Goal: Information Seeking & Learning: Learn about a topic

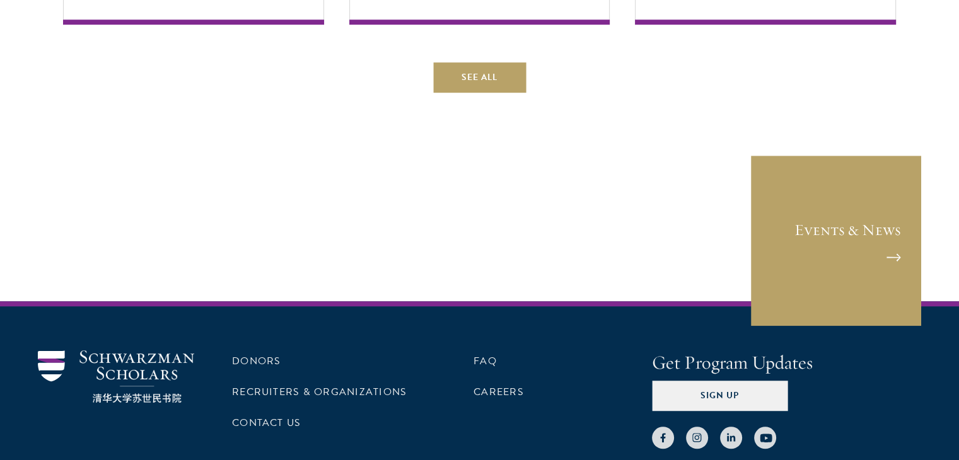
scroll to position [965, 0]
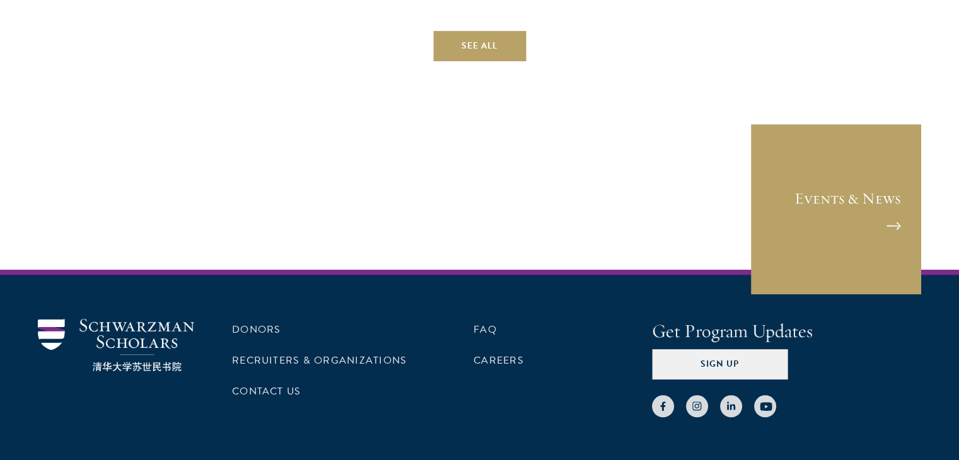
click at [487, 56] on link "See All" at bounding box center [479, 46] width 93 height 30
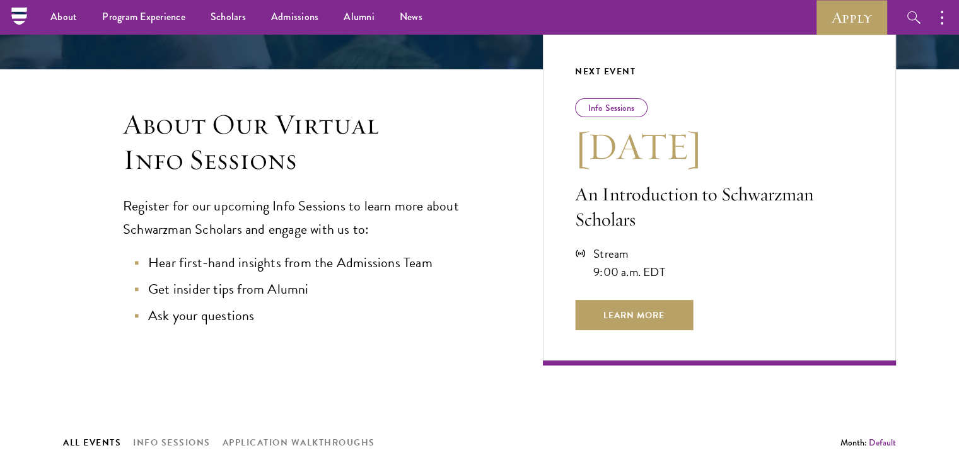
scroll to position [242, 0]
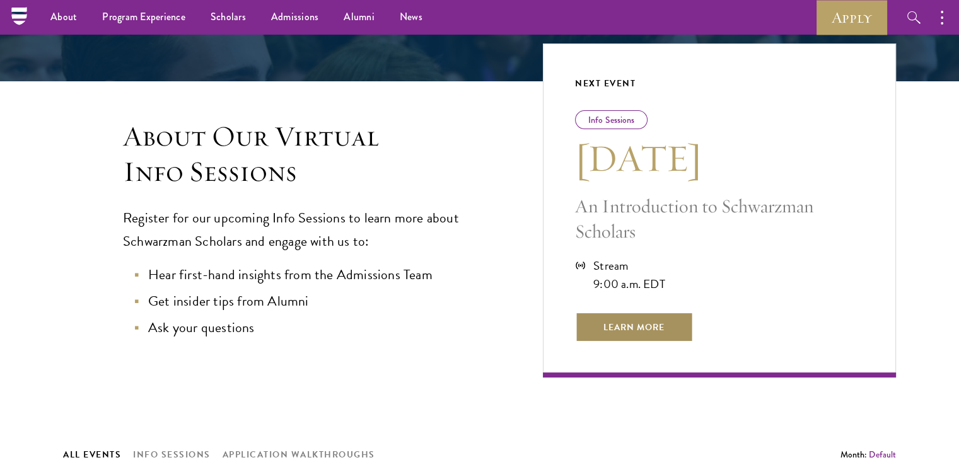
click at [618, 316] on span "Learn More" at bounding box center [634, 327] width 118 height 30
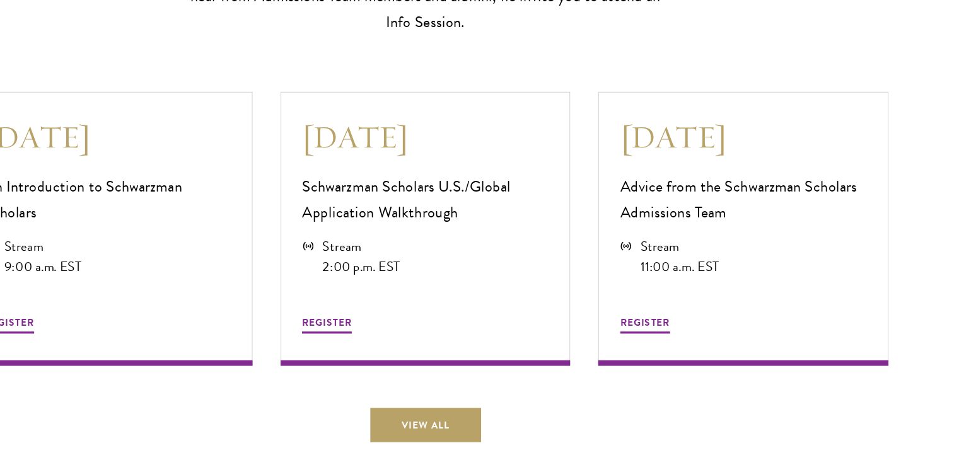
scroll to position [3443, 0]
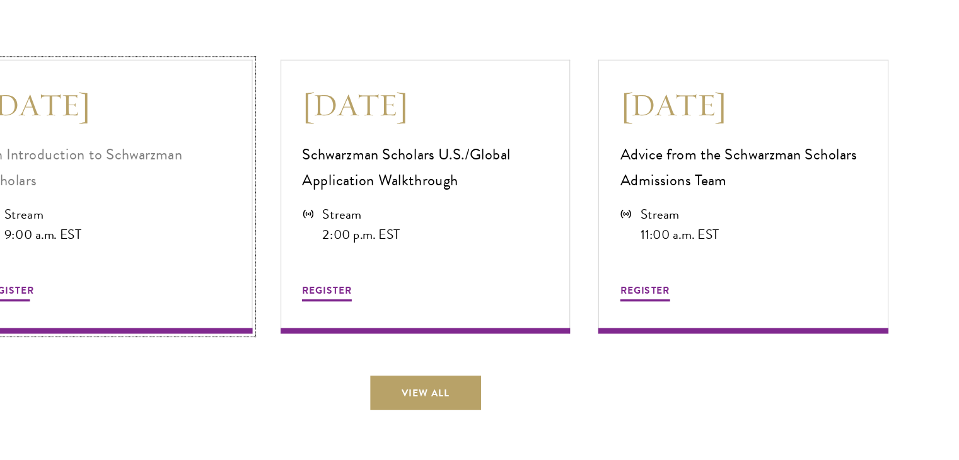
click at [156, 183] on p "An Introduction to Schwarzman Scholars" at bounding box center [194, 196] width 222 height 47
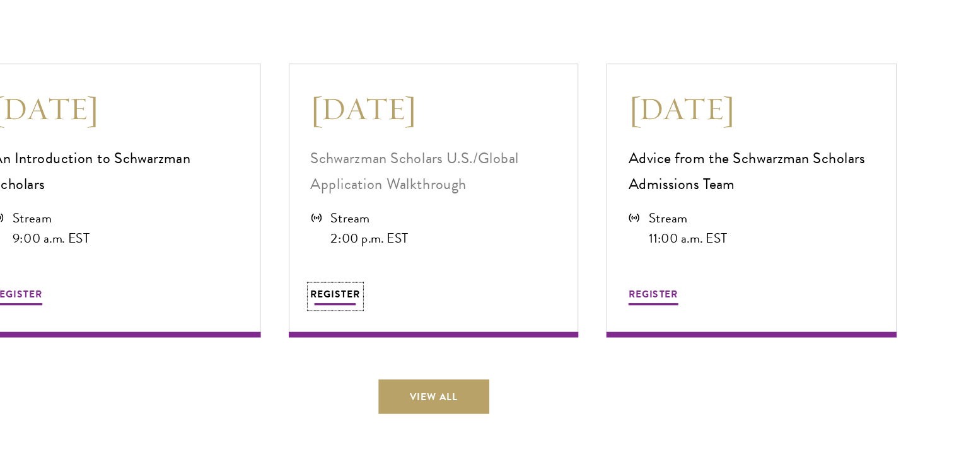
click at [399, 302] on span "REGISTER" at bounding box center [391, 308] width 45 height 13
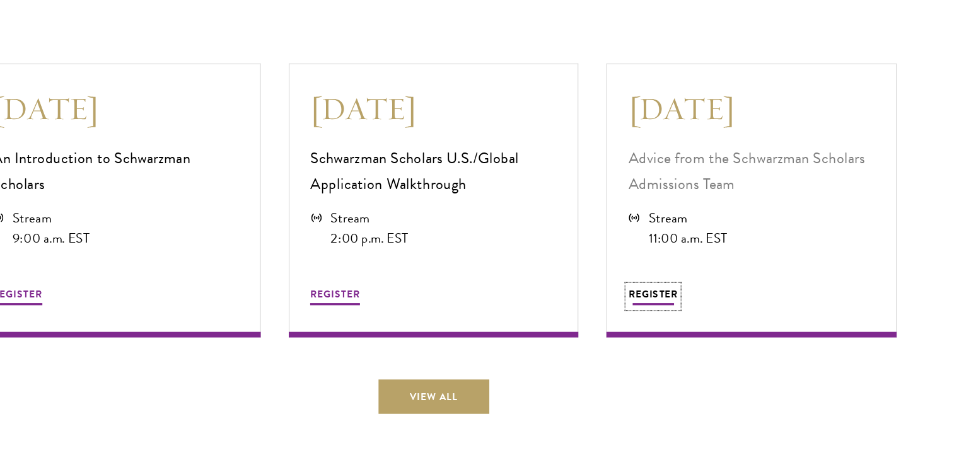
click at [684, 302] on span "REGISTER" at bounding box center [677, 308] width 45 height 13
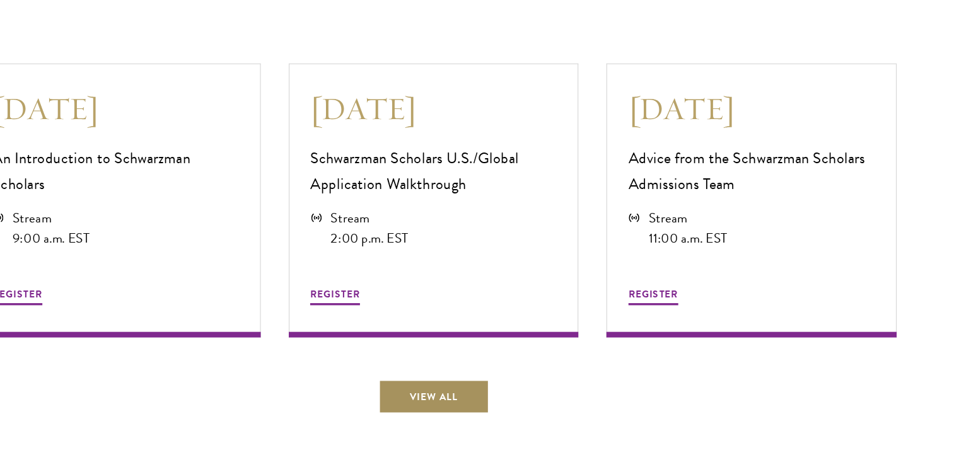
click at [474, 385] on link "View All" at bounding box center [480, 400] width 100 height 30
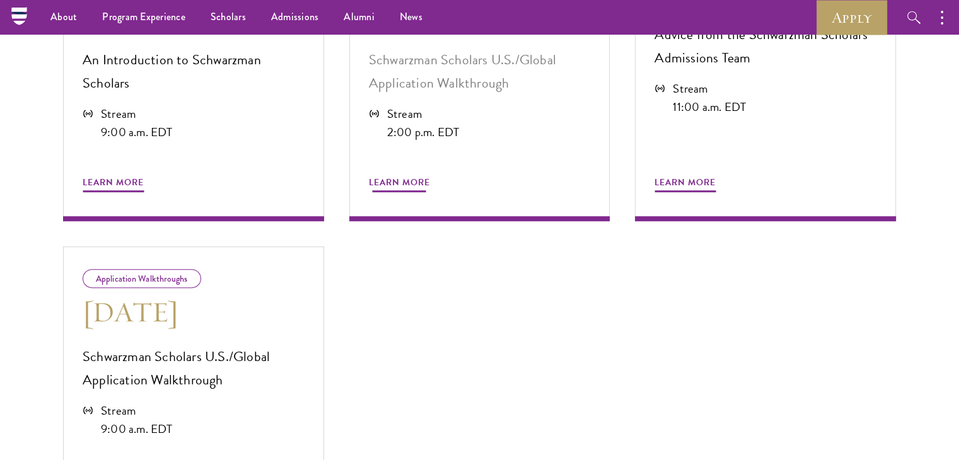
scroll to position [782, 0]
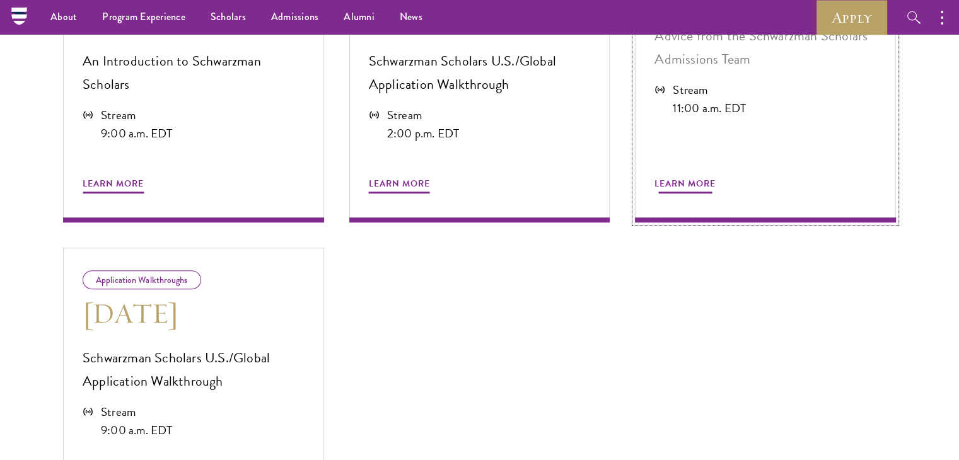
click at [691, 177] on span "Learn More" at bounding box center [685, 186] width 61 height 20
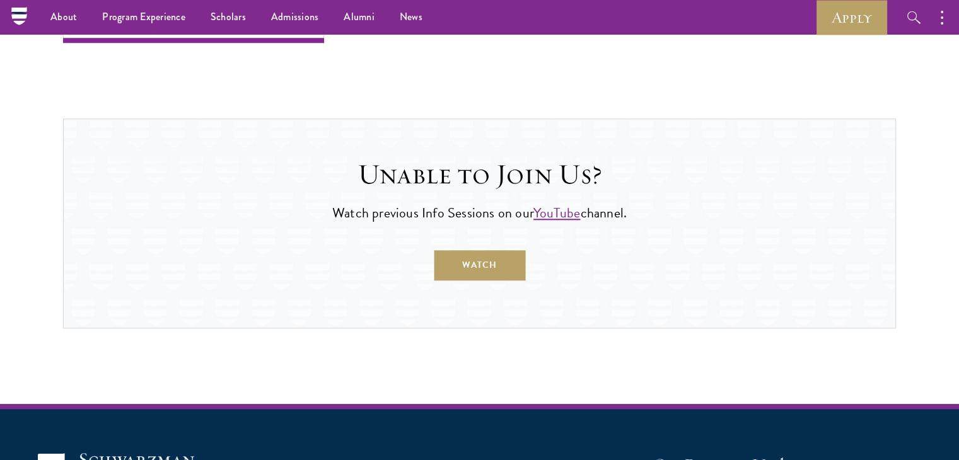
scroll to position [1140, 0]
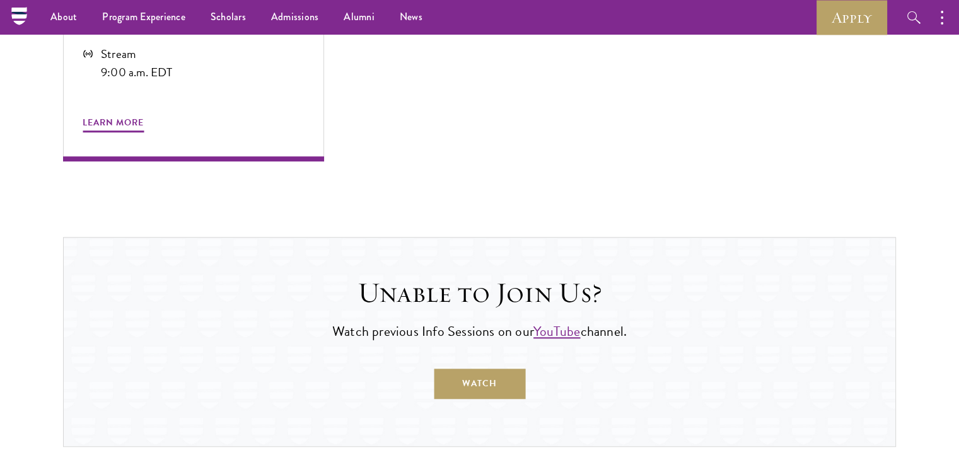
click at [249, 167] on div "Application Walkthroughs Sep 5 Schwarzman Scholars U.S./Global Application Walk…" at bounding box center [193, 25] width 286 height 297
click at [129, 119] on span "Learn More" at bounding box center [113, 125] width 61 height 20
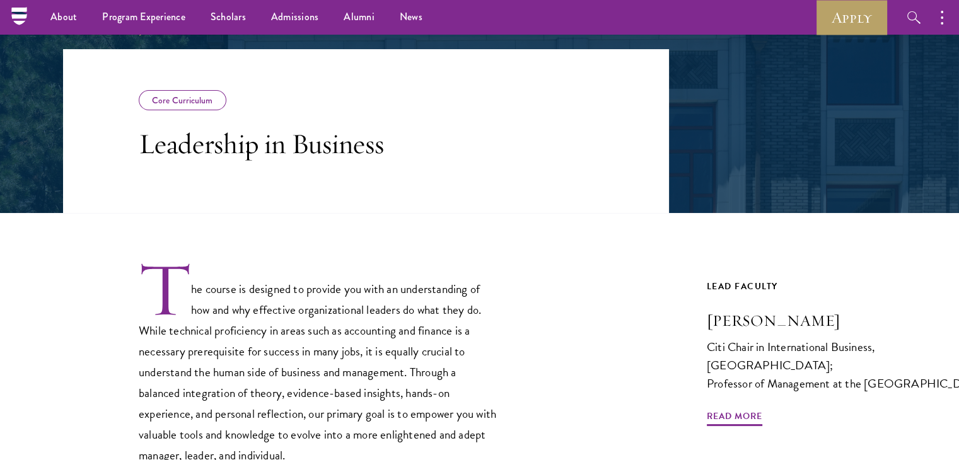
scroll to position [15, 0]
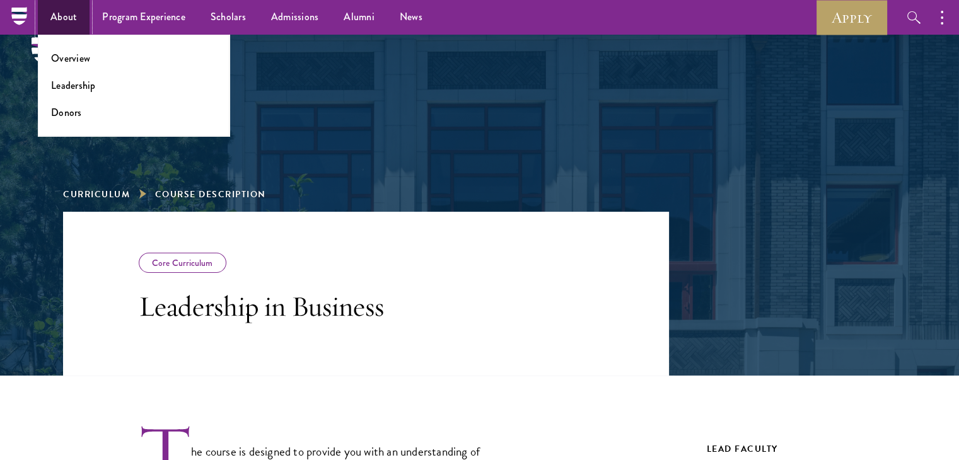
click at [50, 8] on link "About" at bounding box center [64, 17] width 52 height 35
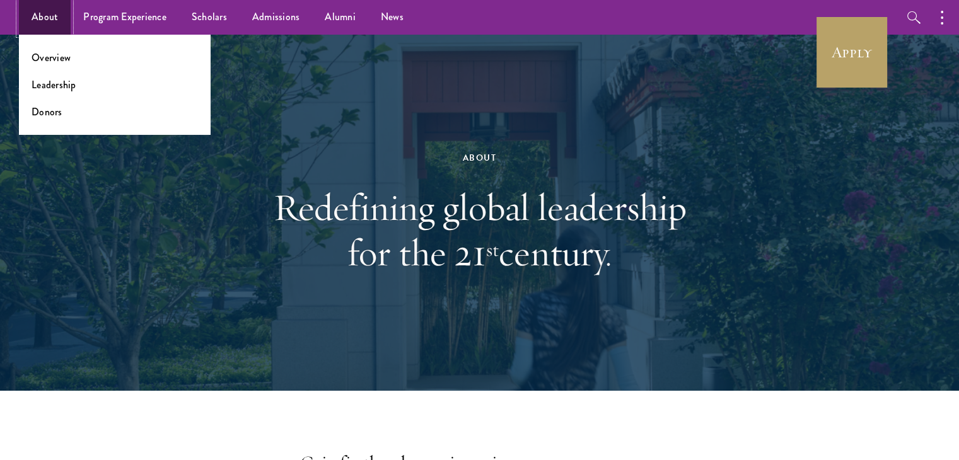
drag, startPoint x: 0, startPoint y: 0, endPoint x: 62, endPoint y: 8, distance: 63.0
click at [62, 8] on link "About" at bounding box center [45, 17] width 52 height 35
click at [50, 56] on link "Overview" at bounding box center [51, 57] width 39 height 15
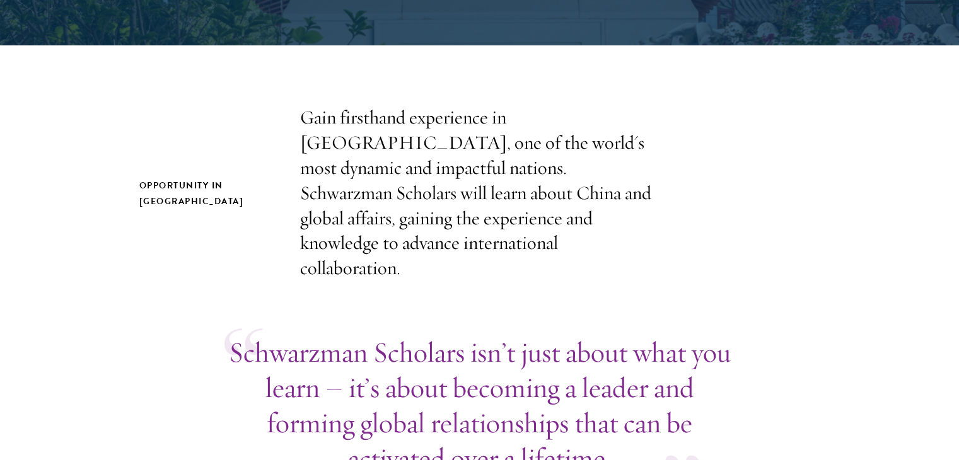
scroll to position [346, 0]
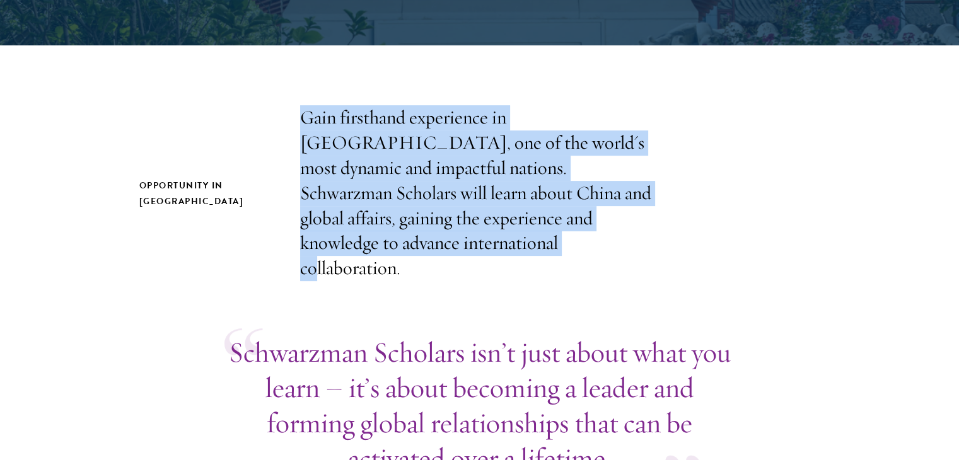
drag, startPoint x: 295, startPoint y: 120, endPoint x: 515, endPoint y: 247, distance: 253.5
click at [515, 247] on div "Opportunity in China Gain firsthand experience in China, one of the world's mos…" at bounding box center [479, 193] width 681 height 176
copy p "Gain firsthand experience in China, one of the world's most dynamic and impactf…"
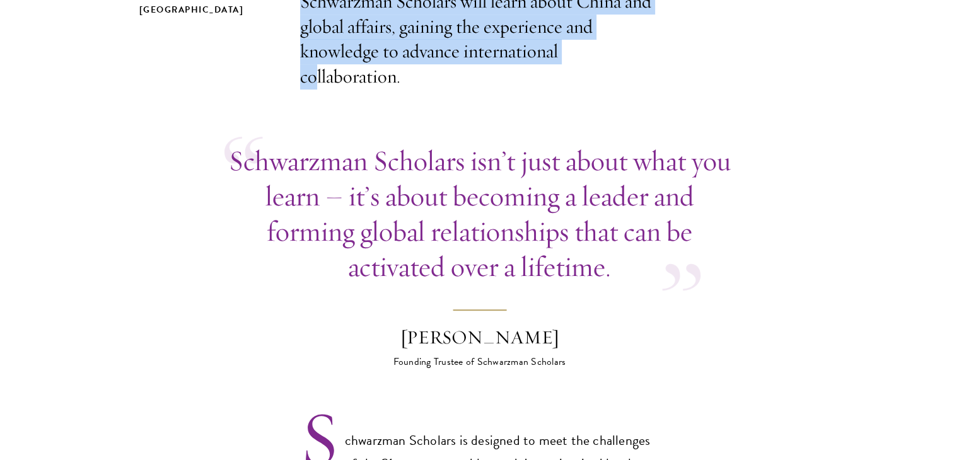
scroll to position [539, 0]
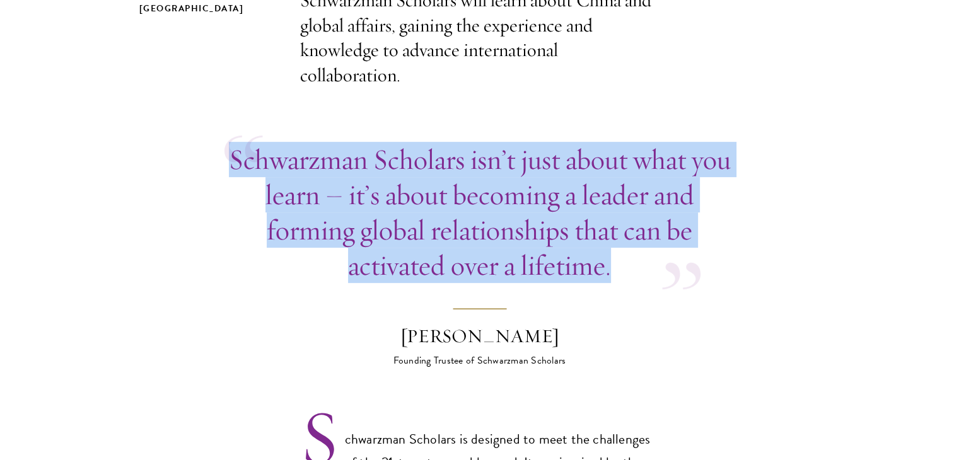
drag, startPoint x: 227, startPoint y: 131, endPoint x: 616, endPoint y: 247, distance: 406.0
click at [616, 247] on div "Schwarzman Scholars isn’t just about what you learn – it’s about becoming a lea…" at bounding box center [480, 212] width 511 height 141
copy p "Schwarzman Scholars isn’t just about what you learn – it’s about becoming a lea…"
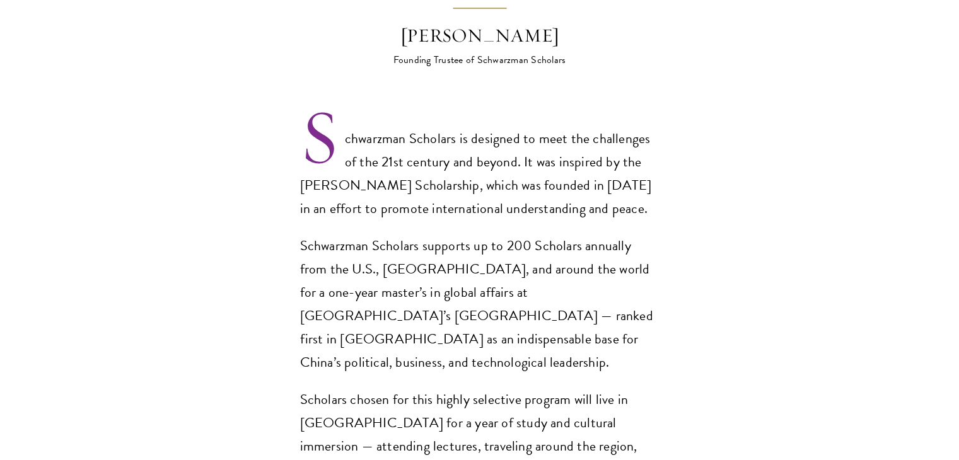
scroll to position [840, 0]
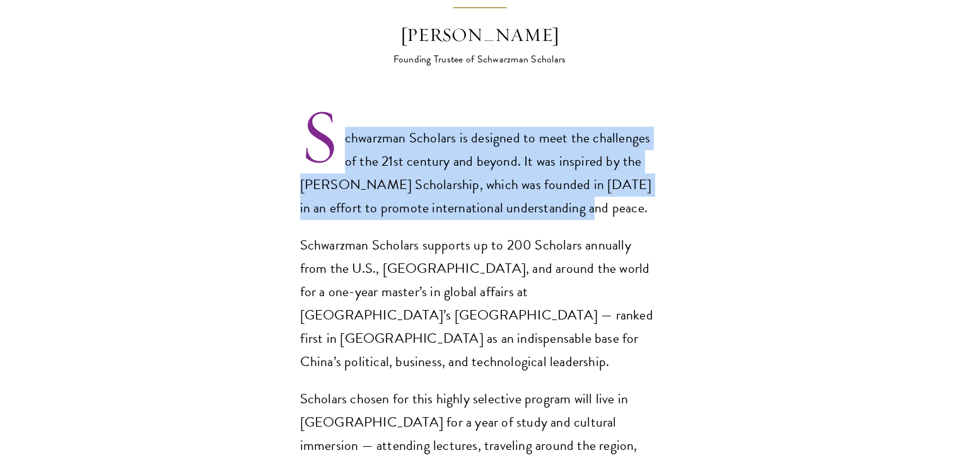
drag, startPoint x: 322, startPoint y: 114, endPoint x: 570, endPoint y: 192, distance: 259.5
click at [570, 192] on p "Schwarzman Scholars is designed to meet the challenges of the 21st century and …" at bounding box center [480, 173] width 360 height 93
copy p "chwarzman Scholars is designed to meet the challenges of the 21st century and b…"
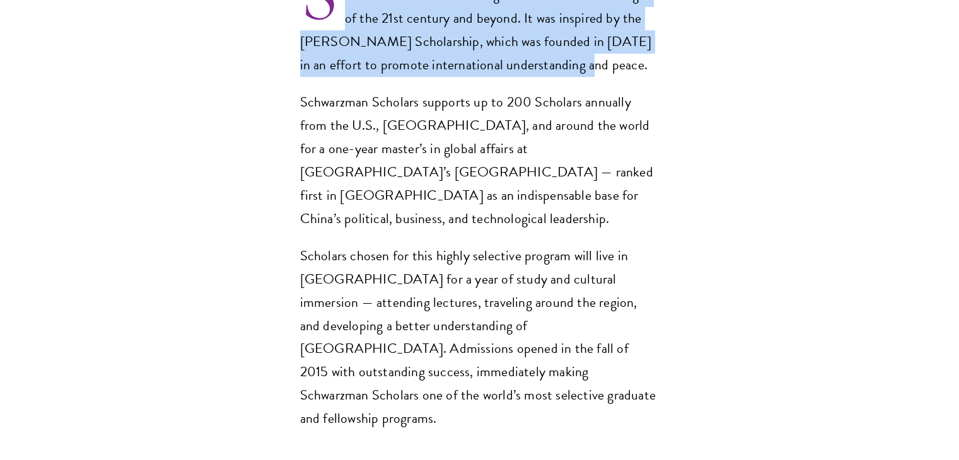
scroll to position [984, 0]
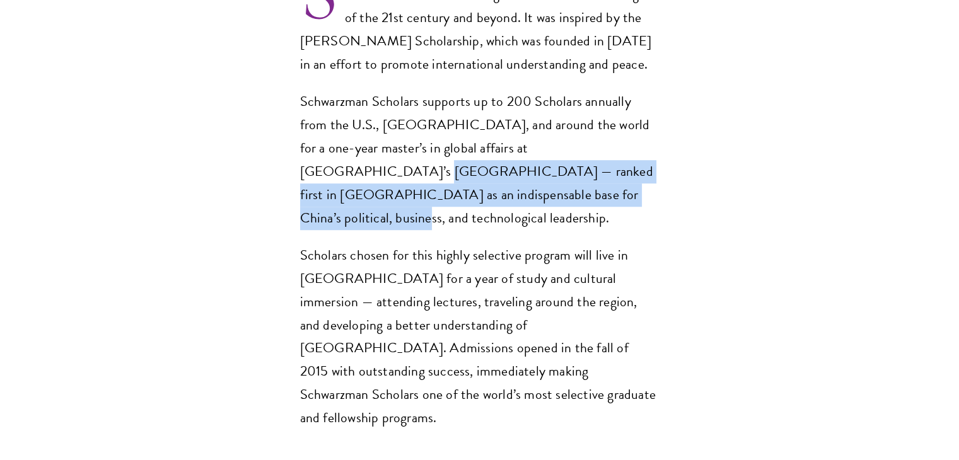
drag, startPoint x: 558, startPoint y: 123, endPoint x: 540, endPoint y: 168, distance: 49.0
click at [540, 168] on p "Schwarzman Scholars supports up to 200 Scholars annually from the U.S., China, …" at bounding box center [480, 160] width 360 height 140
copy p "ranked first in Asia as an indispensable base for China’s political, business, …"
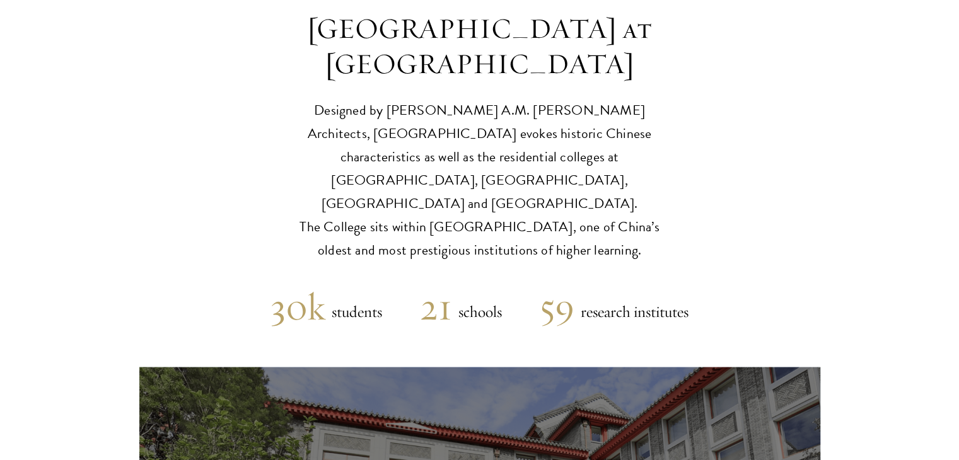
scroll to position [3029, 0]
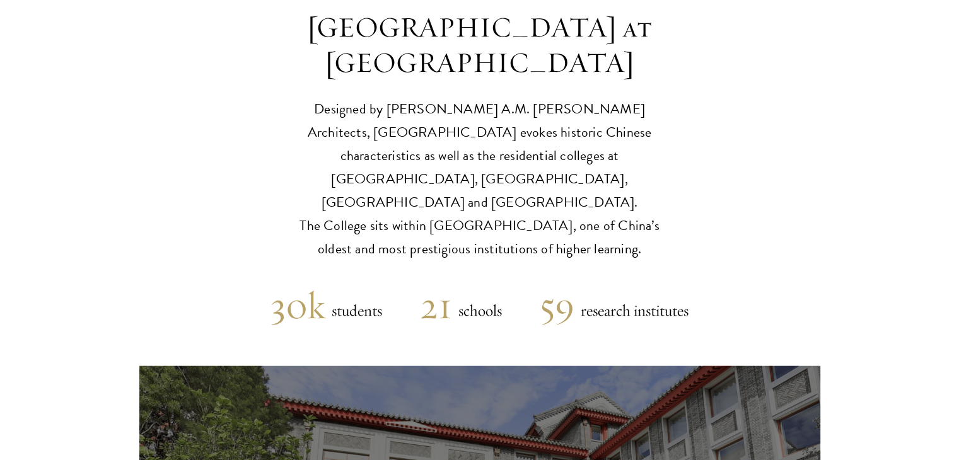
drag, startPoint x: 419, startPoint y: 109, endPoint x: 610, endPoint y: 137, distance: 192.5
click at [610, 137] on p "Designed by Robert A.M. Stern Architects, Schwarzman College evokes historic Ch…" at bounding box center [479, 179] width 391 height 163
click at [295, 115] on p "Designed by Robert A.M. Stern Architects, Schwarzman College evokes historic Ch…" at bounding box center [479, 179] width 391 height 163
drag, startPoint x: 288, startPoint y: 107, endPoint x: 613, endPoint y: 128, distance: 325.6
click at [613, 128] on p "Designed by Robert A.M. Stern Architects, Schwarzman College evokes historic Ch…" at bounding box center [479, 179] width 391 height 163
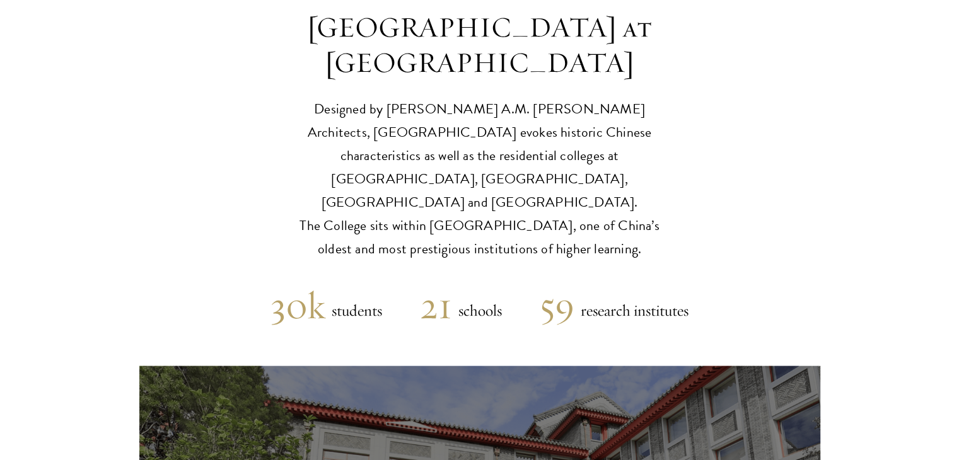
copy p "The College sits within Tsinghua University, one of China’s oldest and most pre…"
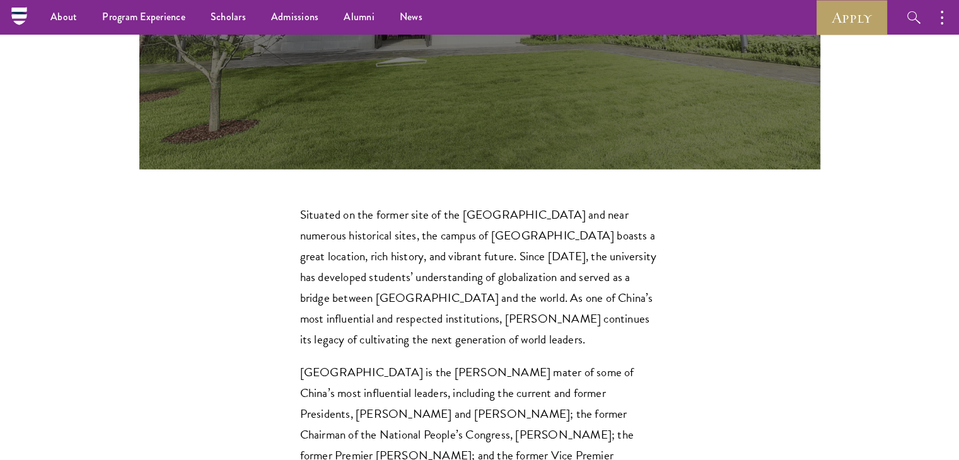
scroll to position [3611, 0]
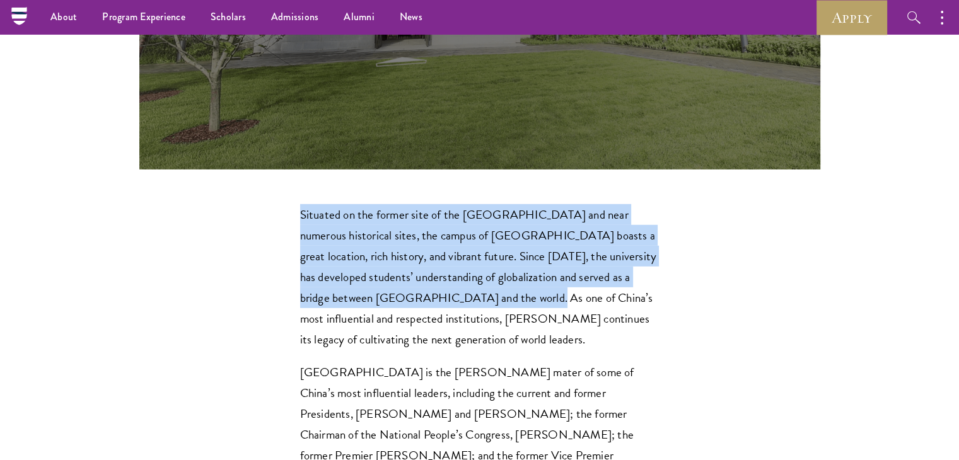
drag, startPoint x: 293, startPoint y: 89, endPoint x: 440, endPoint y: 177, distance: 171.5
copy p "Situated on the former site of the Qing Dynasty imperial gardens and near numer…"
click at [440, 204] on p "Situated on the former site of the Qing Dynasty imperial gardens and near numer…" at bounding box center [480, 277] width 360 height 146
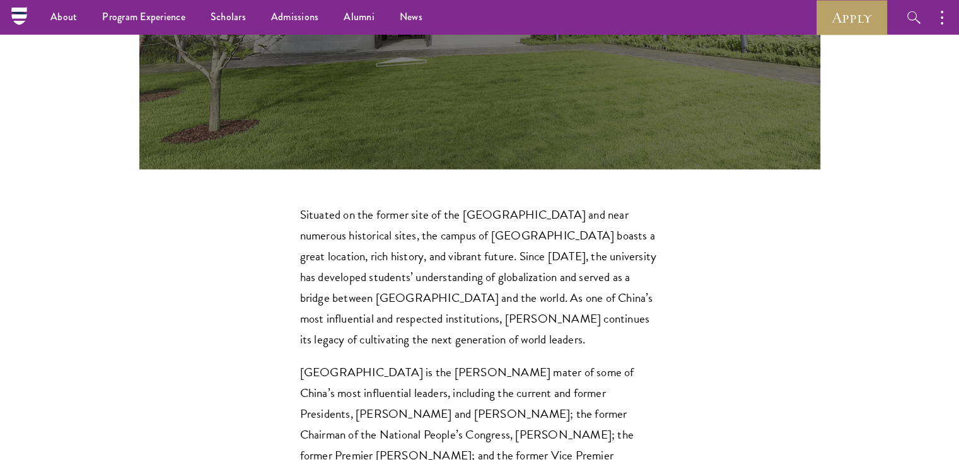
click at [487, 204] on p "Situated on the former site of the Qing Dynasty imperial gardens and near numer…" at bounding box center [480, 277] width 360 height 146
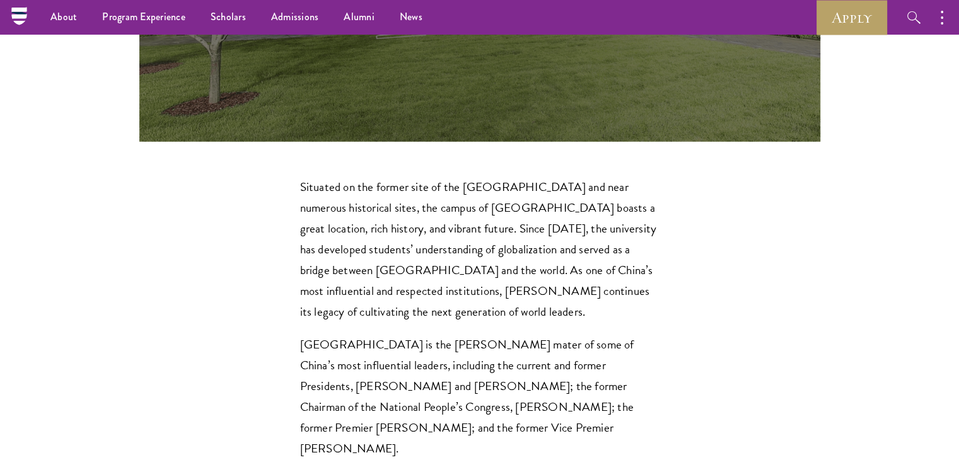
scroll to position [3640, 0]
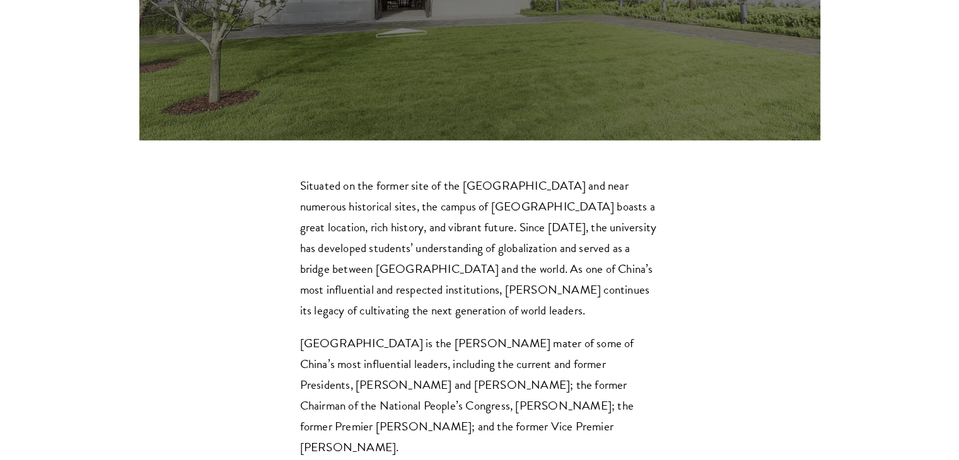
click at [308, 333] on p "Tsinghua University is the alma mater of some of China’s most influential leade…" at bounding box center [480, 395] width 360 height 125
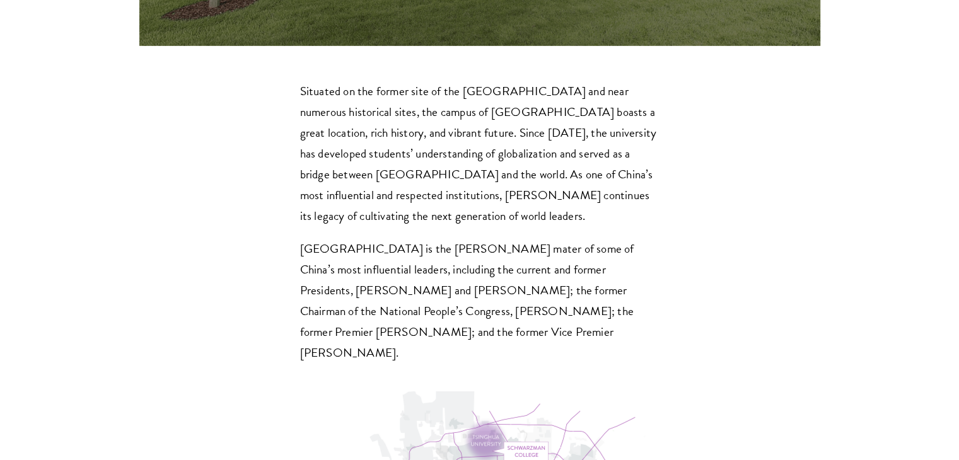
scroll to position [3734, 0]
click at [315, 239] on div "Situated on the former site of the Qing Dynasty imperial gardens and near numer…" at bounding box center [480, 368] width 360 height 575
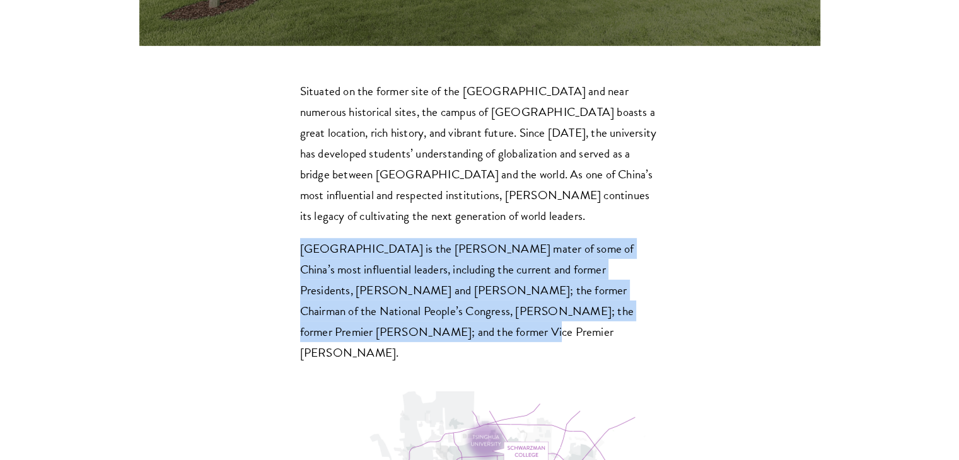
drag, startPoint x: 296, startPoint y: 126, endPoint x: 352, endPoint y: 222, distance: 111.7
click at [352, 222] on section "Situated on the former site of the Qing Dynasty imperial gardens and near numer…" at bounding box center [479, 368] width 959 height 575
copy p "Tsinghua University is the alma mater of some of China’s most influential leade…"
click at [475, 238] on p "Tsinghua University is the alma mater of some of China’s most influential leade…" at bounding box center [480, 300] width 360 height 125
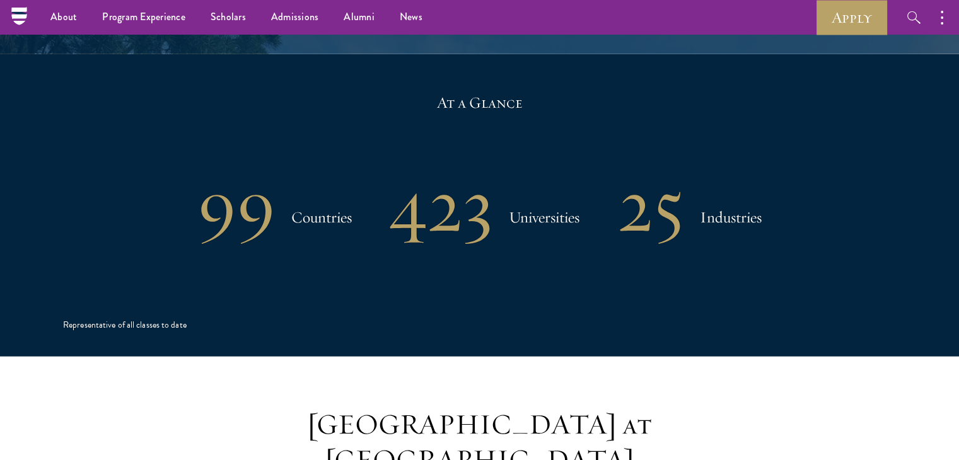
scroll to position [2422, 0]
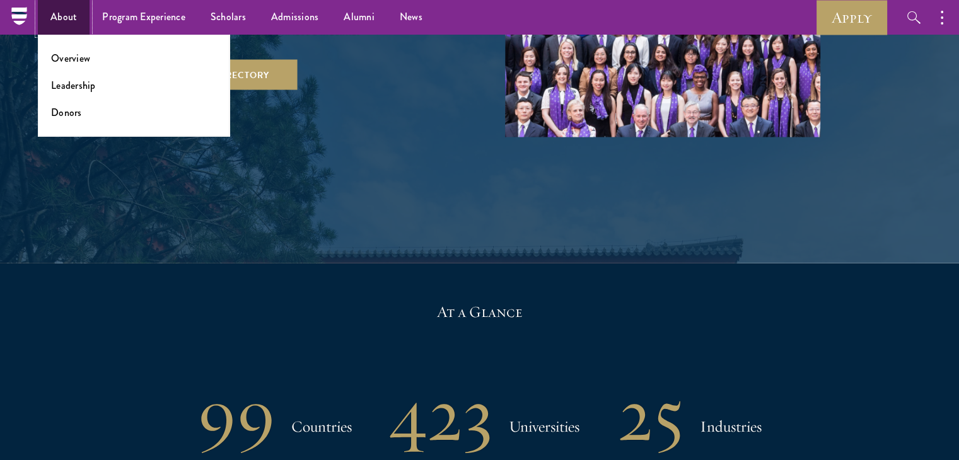
click at [64, 13] on link "About" at bounding box center [64, 17] width 52 height 35
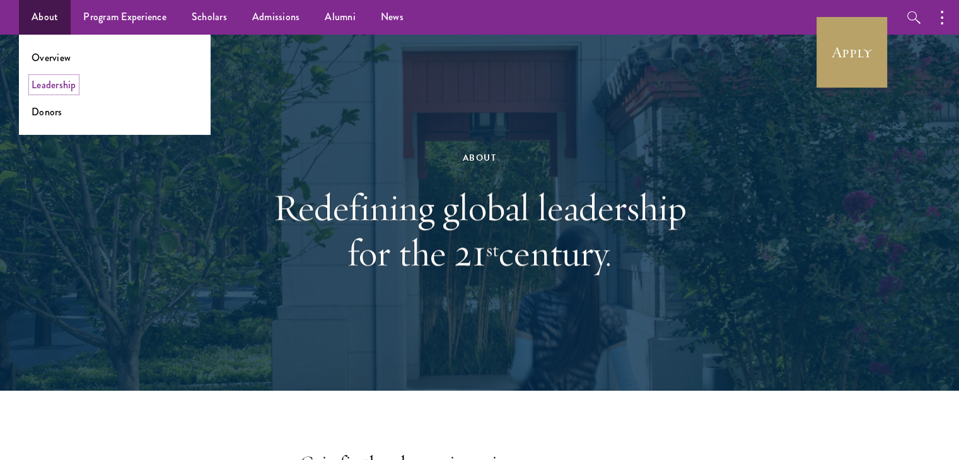
click at [61, 91] on link "Leadership" at bounding box center [54, 85] width 45 height 15
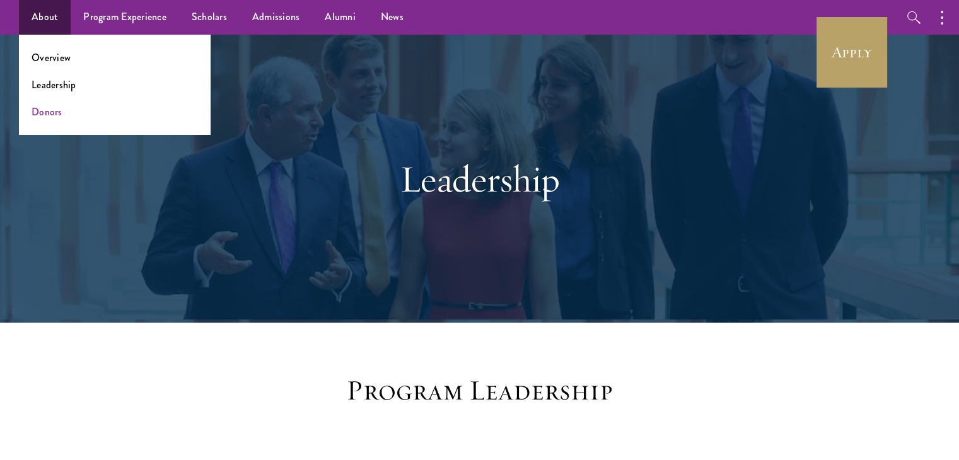
drag, startPoint x: 50, startPoint y: 122, endPoint x: 49, endPoint y: 114, distance: 7.8
click at [49, 114] on ul "Overview Leadership Donors" at bounding box center [115, 85] width 192 height 100
click at [49, 114] on link "Donors" at bounding box center [47, 112] width 31 height 15
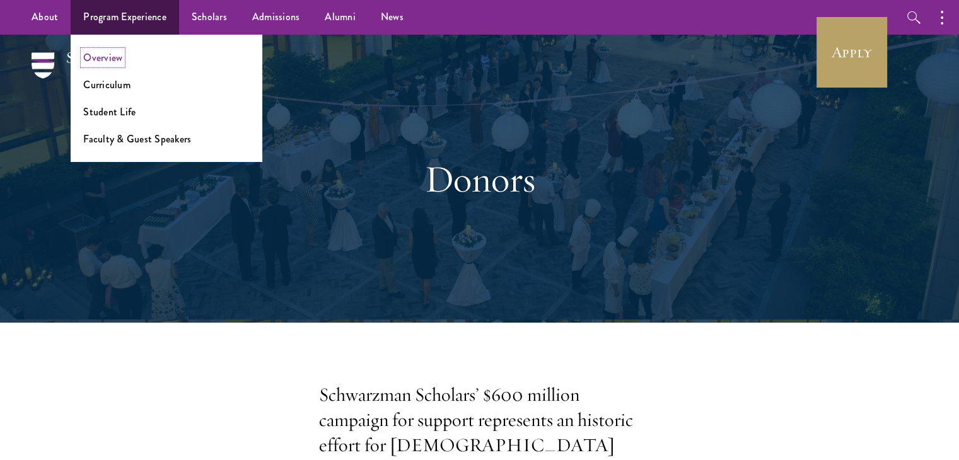
click at [94, 56] on link "Overview" at bounding box center [102, 57] width 39 height 15
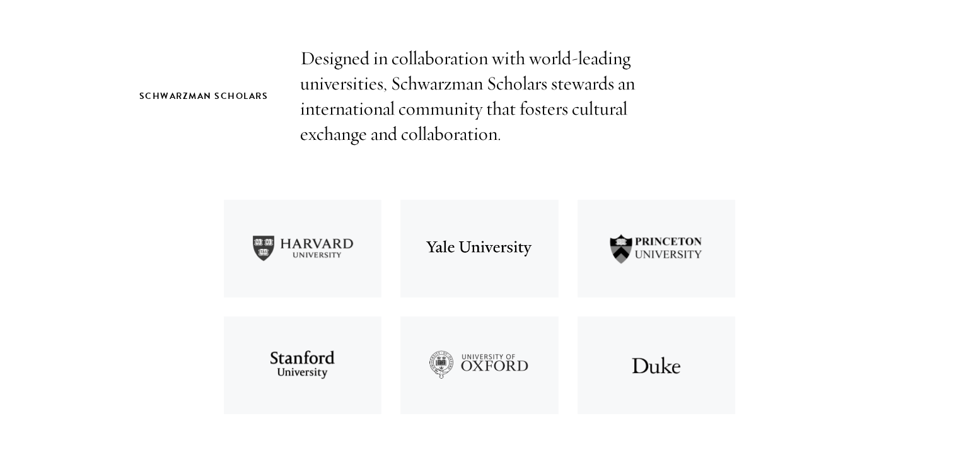
scroll to position [433, 0]
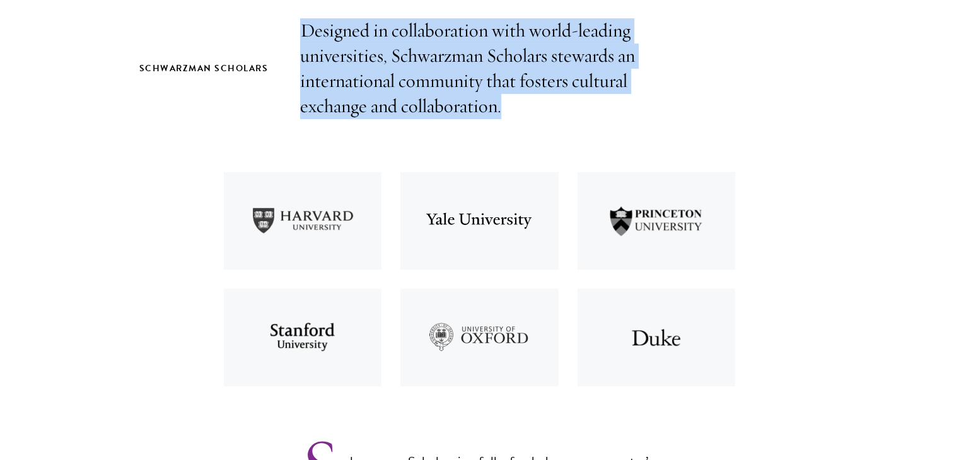
drag, startPoint x: 300, startPoint y: 23, endPoint x: 512, endPoint y: 119, distance: 232.4
copy p "Designed in collaboration with world-leading universities, Schwarzman Scholars …"
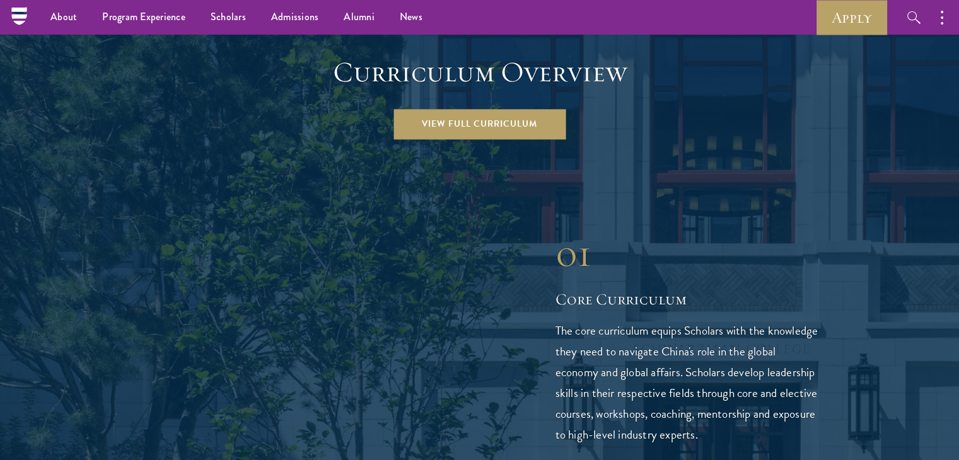
scroll to position [1776, 0]
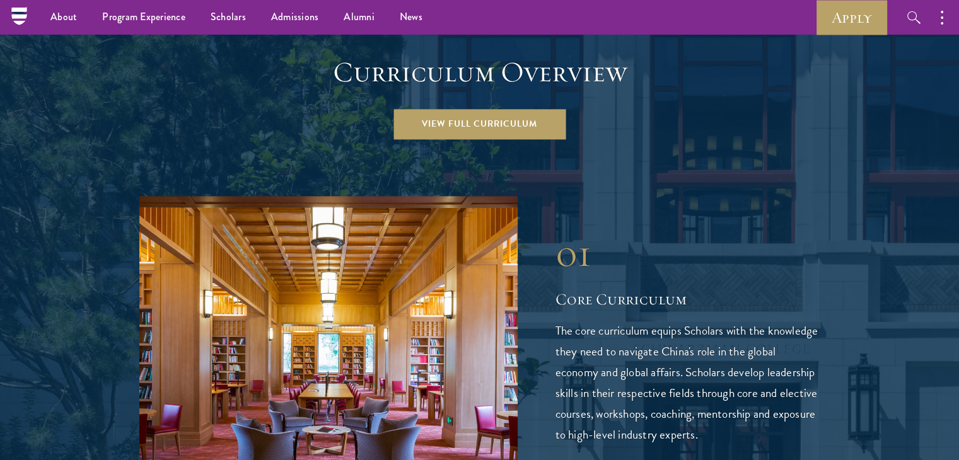
click at [380, 196] on img at bounding box center [328, 338] width 378 height 284
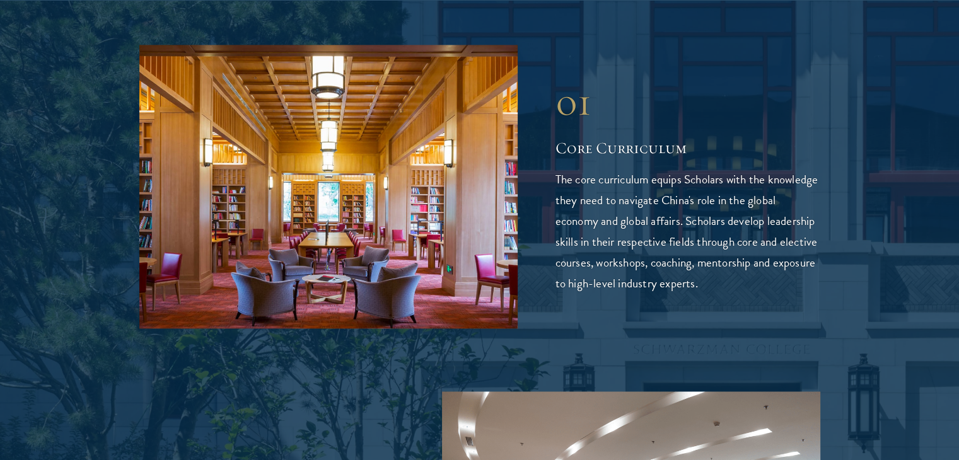
scroll to position [1967, 0]
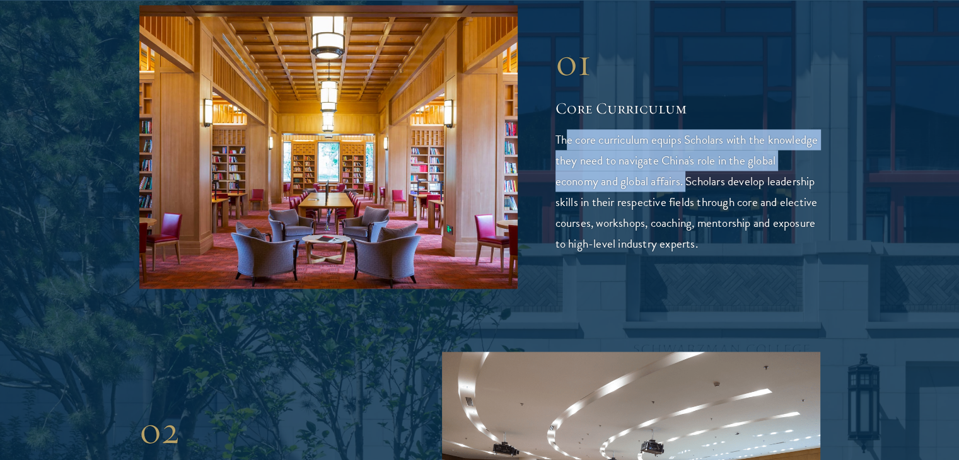
drag, startPoint x: 565, startPoint y: 94, endPoint x: 719, endPoint y: 136, distance: 160.2
click at [719, 136] on p "The core curriculum equips Scholars with the knowledge they need to navigate Ch…" at bounding box center [688, 191] width 265 height 125
copy p "e core curriculum equips Scholars with the knowledge they need to navigate Chin…"
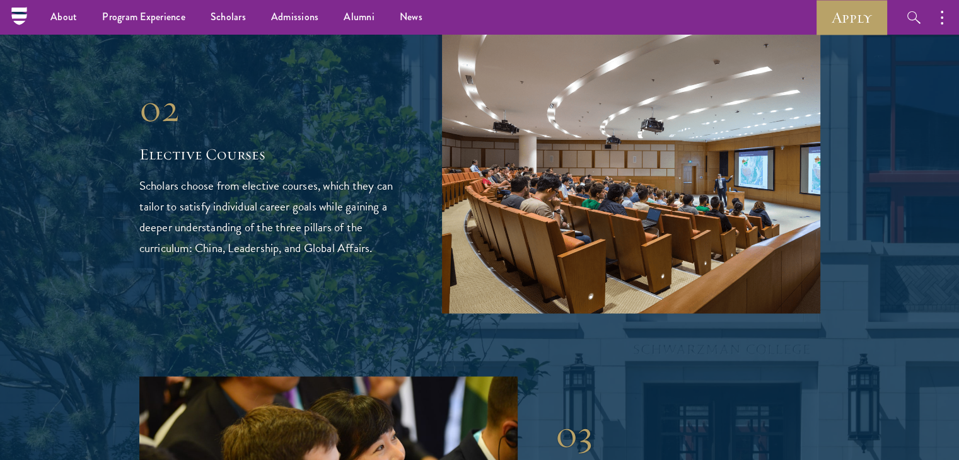
scroll to position [2280, 0]
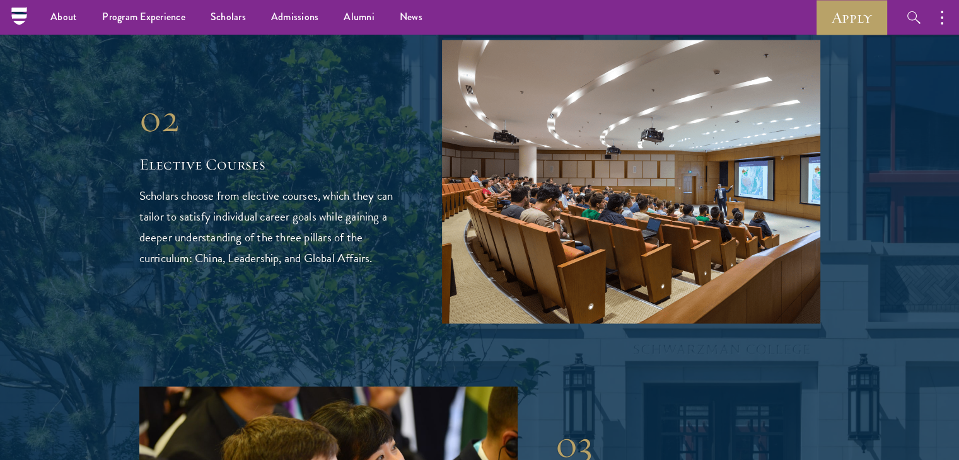
click at [142, 185] on p "Scholars choose from elective courses, which they can tailor to satisfy individ…" at bounding box center [271, 226] width 265 height 83
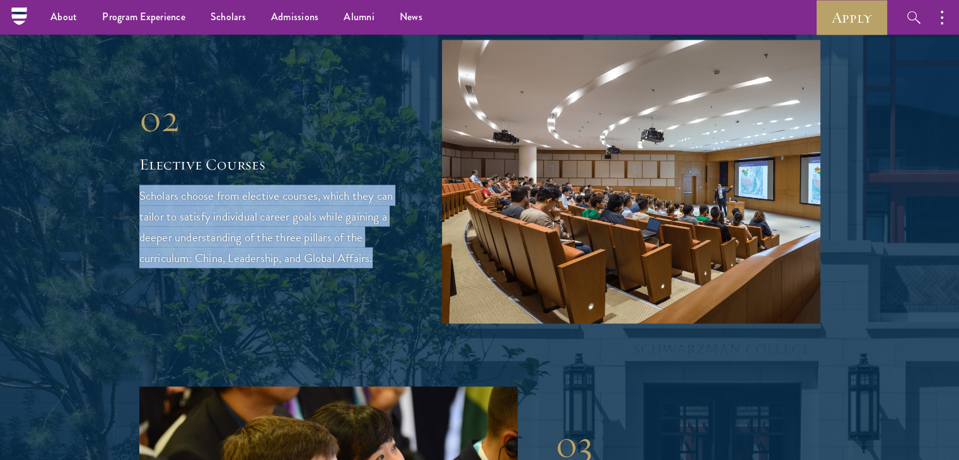
drag, startPoint x: 139, startPoint y: 143, endPoint x: 381, endPoint y: 213, distance: 252.1
click at [381, 213] on p "Scholars choose from elective courses, which they can tailor to satisfy individ…" at bounding box center [271, 226] width 265 height 83
copy p "Scholars choose from elective courses, which they can tailor to satisfy individ…"
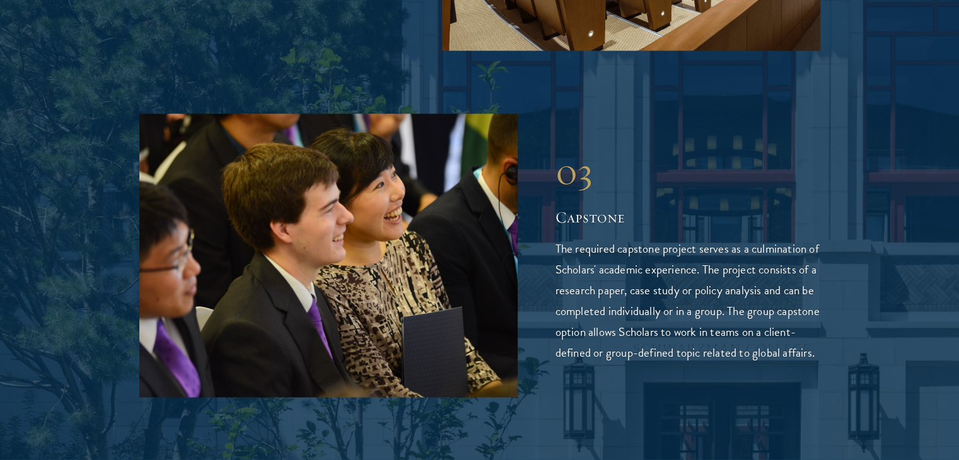
scroll to position [2561, 0]
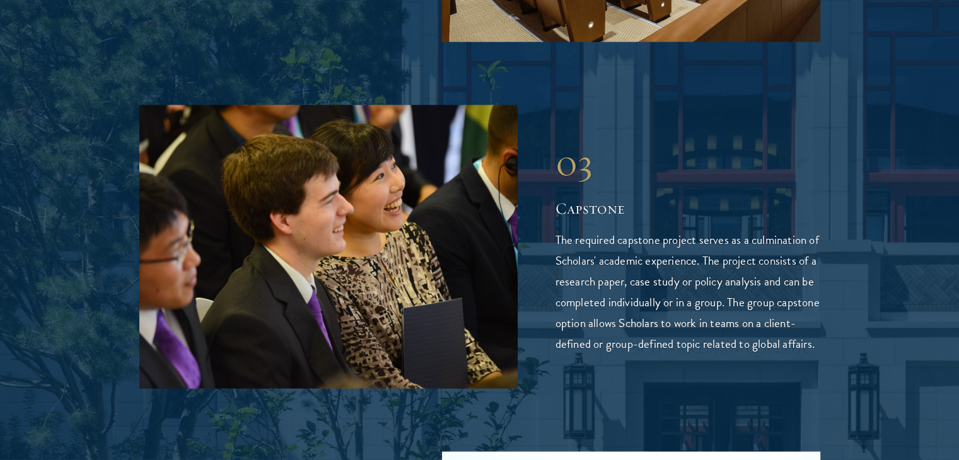
click at [559, 295] on p "The required capstone project serves as a culmination of Scholars' academic exp…" at bounding box center [688, 292] width 265 height 125
click at [589, 230] on p "The required capstone project serves as a culmination of Scholars' academic exp…" at bounding box center [688, 292] width 265 height 125
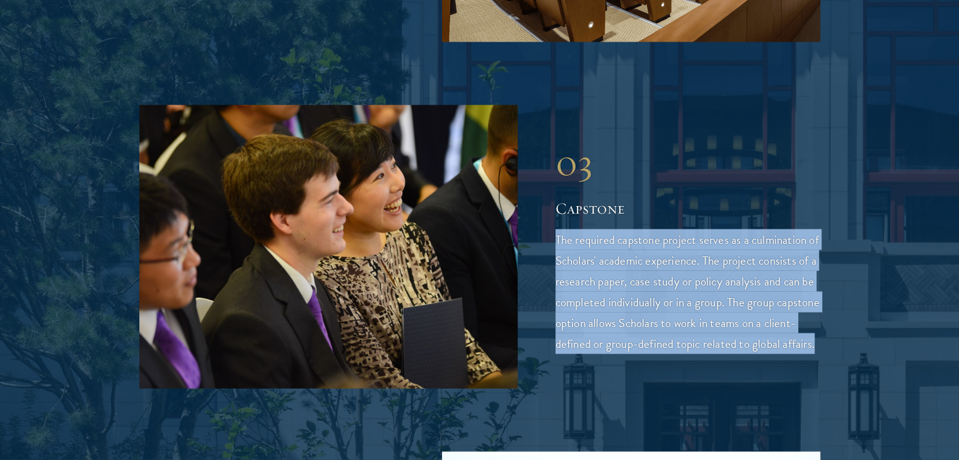
drag, startPoint x: 554, startPoint y: 179, endPoint x: 664, endPoint y: 322, distance: 179.9
click at [664, 322] on div "03 Capstone 03 Capstone The required capstone project serves as a culmination o…" at bounding box center [479, 247] width 681 height 284
copy p "The required capstone project serves as a culmination of Scholars' academic exp…"
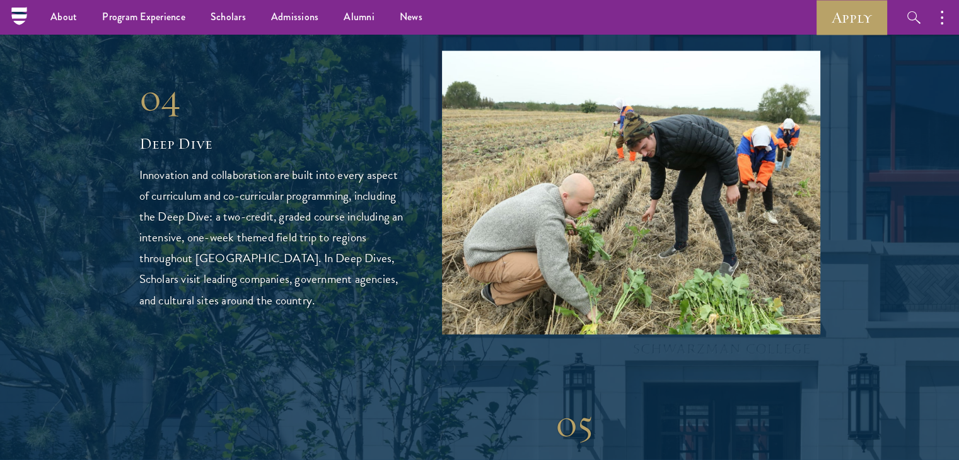
scroll to position [2957, 0]
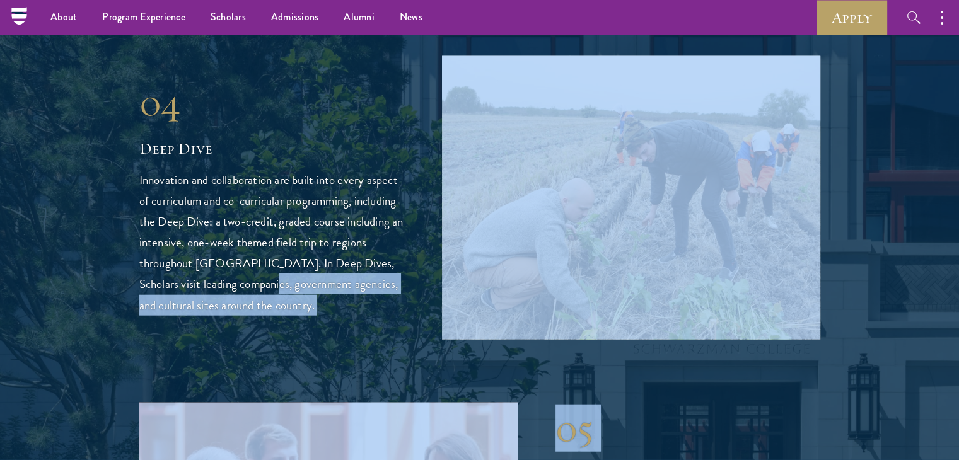
drag, startPoint x: 134, startPoint y: 132, endPoint x: 237, endPoint y: 245, distance: 153.1
click at [237, 245] on p "Innovation and collaboration are built into every aspect of curriculum and co-c…" at bounding box center [271, 243] width 265 height 146
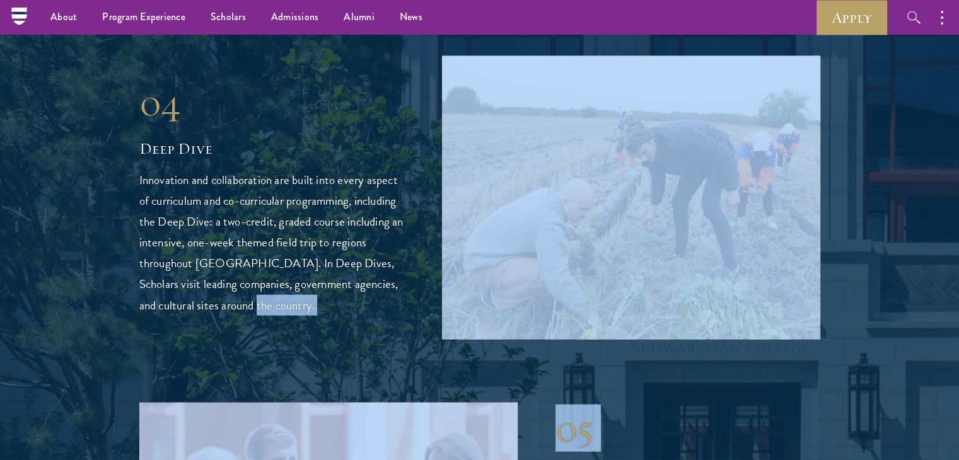
drag, startPoint x: 235, startPoint y: 257, endPoint x: 138, endPoint y: 132, distance: 158.3
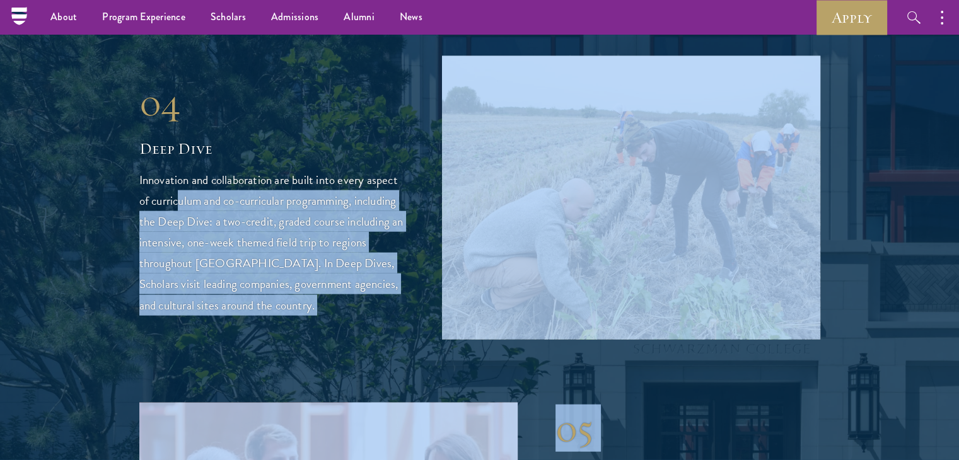
drag, startPoint x: 126, startPoint y: 129, endPoint x: 179, endPoint y: 157, distance: 60.4
click at [179, 170] on p "Innovation and collaboration are built into every aspect of curriculum and co-c…" at bounding box center [271, 243] width 265 height 146
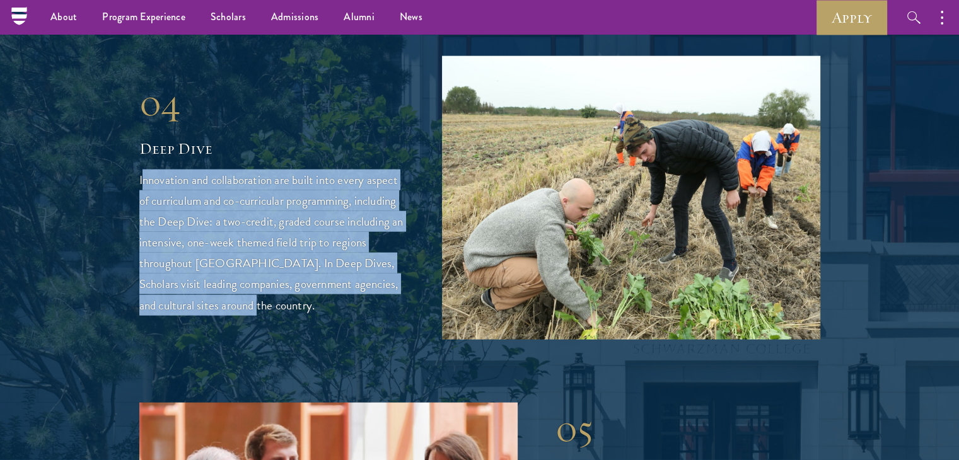
drag, startPoint x: 141, startPoint y: 132, endPoint x: 240, endPoint y: 261, distance: 161.9
click at [240, 261] on p "Innovation and collaboration are built into every aspect of curriculum and co-c…" at bounding box center [271, 243] width 265 height 146
copy p "nnovation and collaboration are built into every aspect of curriculum and co-cu…"
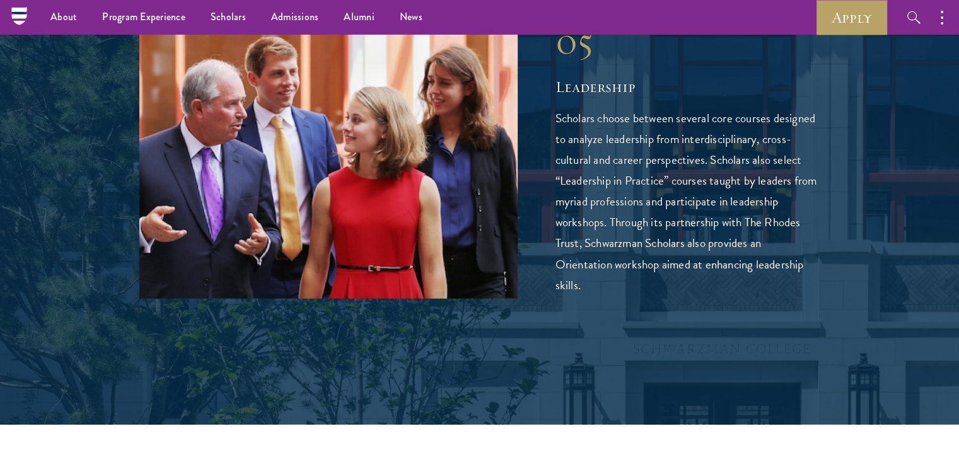
scroll to position [3315, 0]
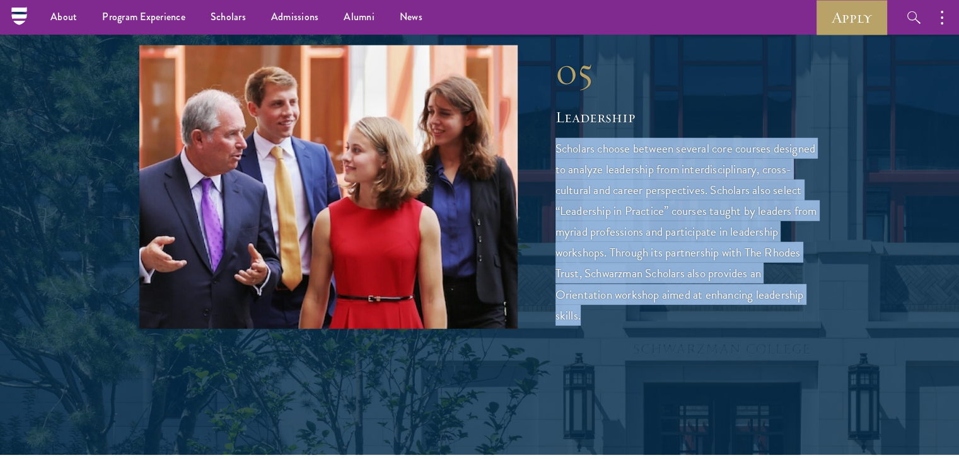
drag, startPoint x: 554, startPoint y: 98, endPoint x: 597, endPoint y: 269, distance: 175.6
click at [597, 269] on div "05 Leadership 05 Leadership Scholars choose between several core courses design…" at bounding box center [479, 187] width 681 height 284
copy p "Scholars choose between several core courses designed to analyze leadership fro…"
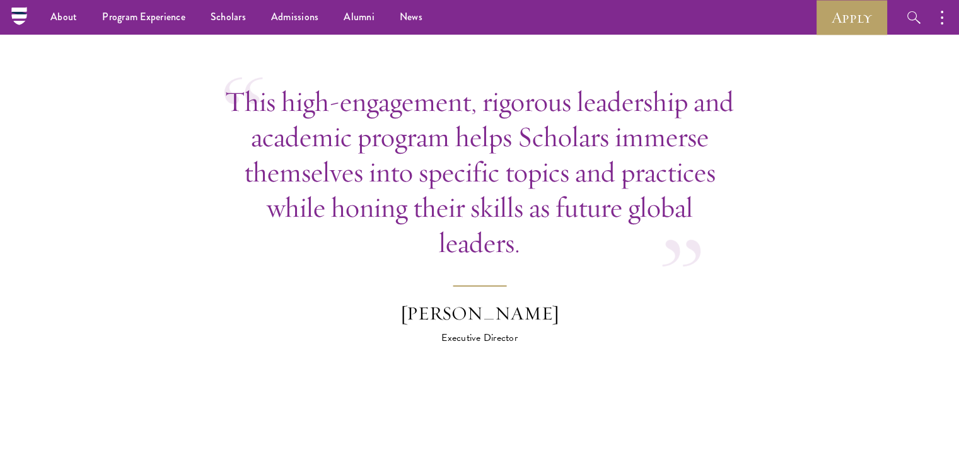
scroll to position [3728, 0]
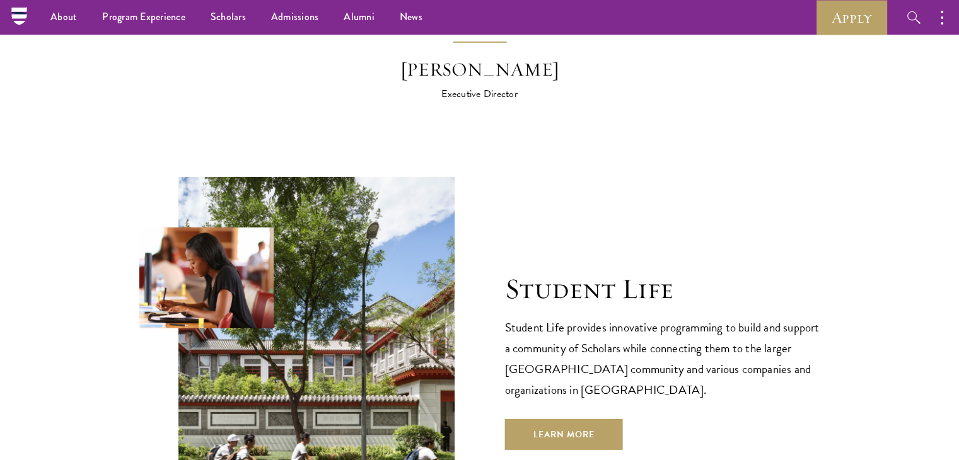
click at [517, 197] on div "Student Life Student Life provides innovative programming to build and support …" at bounding box center [479, 361] width 681 height 368
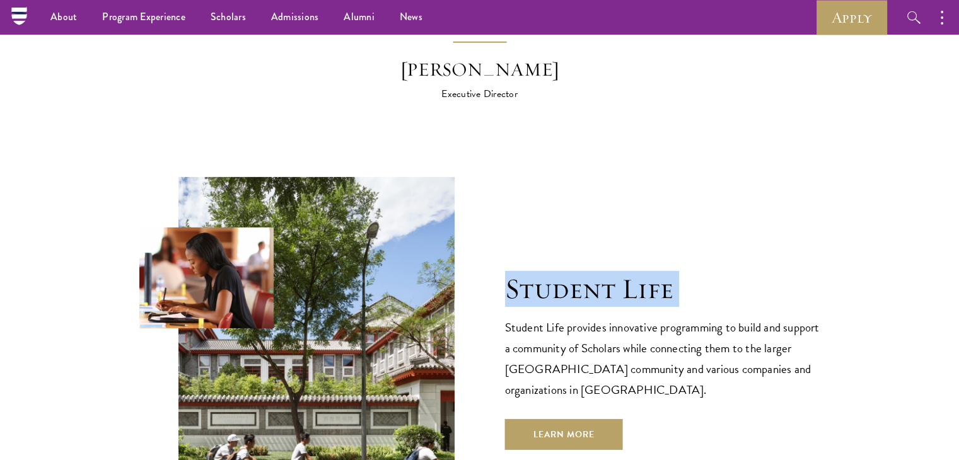
click at [517, 197] on div "Student Life Student Life provides innovative programming to build and support …" at bounding box center [479, 361] width 681 height 368
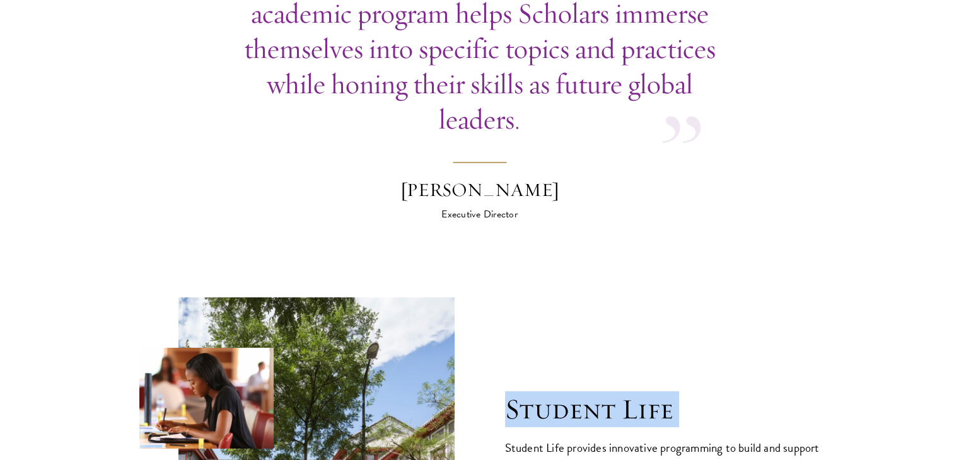
scroll to position [3888, 0]
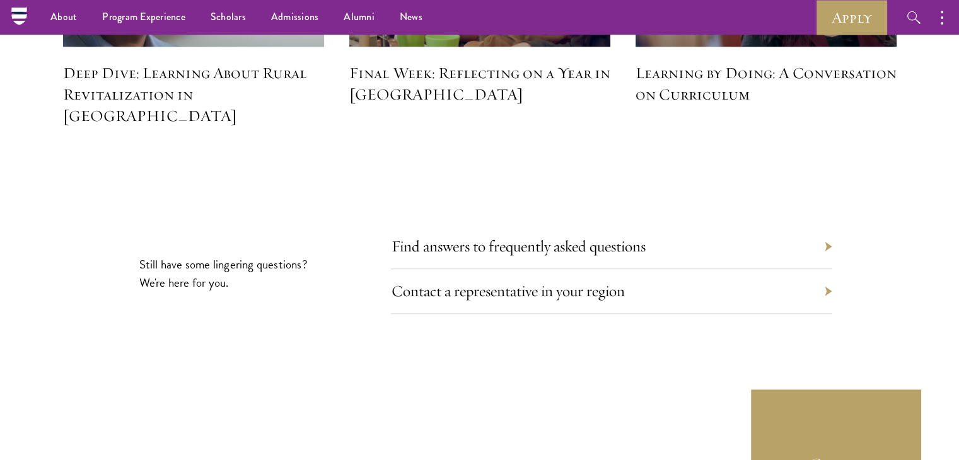
scroll to position [5796, 0]
click at [709, 225] on div "Find answers to frequently asked questions" at bounding box center [612, 247] width 442 height 45
click at [706, 225] on div "Find answers to frequently asked questions" at bounding box center [612, 247] width 442 height 45
click at [826, 225] on div "Find answers to frequently asked questions" at bounding box center [612, 247] width 442 height 45
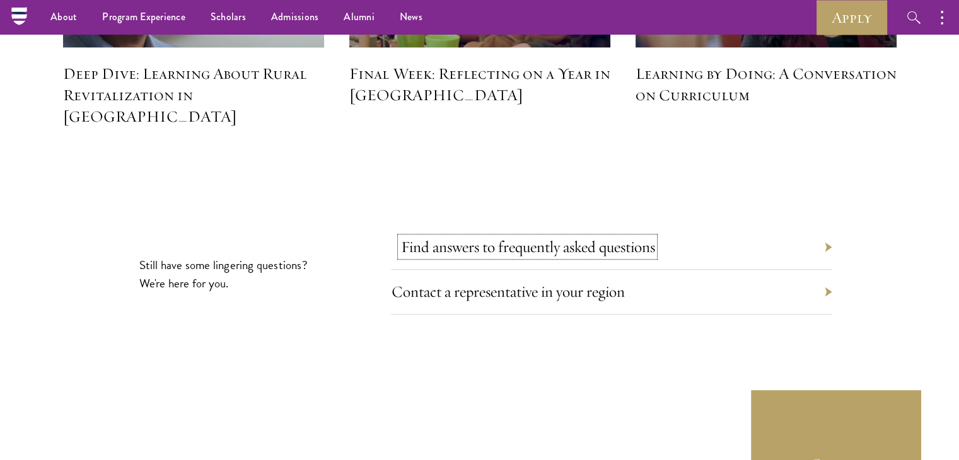
click at [593, 237] on link "Find answers to frequently asked questions" at bounding box center [528, 247] width 254 height 20
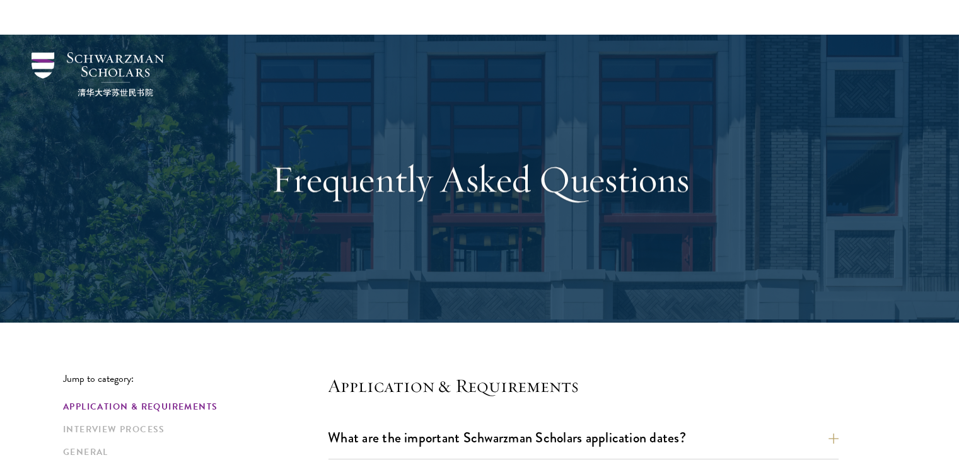
scroll to position [83, 0]
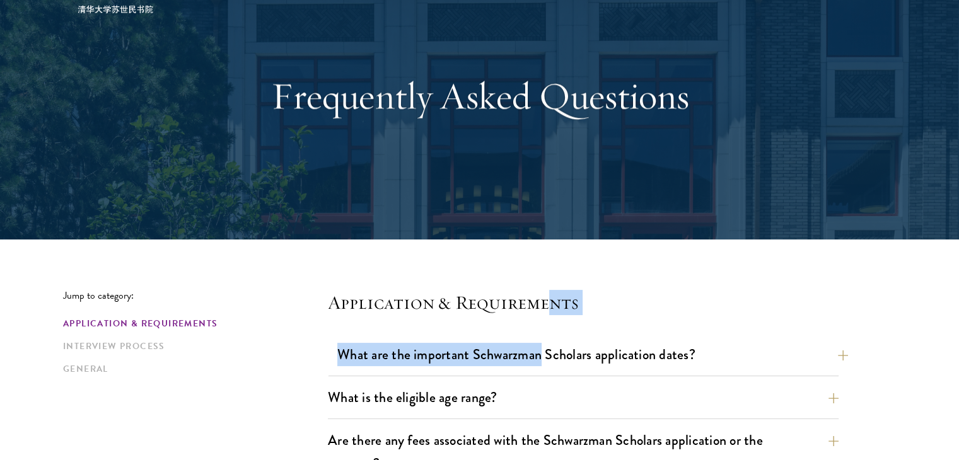
drag, startPoint x: 551, startPoint y: 298, endPoint x: 539, endPoint y: 359, distance: 62.3
click at [539, 359] on button "What are the important Schwarzman Scholars application dates?" at bounding box center [592, 355] width 511 height 28
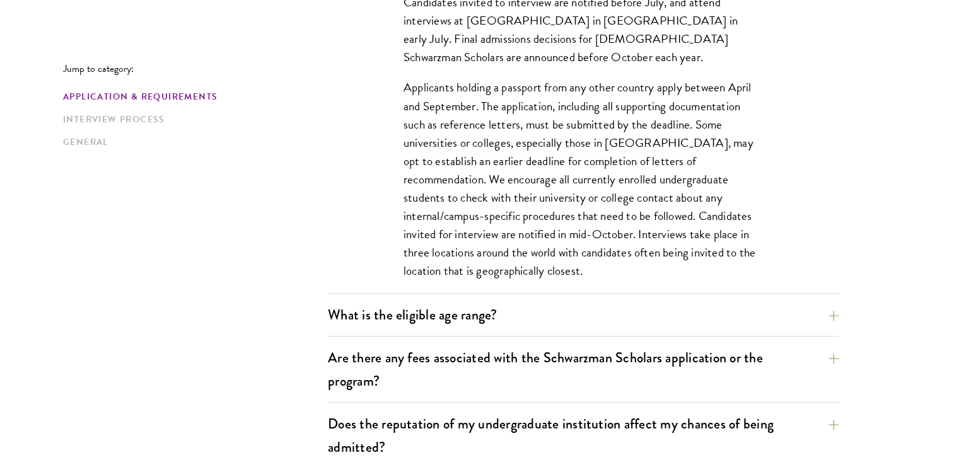
scroll to position [540, 0]
click at [508, 325] on button "What is the eligible age range?" at bounding box center [592, 315] width 511 height 28
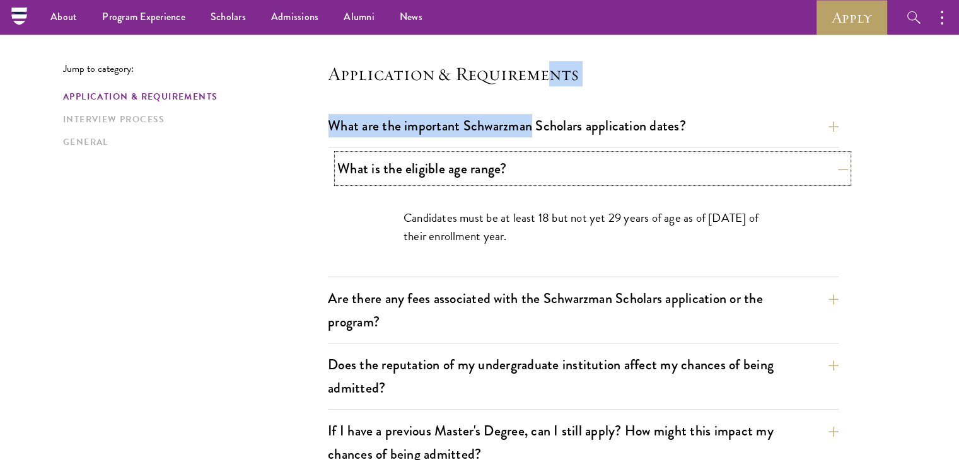
scroll to position [308, 0]
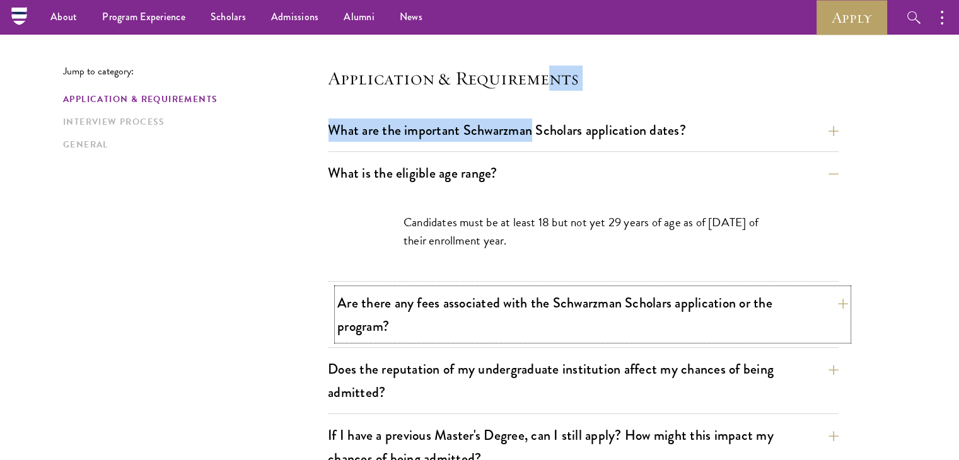
click at [515, 312] on button "Are there any fees associated with the Schwarzman Scholars application or the p…" at bounding box center [592, 315] width 511 height 52
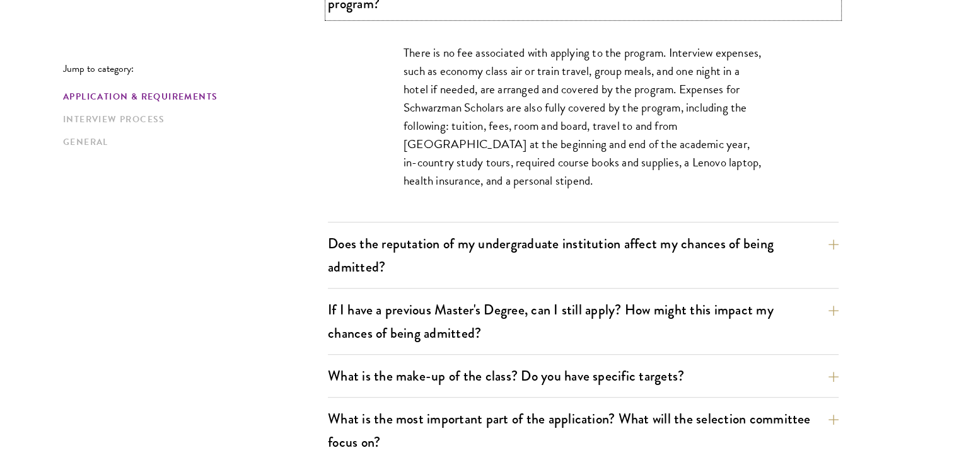
scroll to position [549, 0]
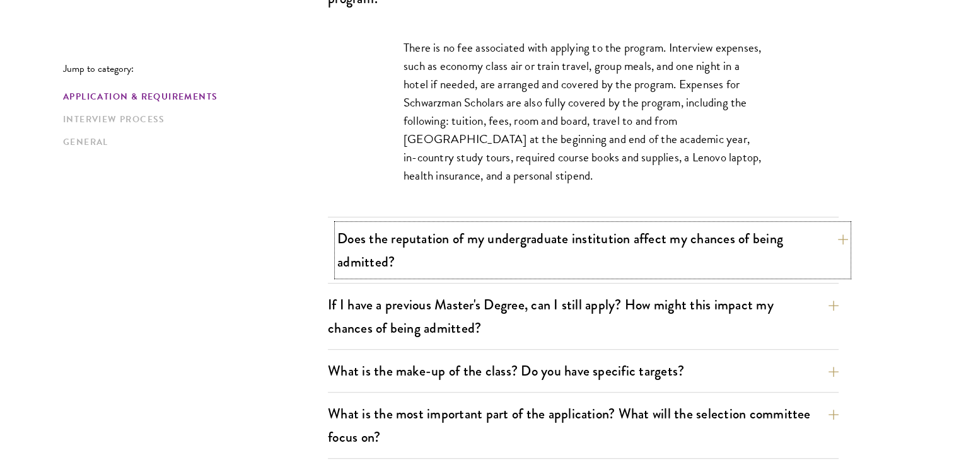
click at [550, 243] on button "Does the reputation of my undergraduate institution affect my chances of being …" at bounding box center [592, 251] width 511 height 52
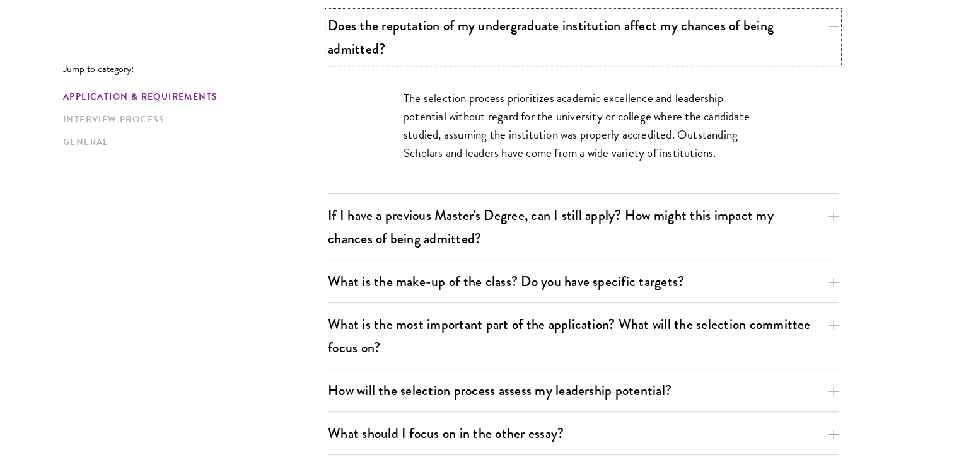
scroll to position [570, 0]
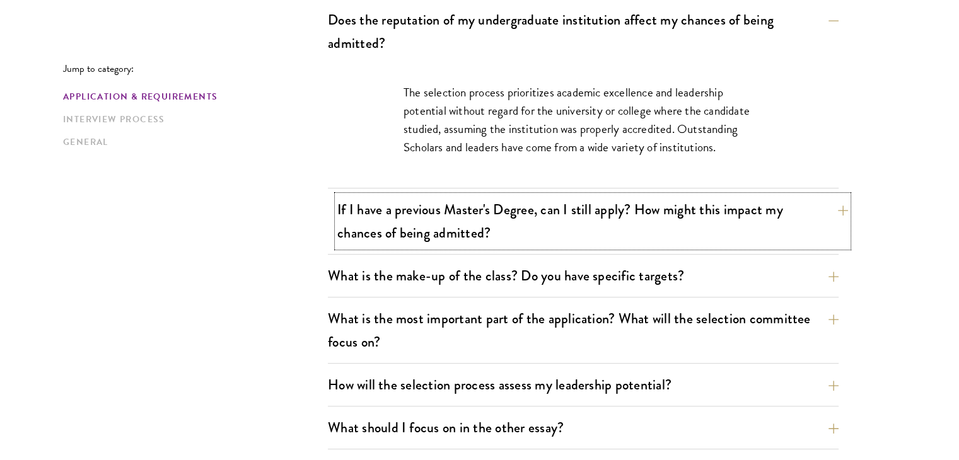
click at [575, 222] on button "If I have a previous Master's Degree, can I still apply? How might this impact …" at bounding box center [592, 222] width 511 height 52
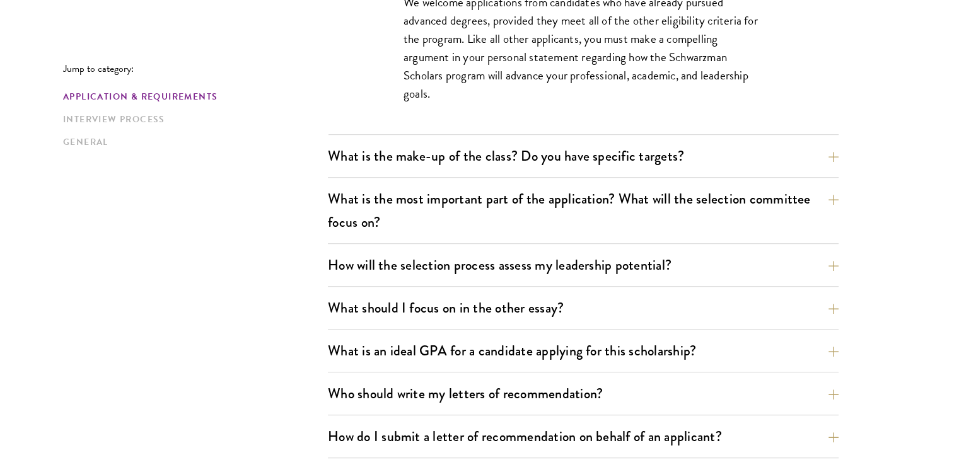
scroll to position [733, 0]
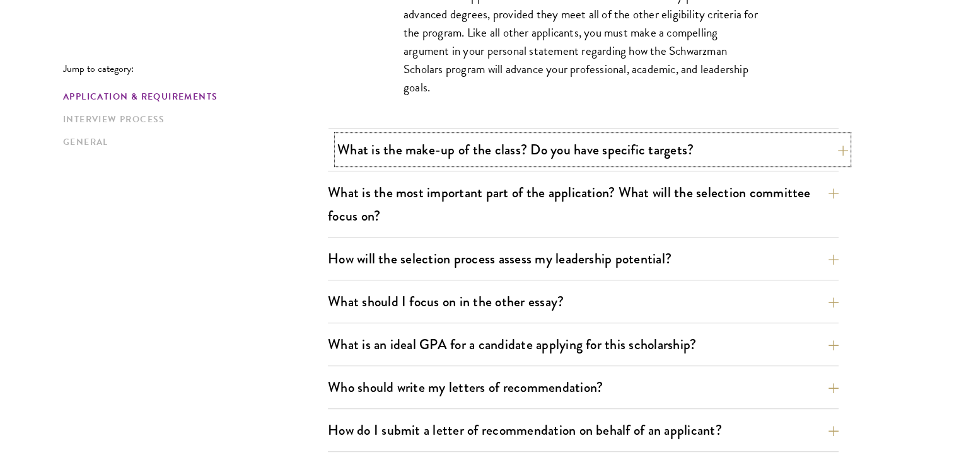
click at [580, 157] on button "What is the make-up of the class? Do you have specific targets?" at bounding box center [592, 150] width 511 height 28
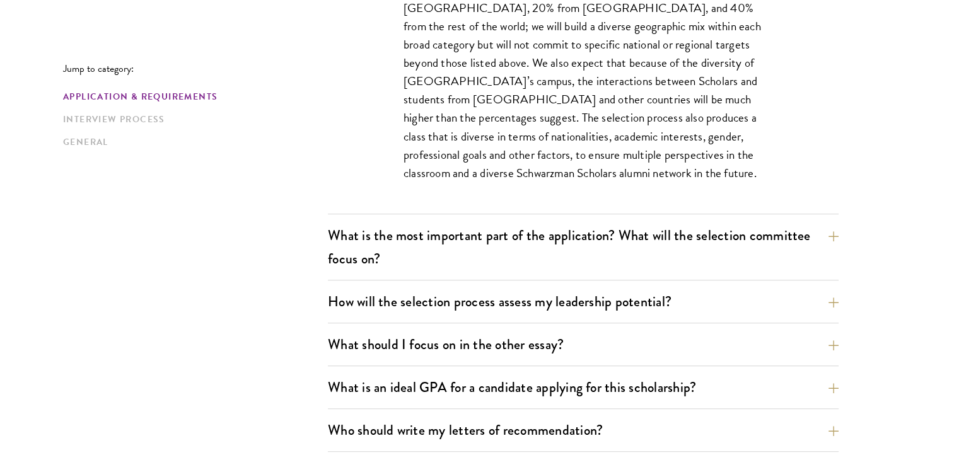
scroll to position [785, 0]
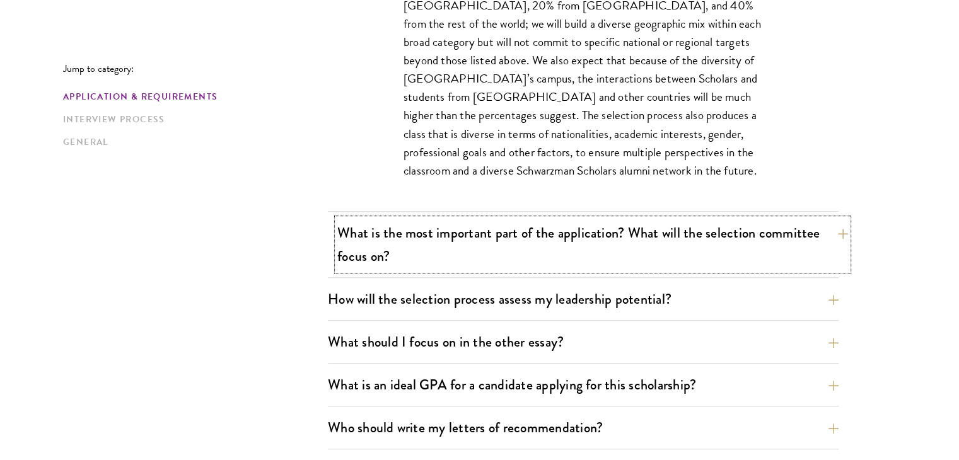
click at [636, 235] on button "What is the most important part of the application? What will the selection com…" at bounding box center [592, 245] width 511 height 52
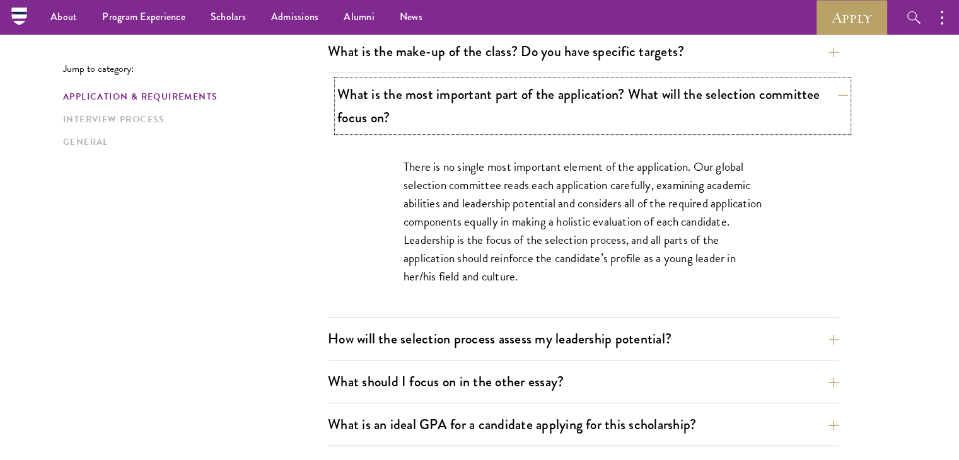
scroll to position [670, 0]
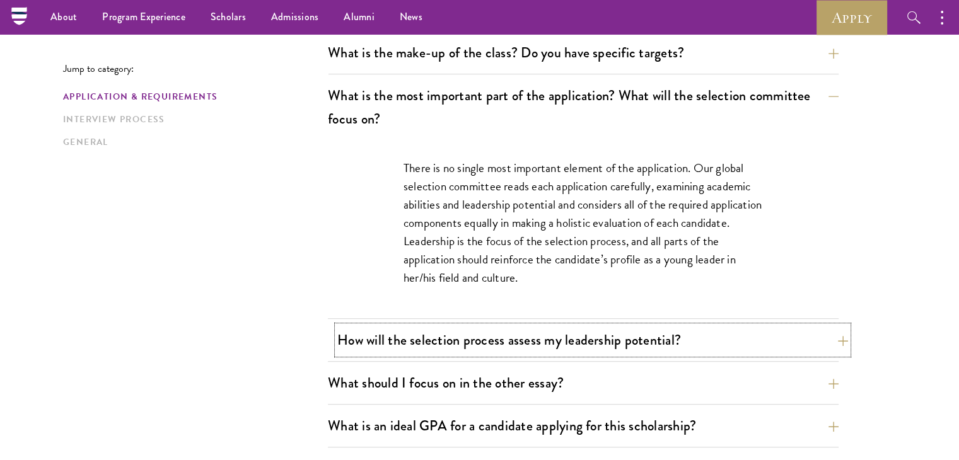
click at [576, 331] on button "How will the selection process assess my leadership potential?" at bounding box center [592, 340] width 511 height 28
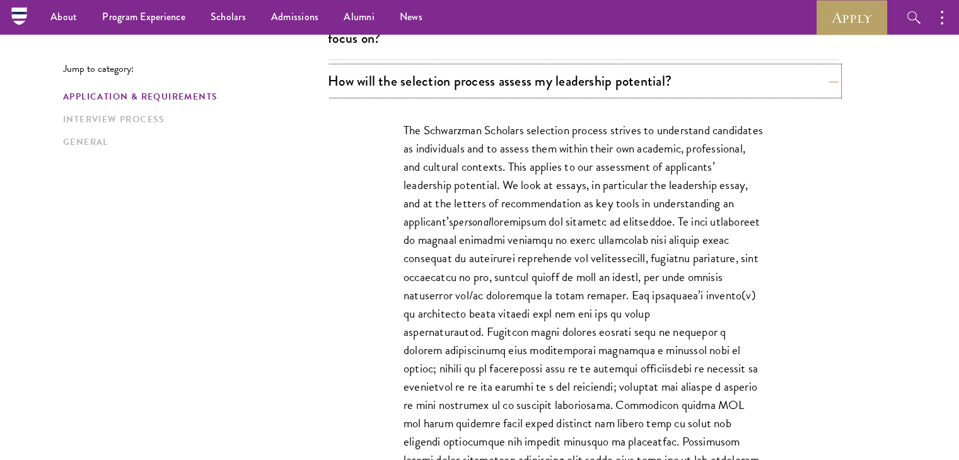
scroll to position [749, 0]
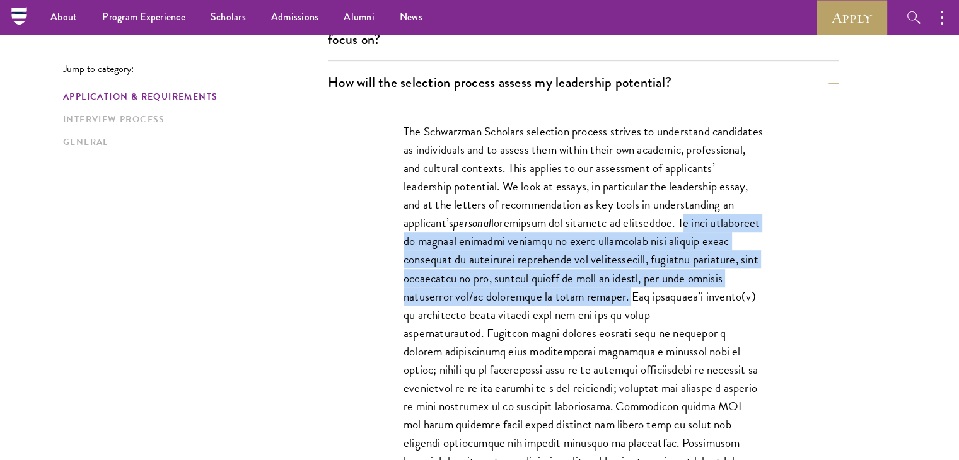
drag, startPoint x: 462, startPoint y: 242, endPoint x: 759, endPoint y: 294, distance: 302.2
click at [759, 294] on p "The Schwarzman Scholars selection process strives to understand candidates as i…" at bounding box center [584, 323] width 360 height 403
copy p "We want candidates to provide specific examples of their leadership that explor…"
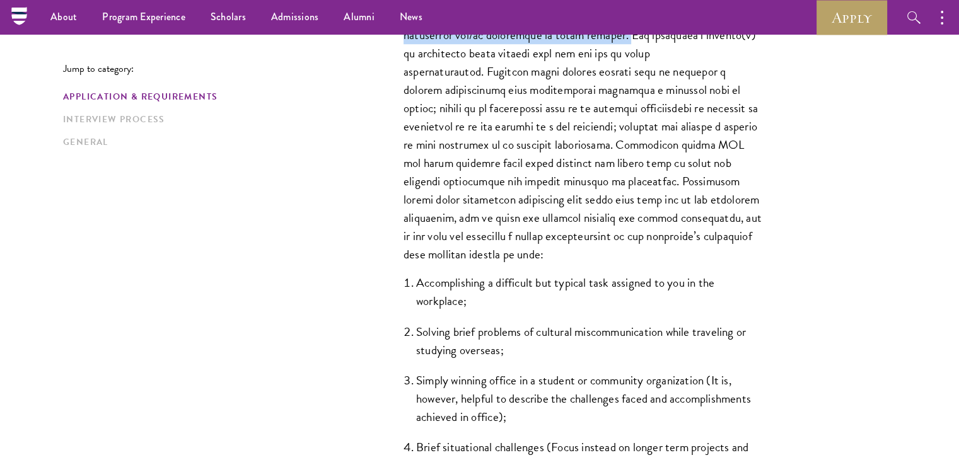
scroll to position [1012, 0]
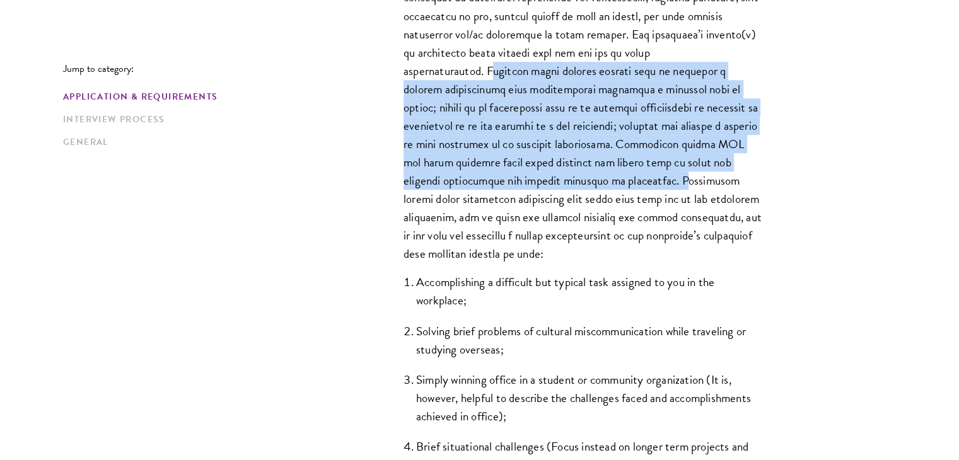
drag, startPoint x: 510, startPoint y: 69, endPoint x: 669, endPoint y: 184, distance: 196.5
click at [669, 184] on p "The Schwarzman Scholars selection process strives to understand candidates as i…" at bounding box center [584, 61] width 360 height 403
copy p "Examples might include efforts such as founding a student organization that suc…"
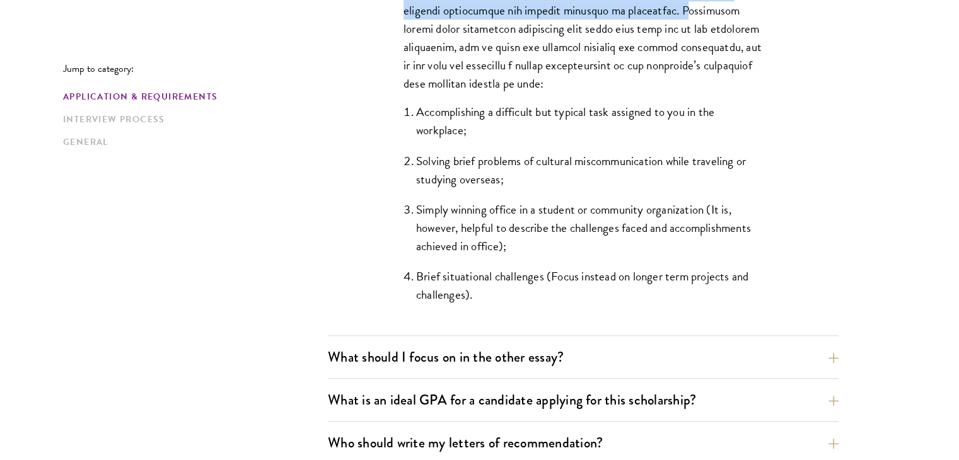
scroll to position [1183, 0]
click at [416, 108] on li "Accomplishing a difficult but typical task assigned to you in the workplace;" at bounding box center [589, 120] width 347 height 37
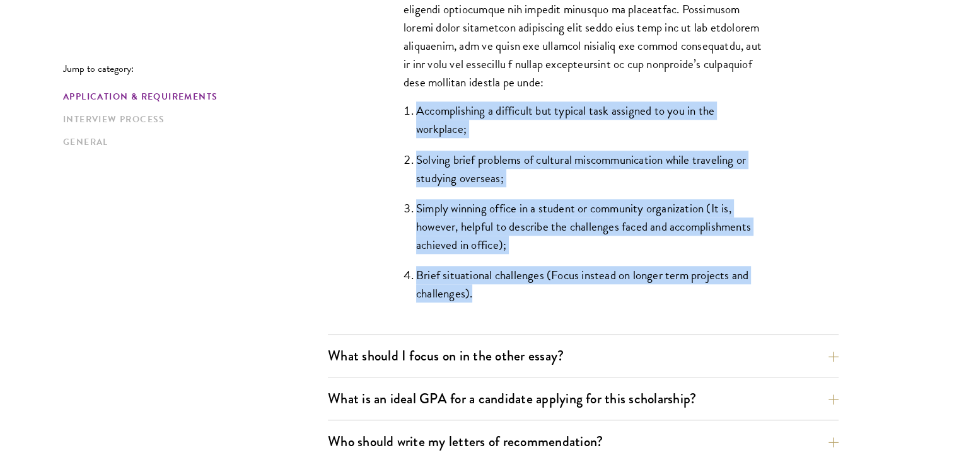
drag, startPoint x: 416, startPoint y: 110, endPoint x: 488, endPoint y: 302, distance: 204.6
click at [488, 302] on div "The Schwarzman Scholars selection process strives to understand candidates as i…" at bounding box center [583, 1] width 435 height 665
copy ol "Accomplishing a difficult but typical task assigned to you in the workplace; So…"
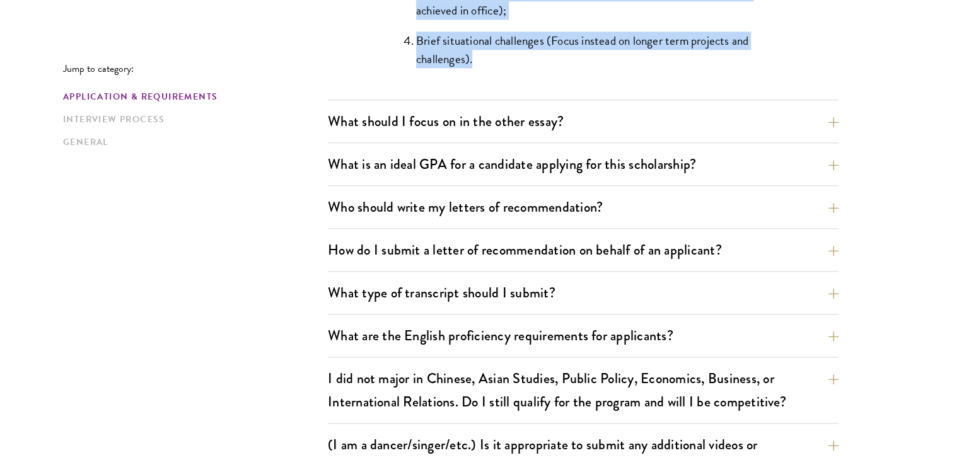
scroll to position [1419, 0]
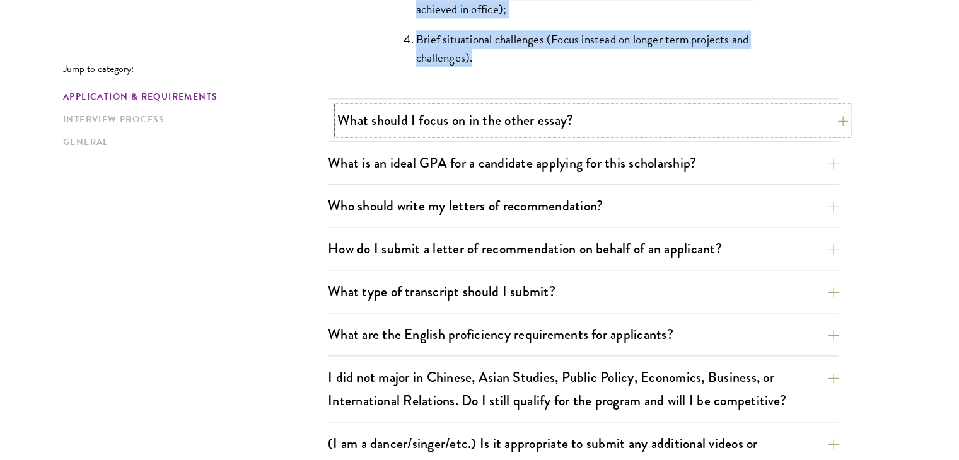
click at [540, 109] on button "What should I focus on in the other essay?" at bounding box center [592, 120] width 511 height 28
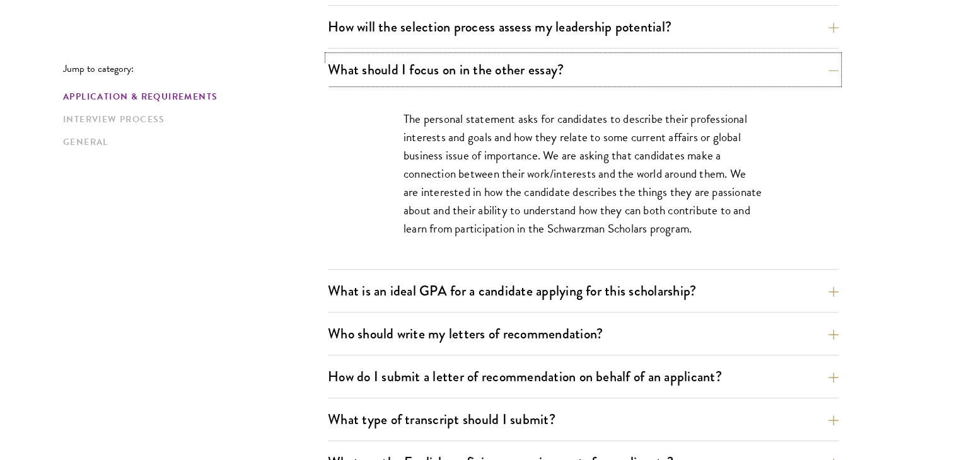
scroll to position [806, 0]
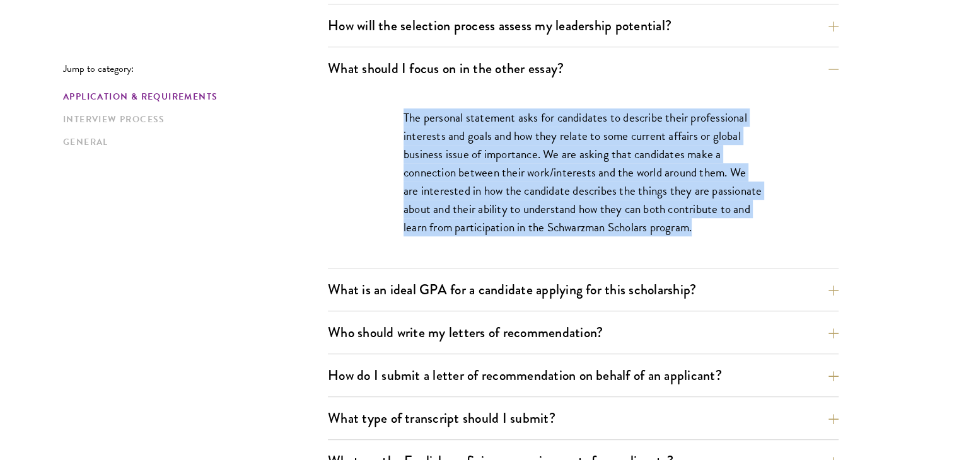
drag, startPoint x: 401, startPoint y: 114, endPoint x: 709, endPoint y: 237, distance: 331.7
click at [709, 237] on div "The personal statement asks for candidates to describe their professional inter…" at bounding box center [583, 179] width 435 height 179
copy p "The personal statement asks for candidates to describe their professional inter…"
click at [492, 286] on button "What is an ideal GPA for a candidate applying for this scholarship?" at bounding box center [592, 290] width 511 height 28
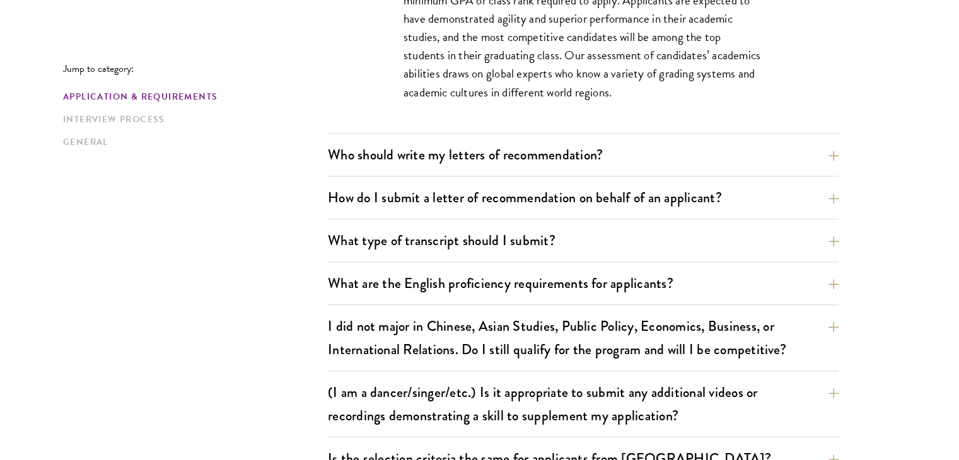
scroll to position [1022, 0]
click at [512, 150] on button "Who should write my letters of recommendation?" at bounding box center [592, 154] width 511 height 28
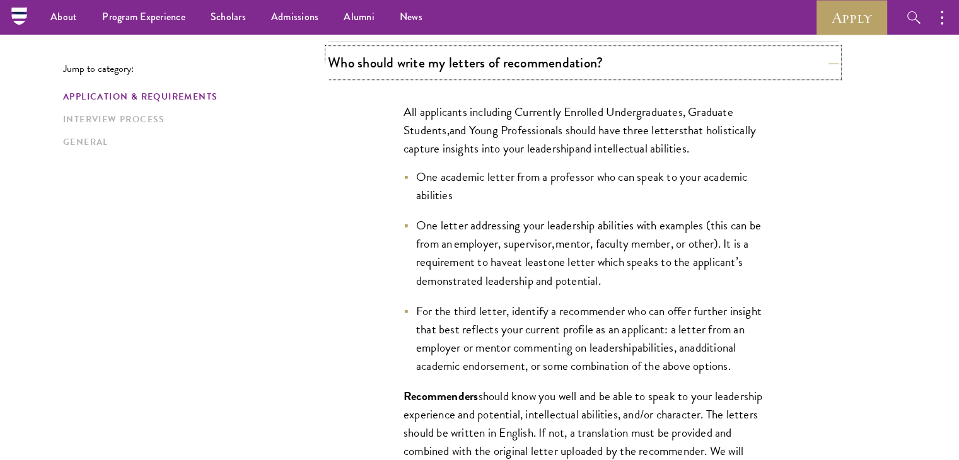
scroll to position [877, 0]
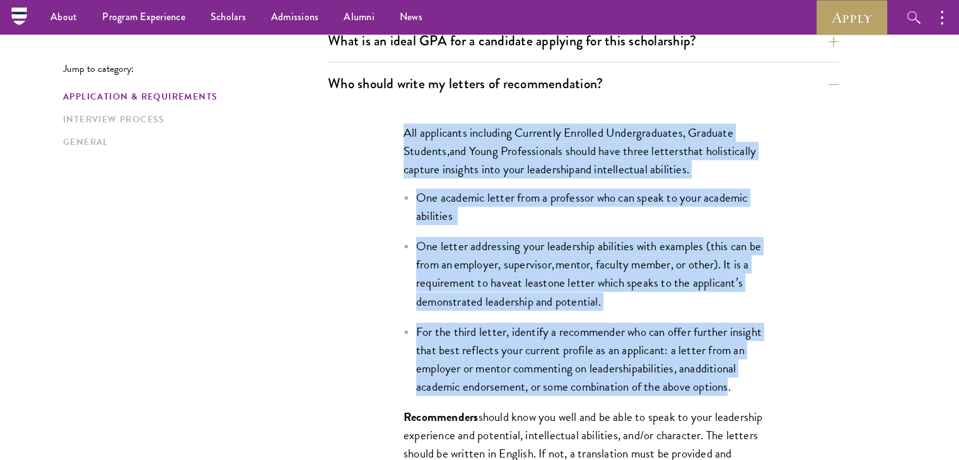
drag, startPoint x: 406, startPoint y: 132, endPoint x: 445, endPoint y: 406, distance: 276.5
click at [445, 406] on div "All applicants including Currently Enrolled Undergraduates, Graduate Students ,…" at bounding box center [583, 379] width 435 height 549
click at [445, 396] on span "additional academic endorsement, or some combination of the above options." at bounding box center [576, 378] width 320 height 37
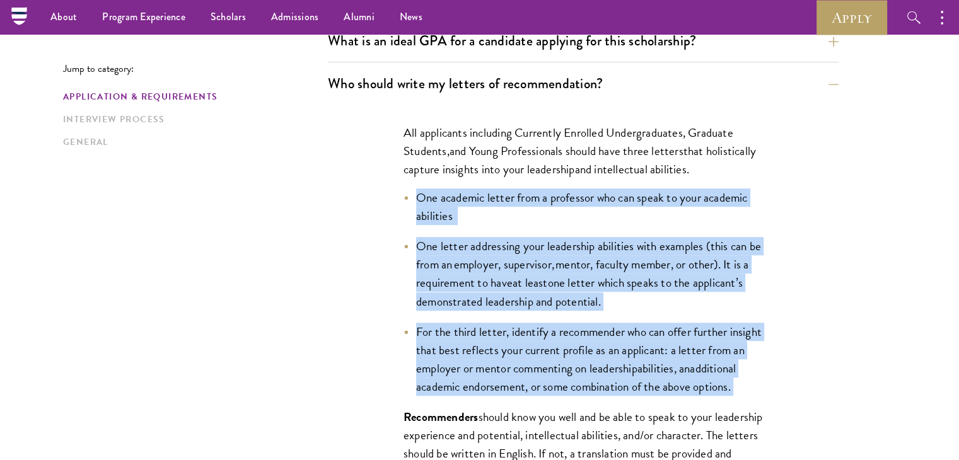
drag, startPoint x: 418, startPoint y: 195, endPoint x: 459, endPoint y: 413, distance: 222.0
click at [459, 413] on div "All applicants including Currently Enrolled Undergraduates, Graduate Students ,…" at bounding box center [583, 379] width 435 height 549
drag, startPoint x: 414, startPoint y: 197, endPoint x: 459, endPoint y: 406, distance: 213.4
click at [459, 396] on ul "One academic letter from a professor who can speak to your academic abilities O…" at bounding box center [584, 293] width 360 height 208
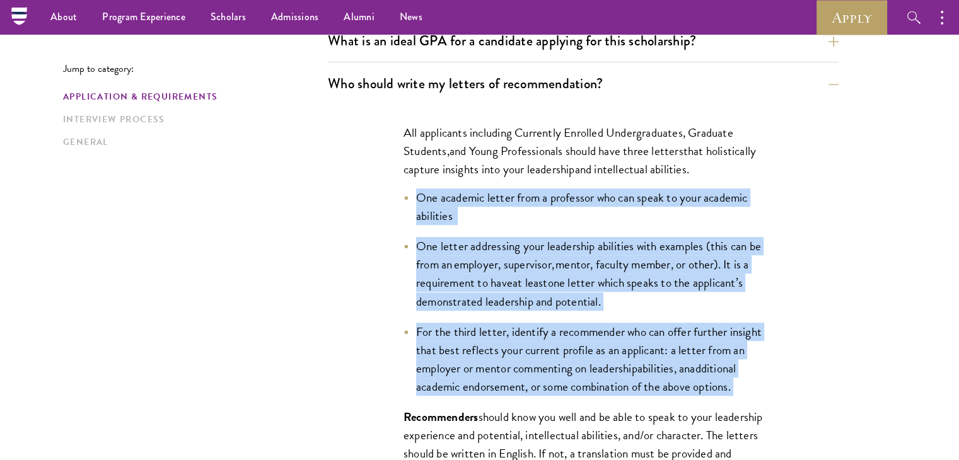
copy ul "One academic letter from a professor who can speak to your academic abilities O…"
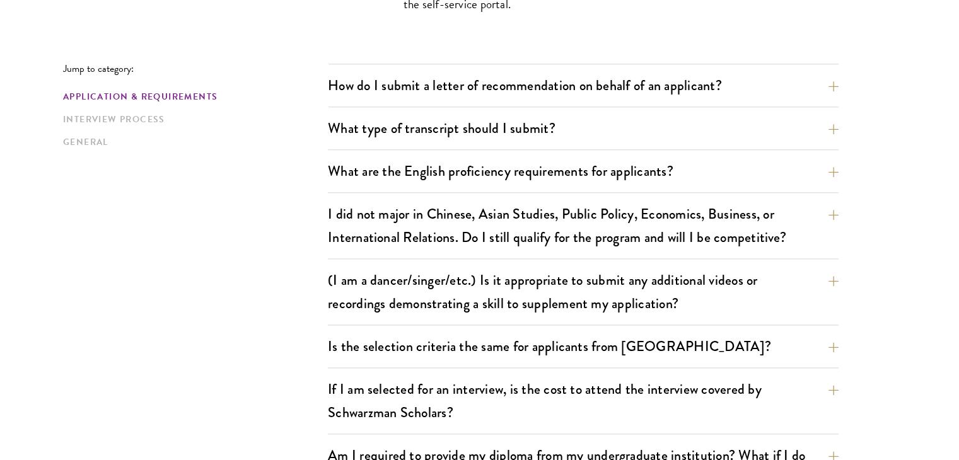
scroll to position [1499, 0]
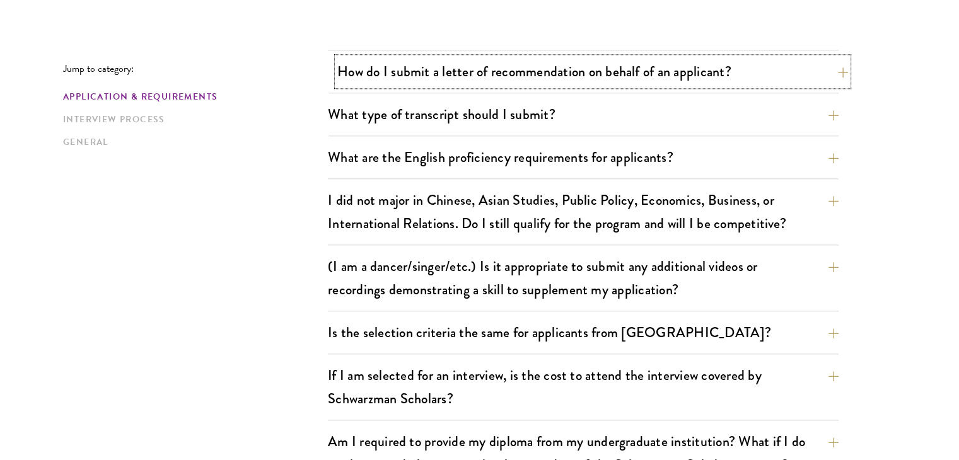
click at [530, 74] on button "How do I submit a letter of recommendation on behalf of an applicant?" at bounding box center [592, 71] width 511 height 28
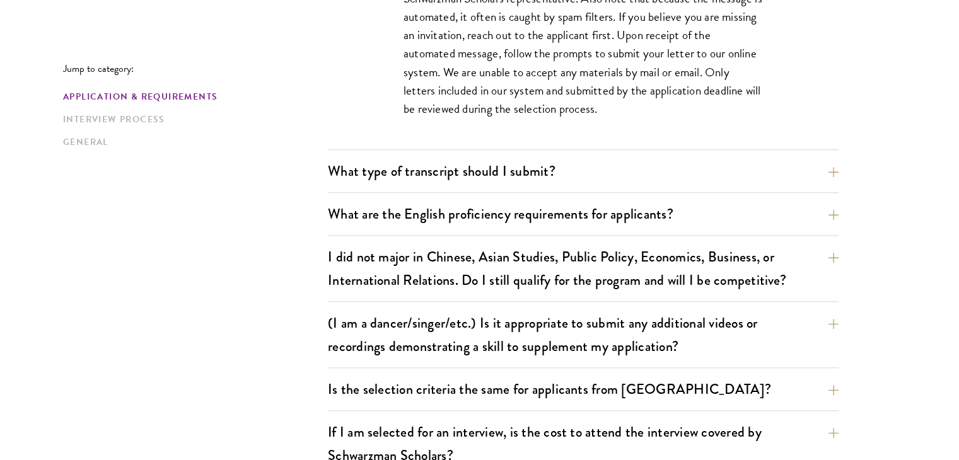
scroll to position [1130, 0]
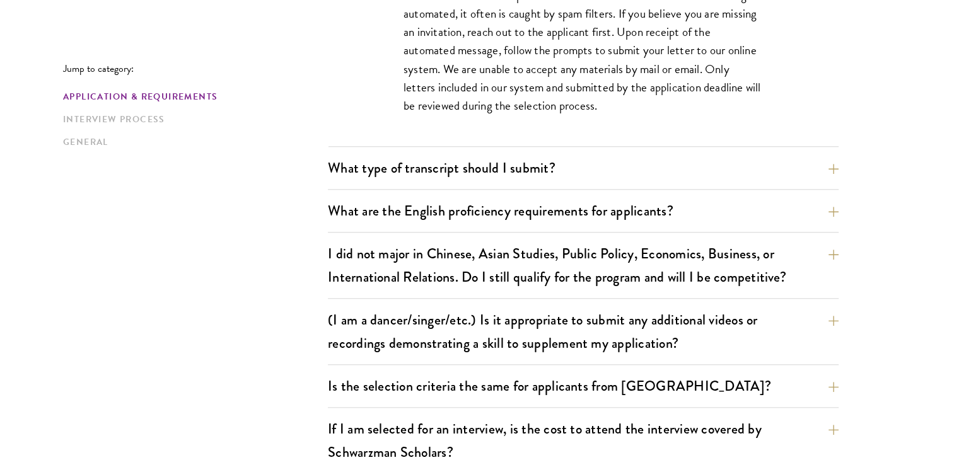
click at [556, 178] on button "What type of transcript should I submit?" at bounding box center [592, 168] width 511 height 28
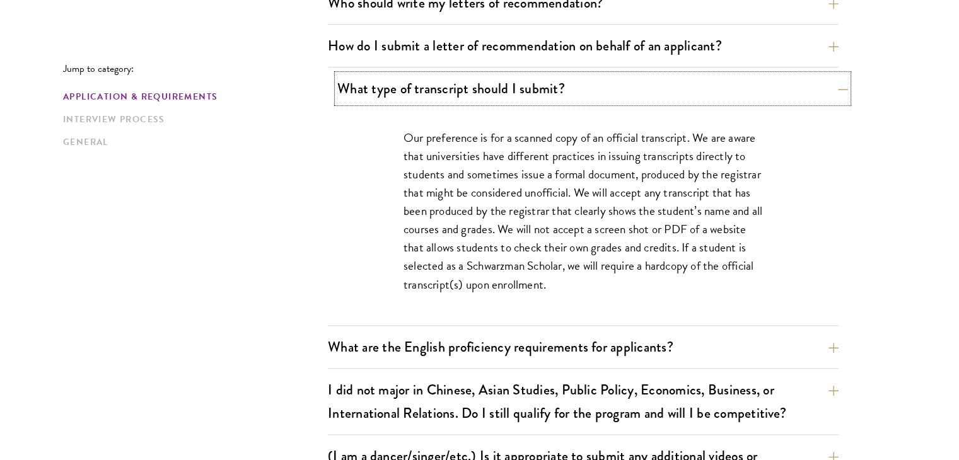
scroll to position [958, 0]
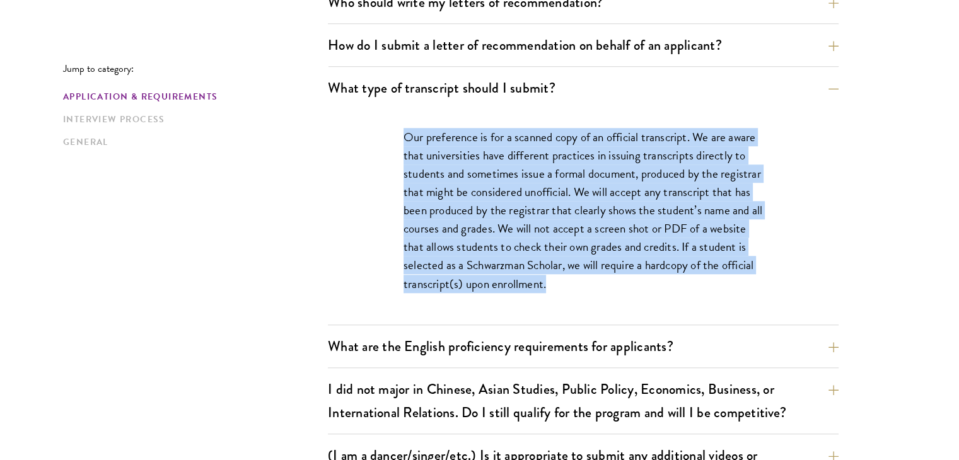
drag, startPoint x: 401, startPoint y: 137, endPoint x: 606, endPoint y: 293, distance: 258.4
click at [606, 293] on div "Our preference is for a scanned copy of an official transcript. We are aware th…" at bounding box center [583, 217] width 435 height 216
copy p "Our preference is for a scanned copy of an official transcript. We are aware th…"
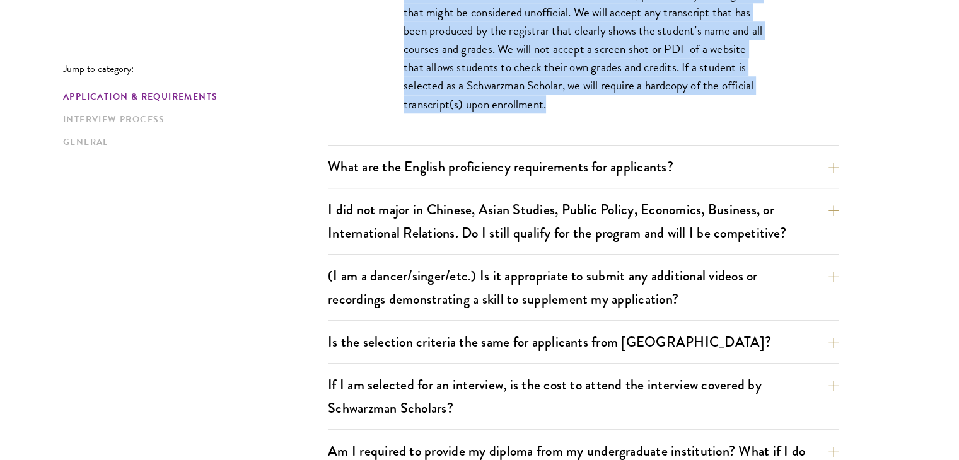
scroll to position [1138, 0]
click at [493, 165] on button "What are the English proficiency requirements for applicants?" at bounding box center [592, 167] width 511 height 28
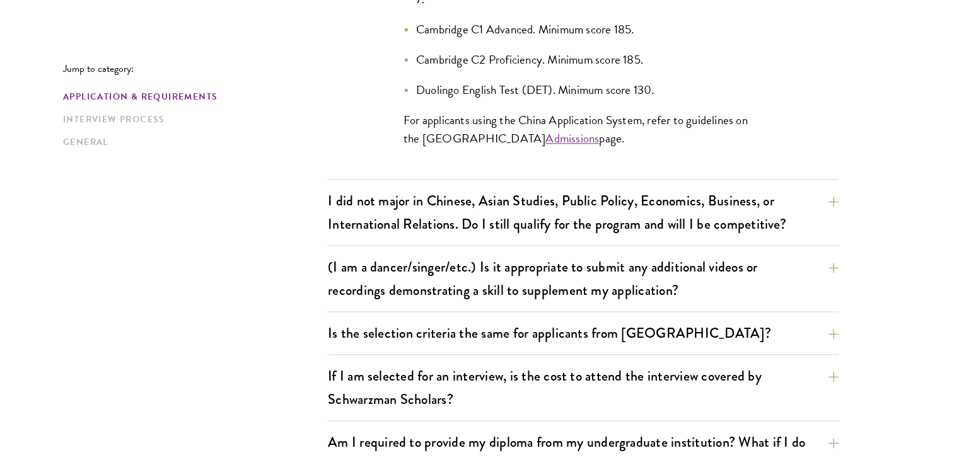
scroll to position [1384, 0]
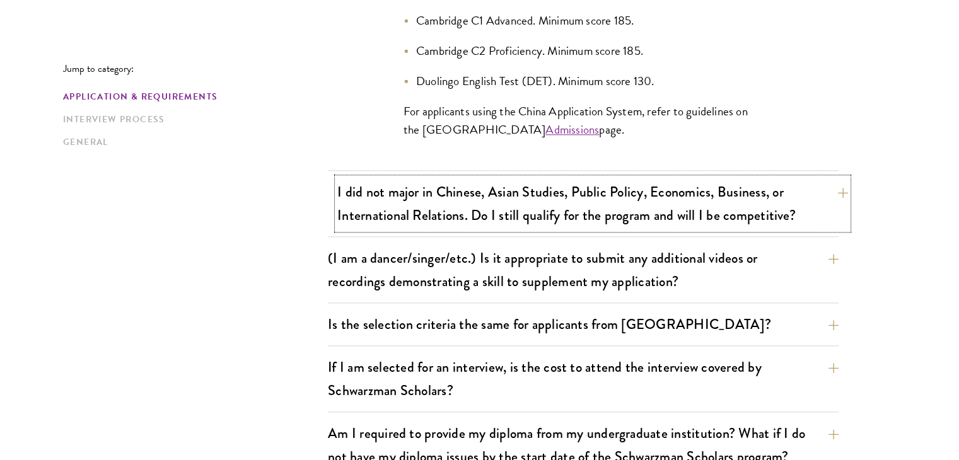
click at [613, 181] on button "I did not major in Chinese, Asian Studies, Public Policy, Economics, Business, …" at bounding box center [592, 204] width 511 height 52
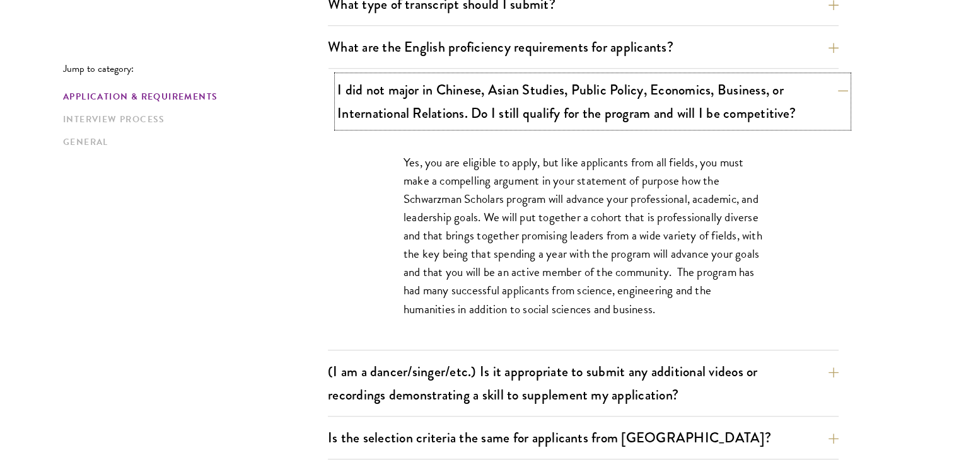
scroll to position [1047, 0]
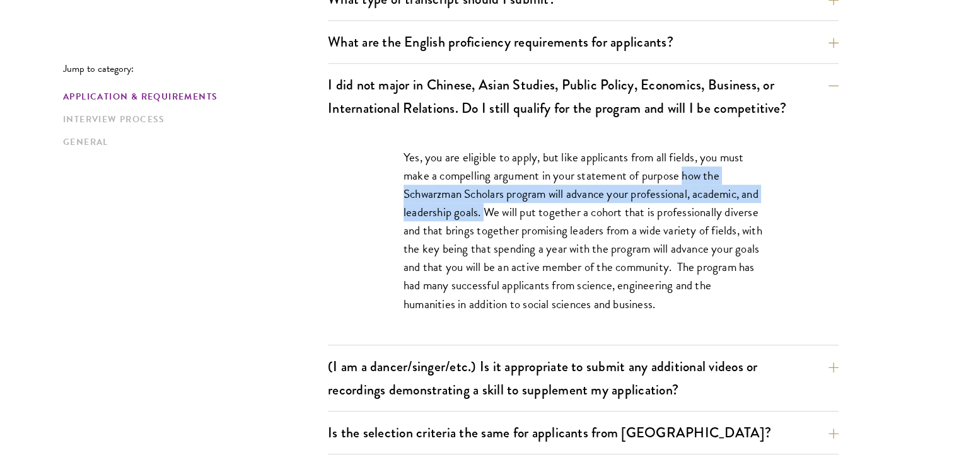
drag, startPoint x: 683, startPoint y: 177, endPoint x: 507, endPoint y: 216, distance: 180.3
click at [507, 216] on p "Yes, you are eligible to apply, but like applicants from all fields, you must m…" at bounding box center [584, 230] width 360 height 165
copy p "how the Schwarzman Scholars program will advance your professional, academic, a…"
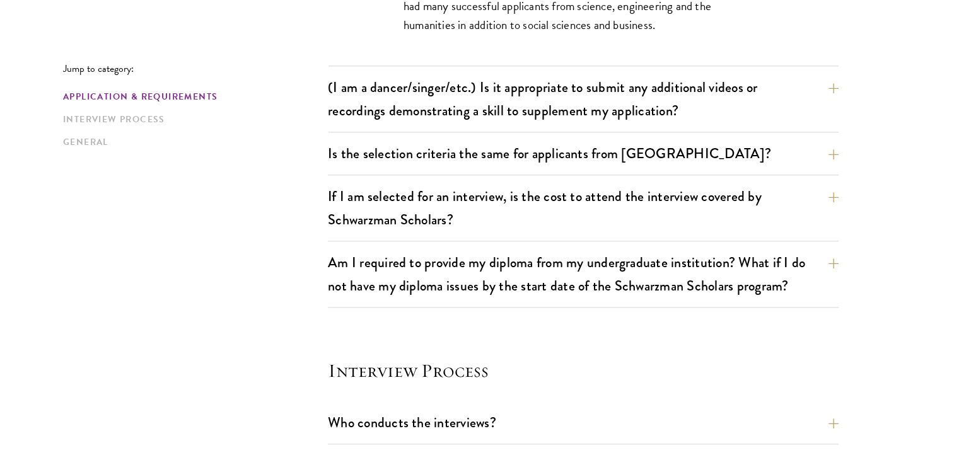
scroll to position [1327, 0]
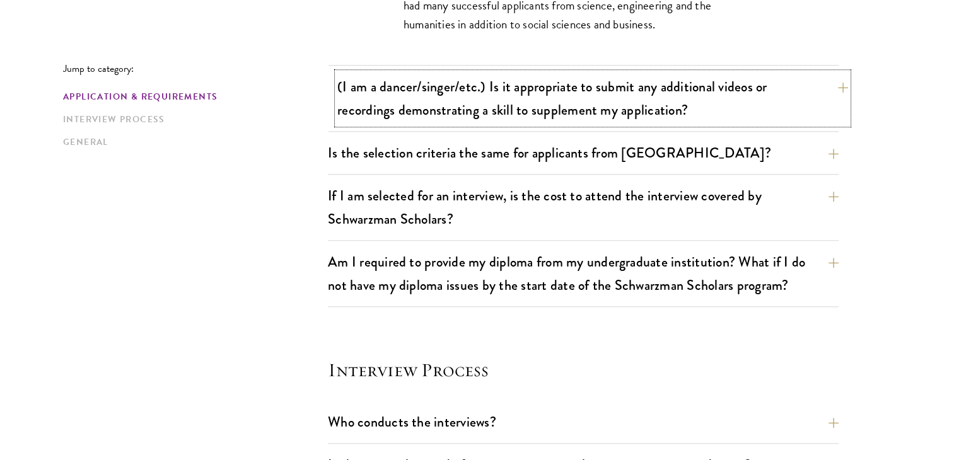
click at [583, 104] on button "(I am a dancer/singer/etc.) Is it appropriate to submit any additional videos o…" at bounding box center [592, 99] width 511 height 52
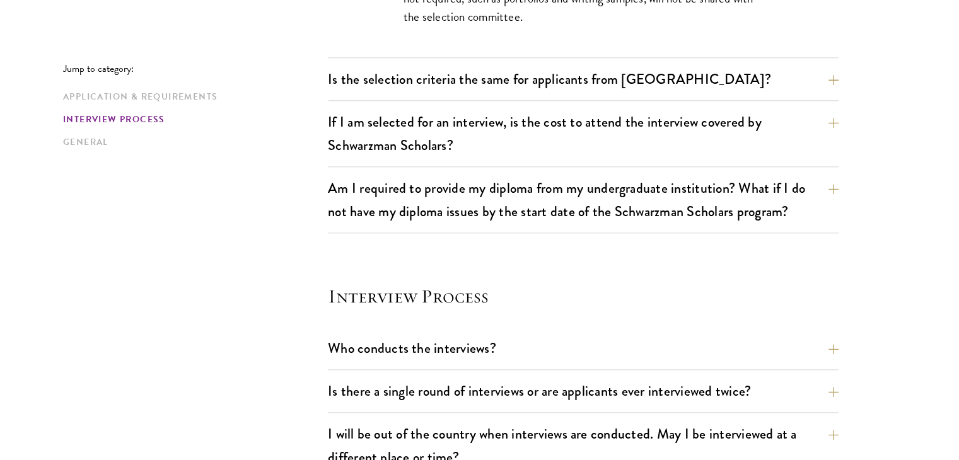
scroll to position [1310, 0]
click at [590, 68] on button "Is the selection criteria the same for applicants from China?" at bounding box center [592, 78] width 511 height 28
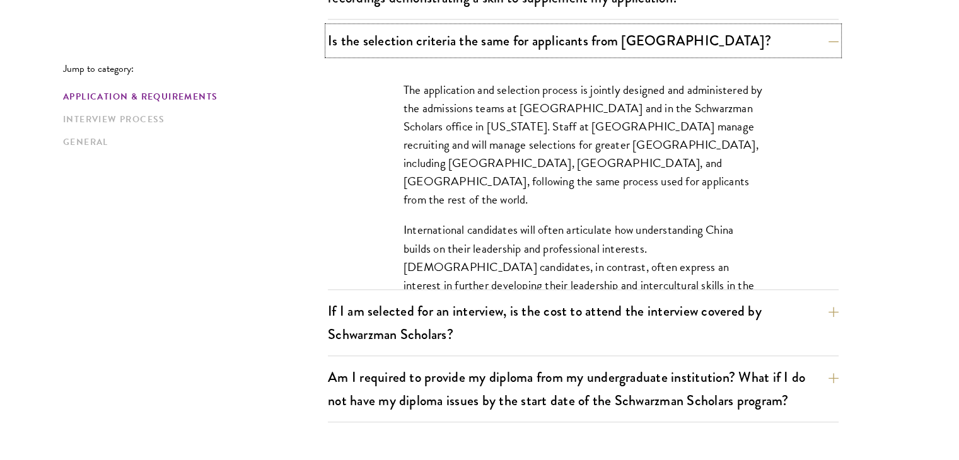
scroll to position [1224, 0]
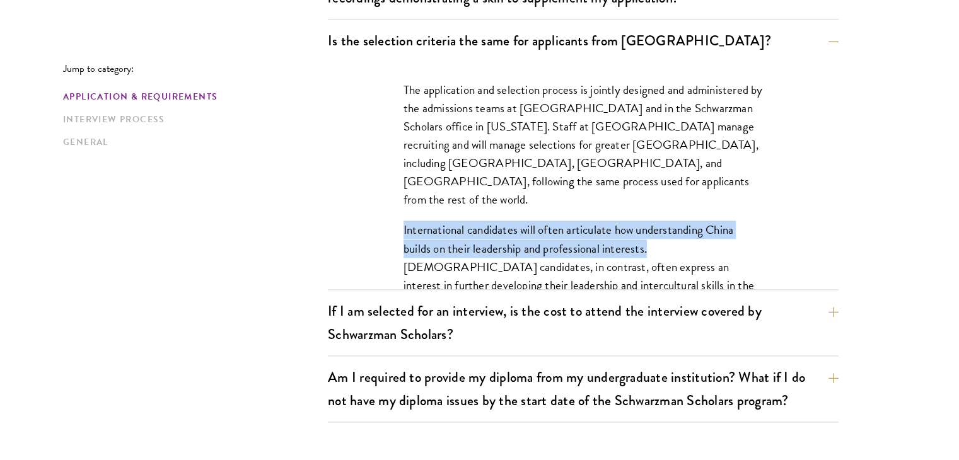
drag, startPoint x: 400, startPoint y: 190, endPoint x: 648, endPoint y: 213, distance: 249.5
click at [648, 213] on div "The application and selection process is jointly designed and administered by t…" at bounding box center [583, 203] width 435 height 283
copy p "International candidates will often articulate how understanding China builds o…"
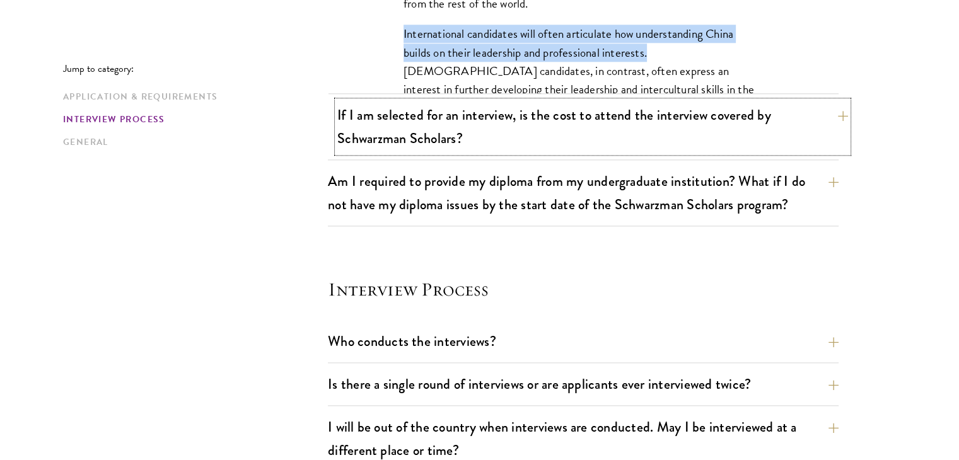
click at [472, 114] on button "If I am selected for an interview, is the cost to attend the interview covered …" at bounding box center [592, 127] width 511 height 52
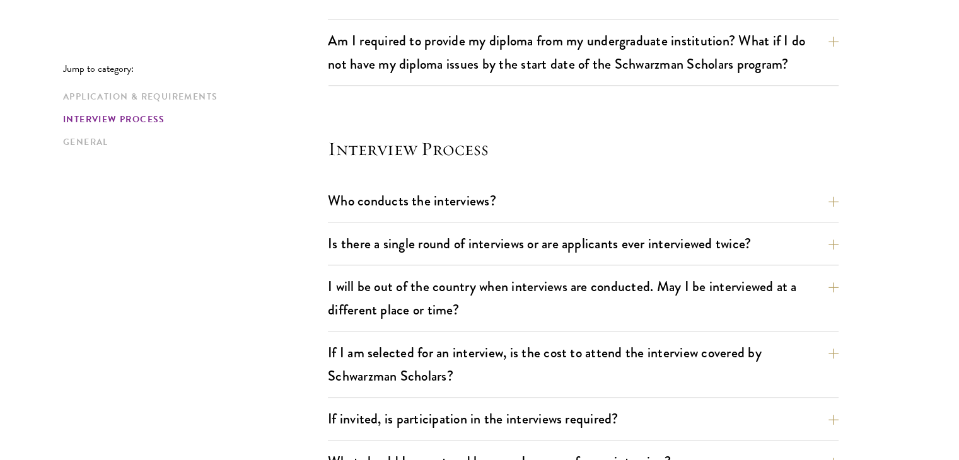
scroll to position [1208, 0]
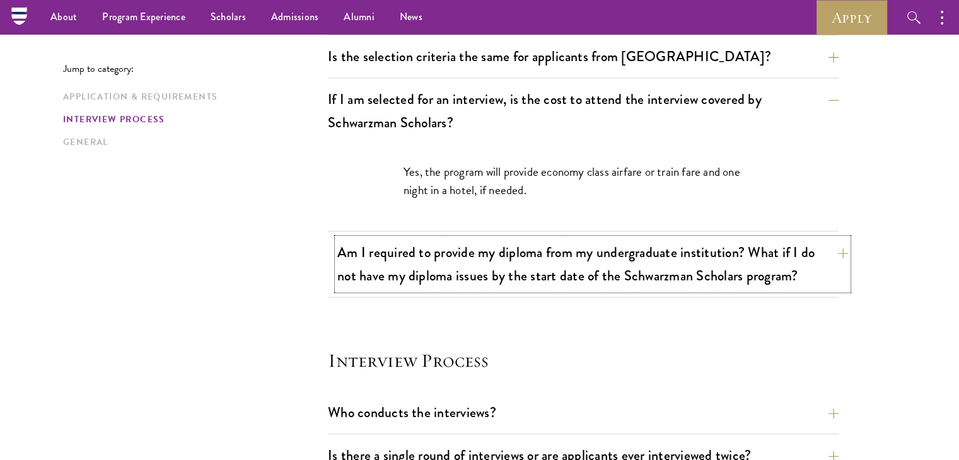
click at [556, 267] on button "Am I required to provide my diploma from my undergraduate institution? What if …" at bounding box center [592, 264] width 511 height 52
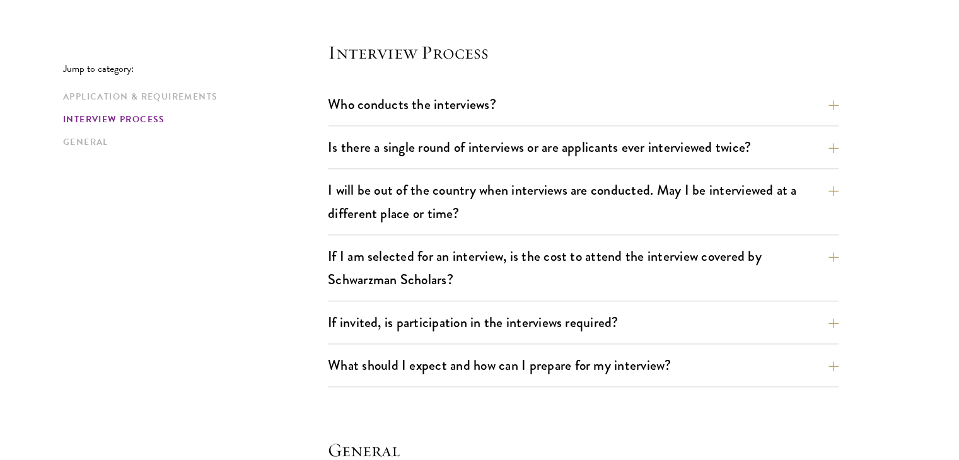
scroll to position [1592, 0]
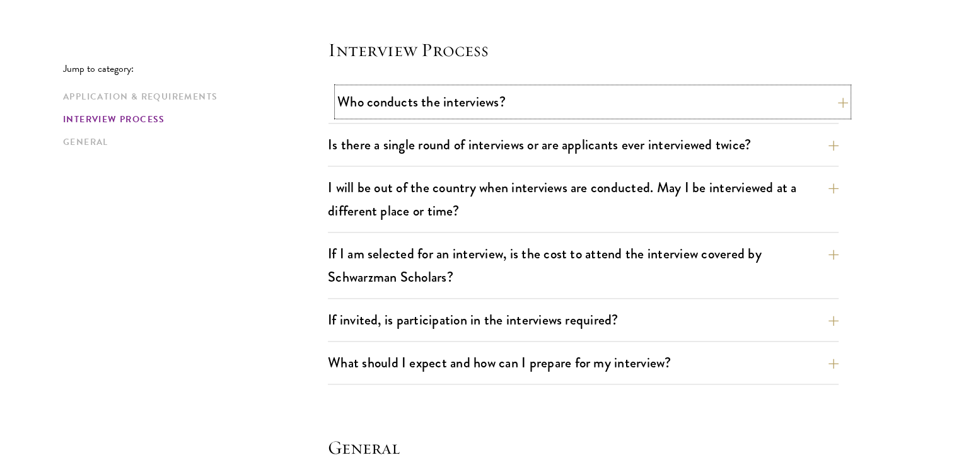
click at [527, 101] on button "Who conducts the interviews?" at bounding box center [592, 102] width 511 height 28
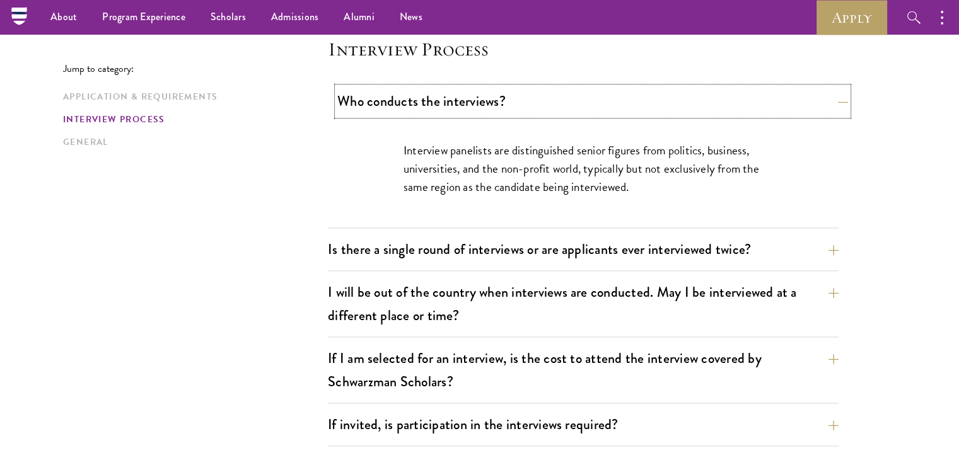
scroll to position [1432, 0]
click at [595, 245] on button "Is there a single round of interviews or are applicants ever interviewed twice?" at bounding box center [592, 250] width 511 height 28
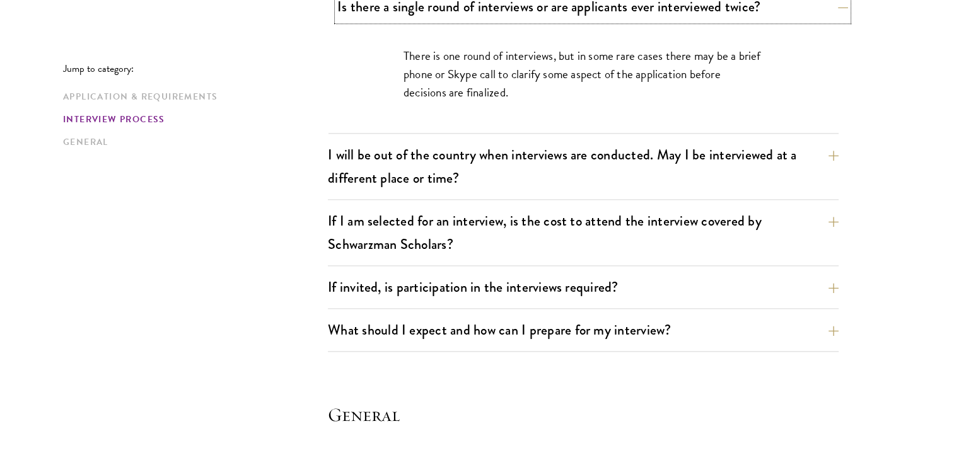
scroll to position [1603, 0]
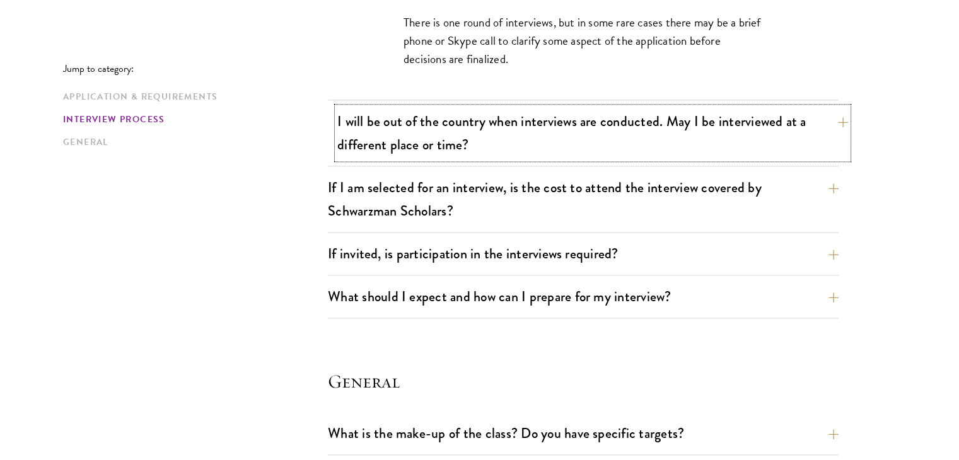
click at [606, 151] on button "I will be out of the country when interviews are conducted. May I be interviewe…" at bounding box center [592, 133] width 511 height 52
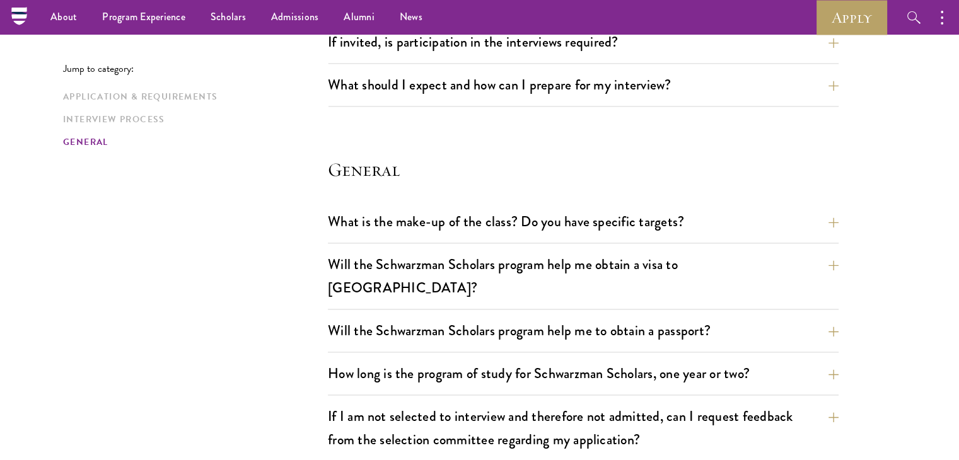
scroll to position [1657, 0]
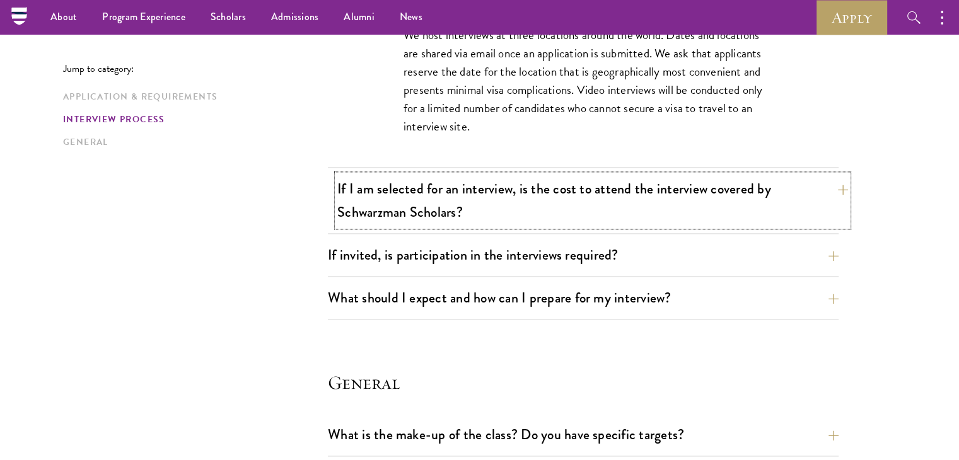
click at [624, 190] on button "If I am selected for an interview, is the cost to attend the interview covered …" at bounding box center [592, 201] width 511 height 52
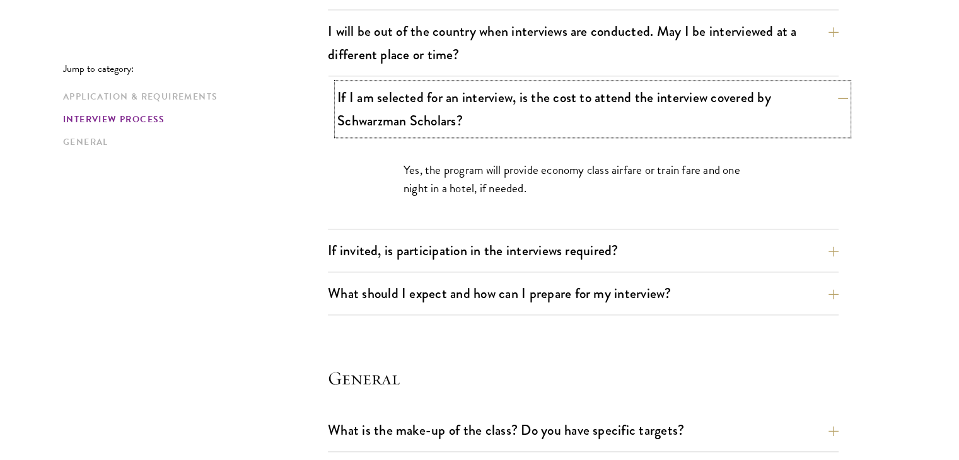
scroll to position [1589, 0]
click at [622, 225] on div "If I am selected for an interview, is the cost to attend the interview covered …" at bounding box center [583, 156] width 511 height 146
click at [623, 231] on div "Who conducts the interviews? Interview panelists are distinguished senior figur…" at bounding box center [583, 123] width 511 height 384
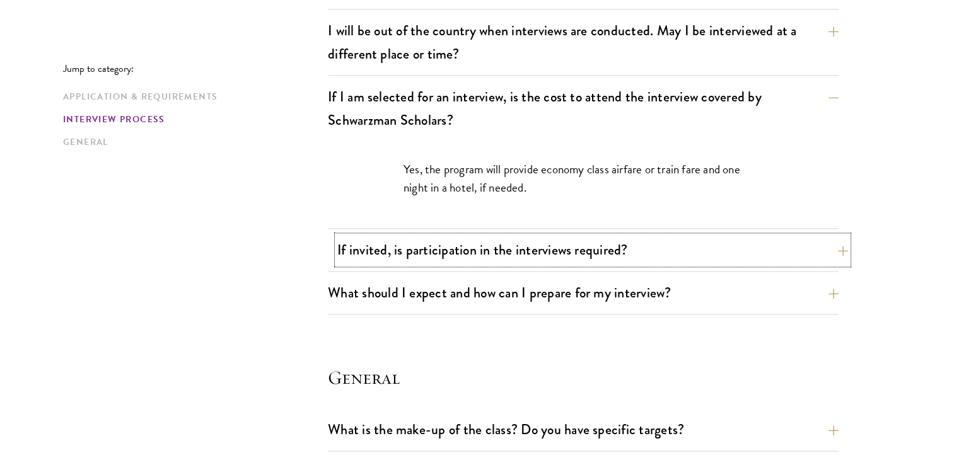
click at [630, 242] on button "If invited, is participation in the interviews required?" at bounding box center [592, 250] width 511 height 28
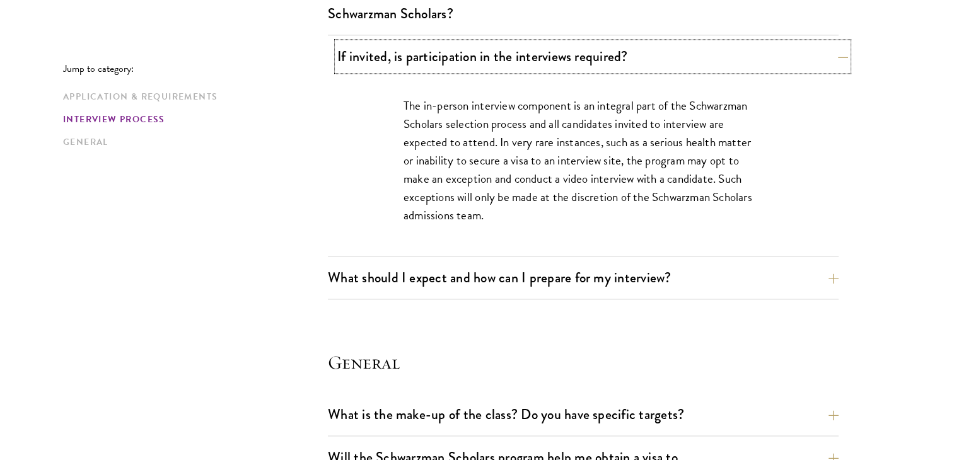
scroll to position [1703, 0]
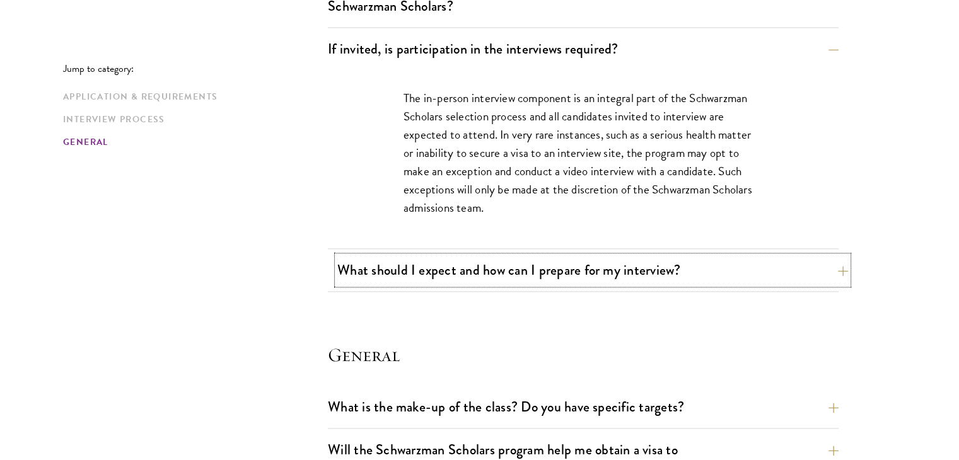
click at [448, 266] on button "What should I expect and how can I prepare for my interview?" at bounding box center [592, 270] width 511 height 28
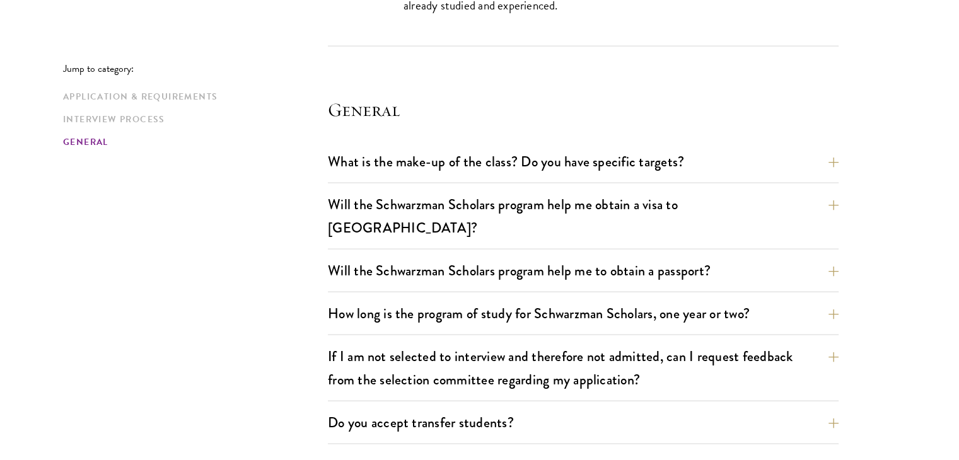
scroll to position [2562, 0]
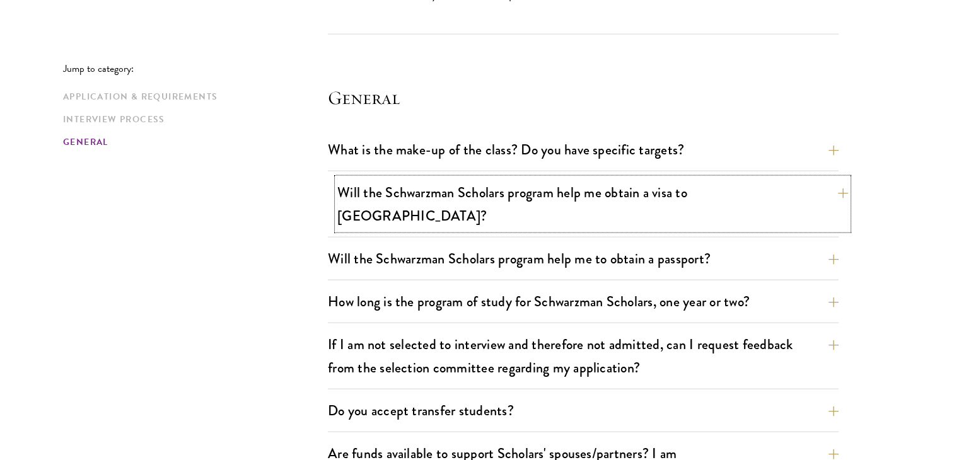
click at [474, 191] on button "Will the Schwarzman Scholars program help me obtain a visa to China?" at bounding box center [592, 205] width 511 height 52
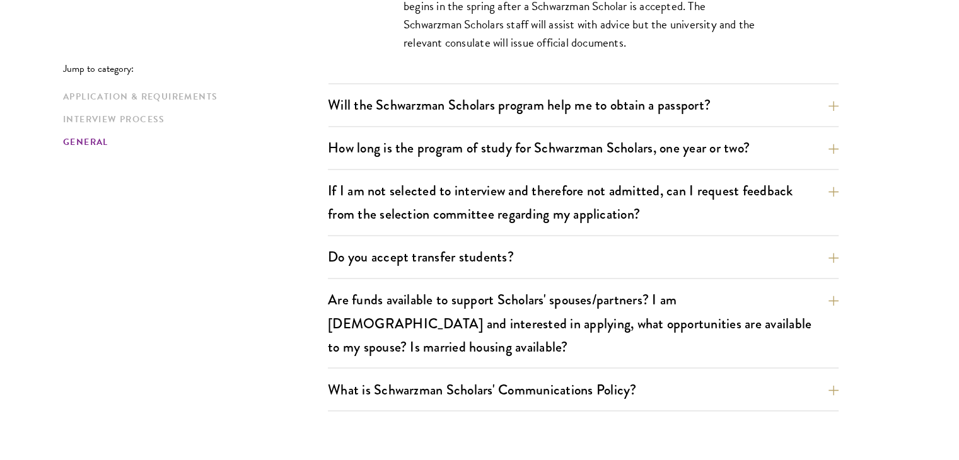
scroll to position [2085, 0]
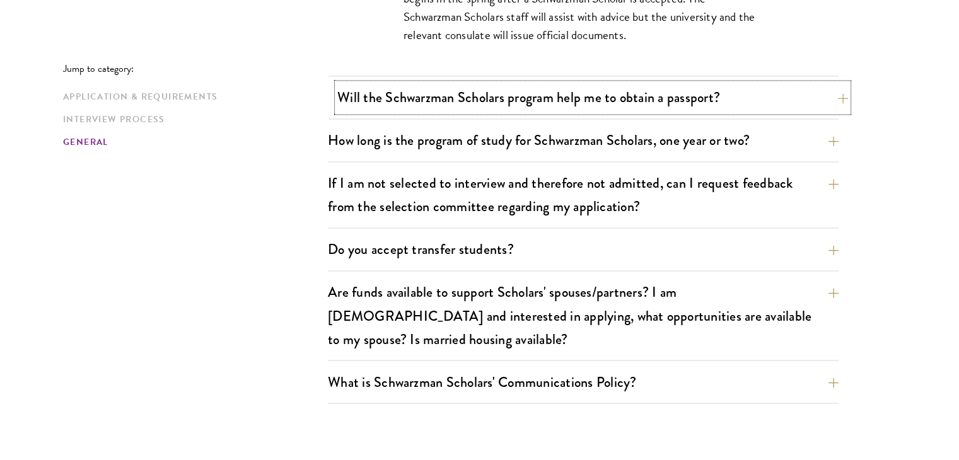
click at [430, 84] on button "Will the Schwarzman Scholars program help me to obtain a passport?" at bounding box center [592, 97] width 511 height 28
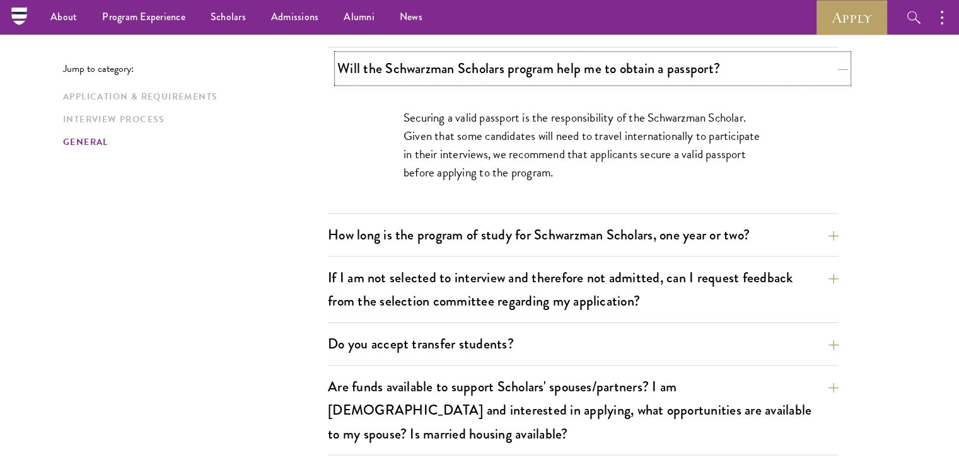
scroll to position [1972, 0]
click at [542, 221] on button "How long is the program of study for Schwarzman Scholars, one year or two?" at bounding box center [592, 235] width 511 height 28
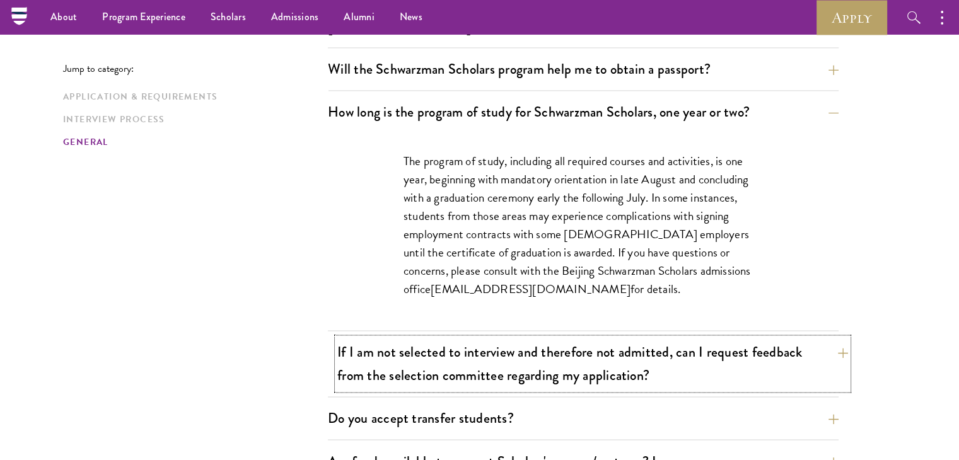
click at [570, 361] on button "If I am not selected to interview and therefore not admitted, can I request fee…" at bounding box center [592, 364] width 511 height 52
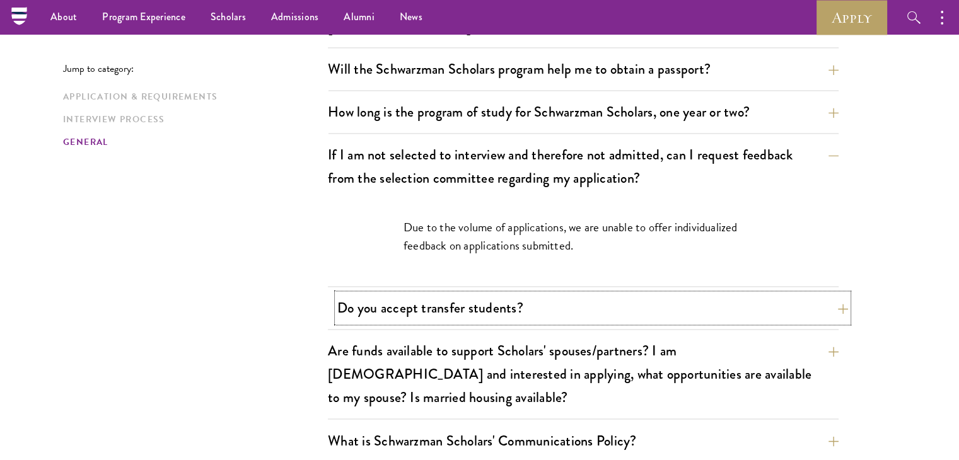
click at [491, 294] on button "Do you accept transfer students?" at bounding box center [592, 308] width 511 height 28
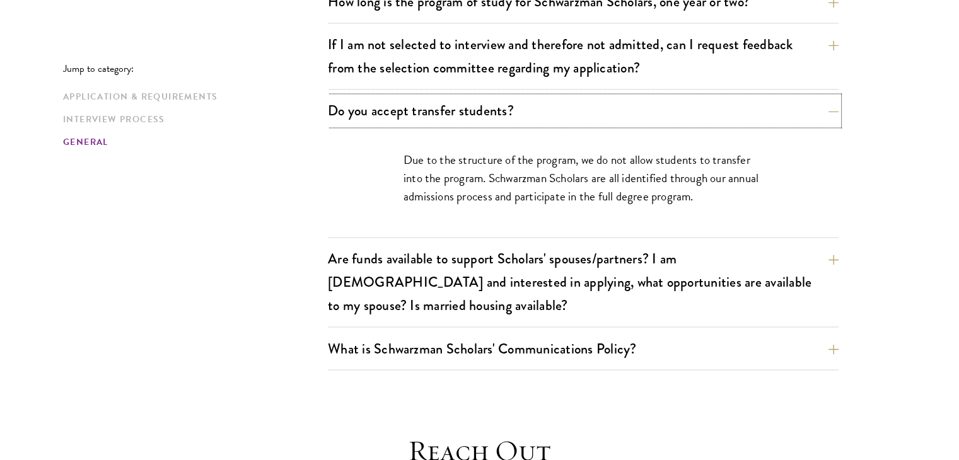
scroll to position [2088, 0]
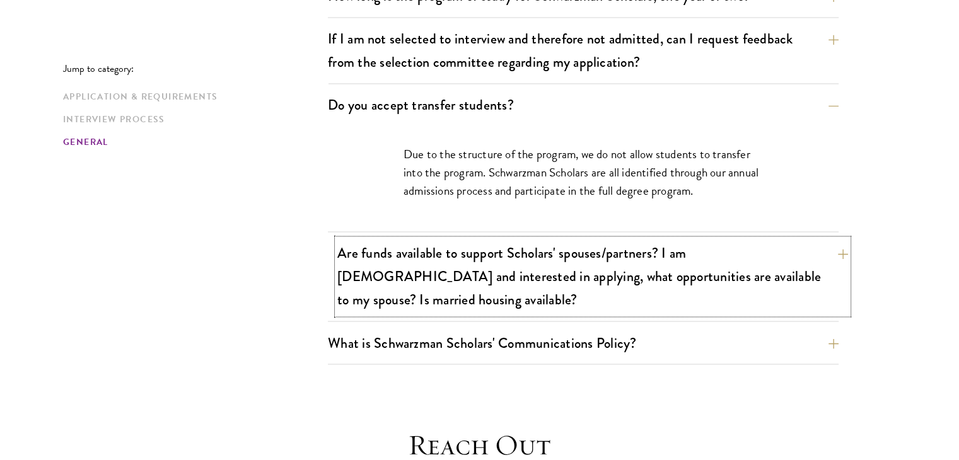
click at [492, 248] on button "Are funds available to support Scholars' spouses/partners? I am married and int…" at bounding box center [592, 276] width 511 height 75
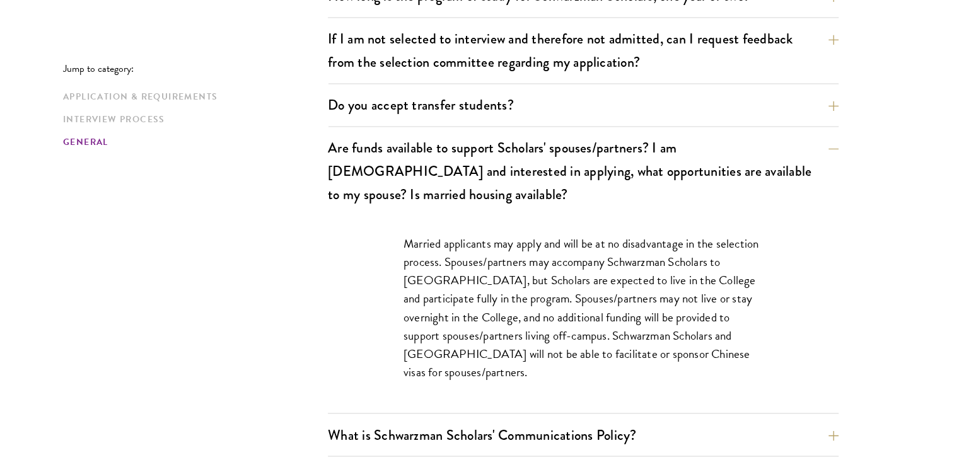
click at [529, 421] on div "What is Schwarzman Scholars' Communications Policy? Social Media and Public Com…" at bounding box center [583, 439] width 511 height 36
click at [526, 421] on button "What is Schwarzman Scholars' Communications Policy?" at bounding box center [592, 435] width 511 height 28
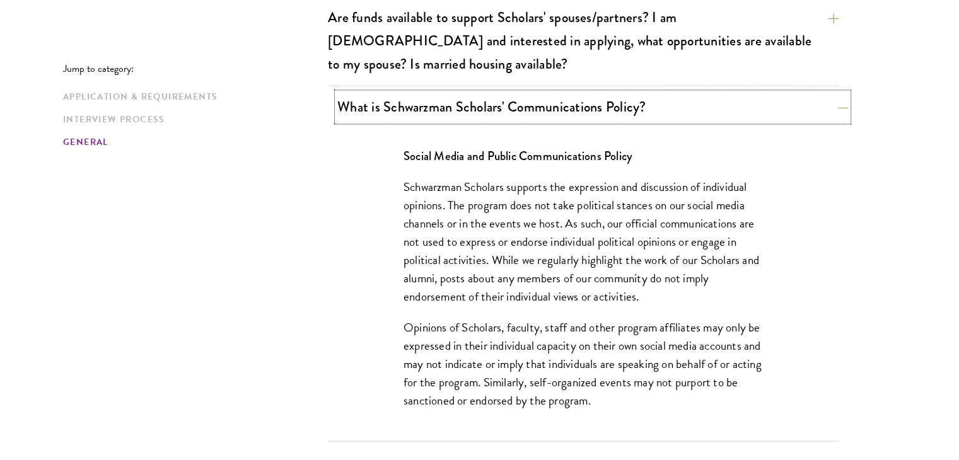
scroll to position [2217, 0]
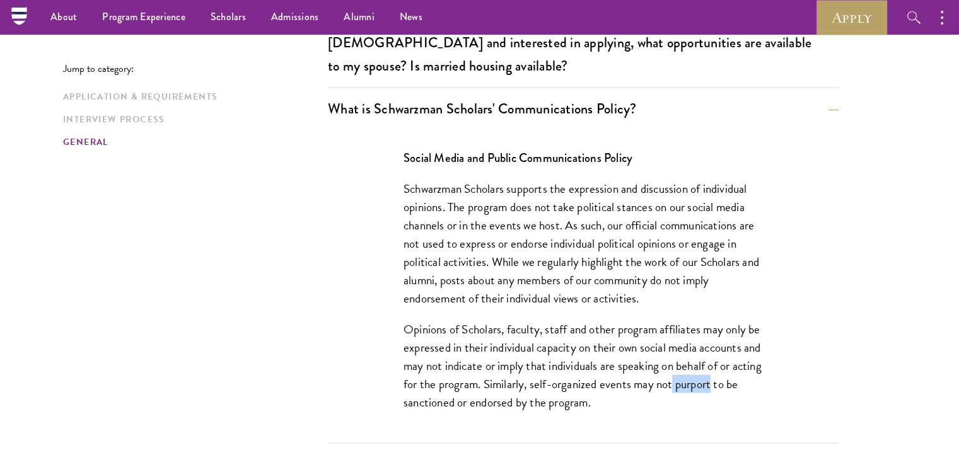
drag, startPoint x: 706, startPoint y: 336, endPoint x: 744, endPoint y: 338, distance: 37.9
click at [744, 338] on p "Opinions of Scholars, faculty, staff and other program affiliates may only be e…" at bounding box center [584, 365] width 360 height 91
copy p "purport"
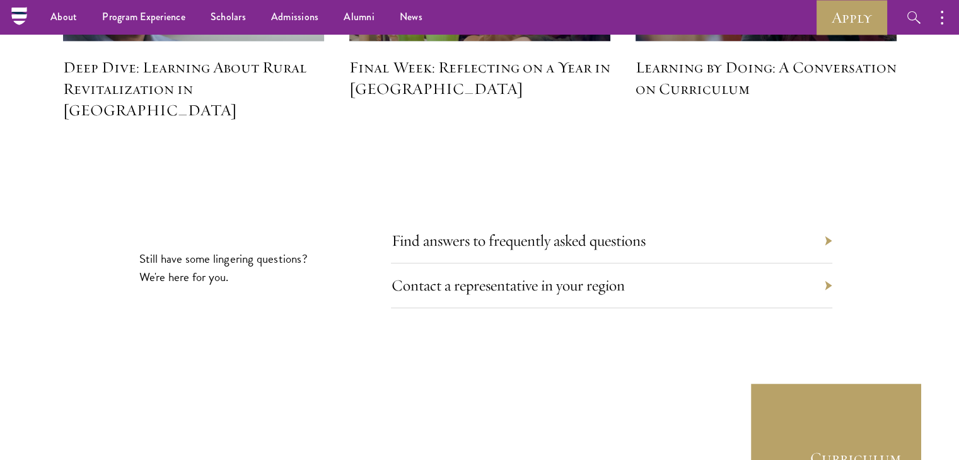
scroll to position [5734, 0]
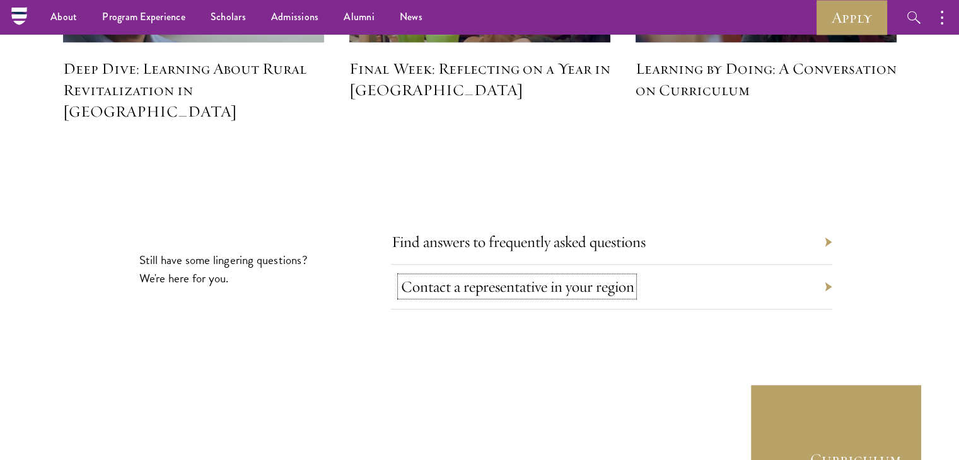
click at [426, 277] on link "Contact a representative in your region" at bounding box center [517, 287] width 233 height 20
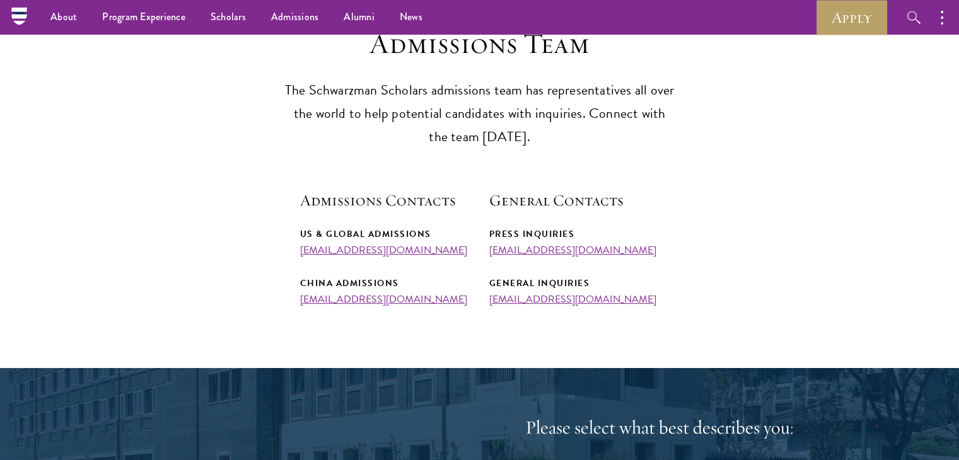
scroll to position [346, 0]
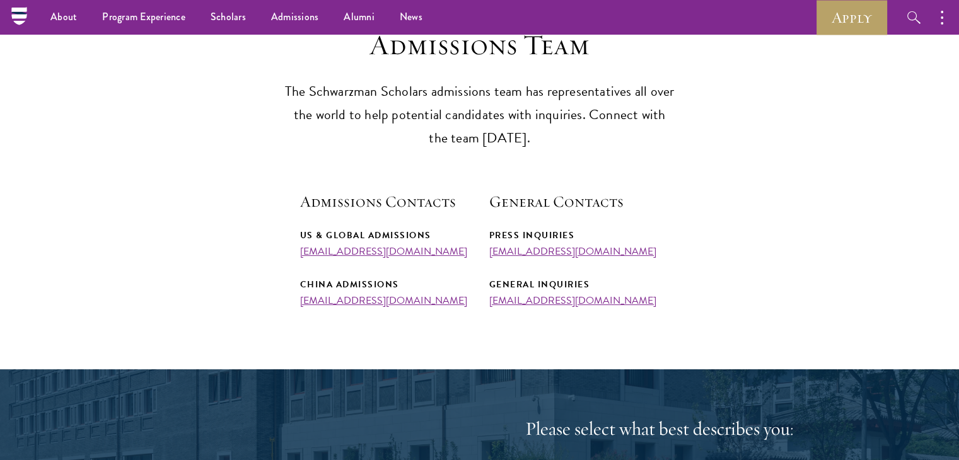
drag, startPoint x: 289, startPoint y: 249, endPoint x: 455, endPoint y: 250, distance: 166.5
click at [455, 250] on section "Admissions Team The Schwarzman Scholars admissions team has representatives all…" at bounding box center [479, 167] width 959 height 279
copy link "admissions@schwarzmanscholars.org"
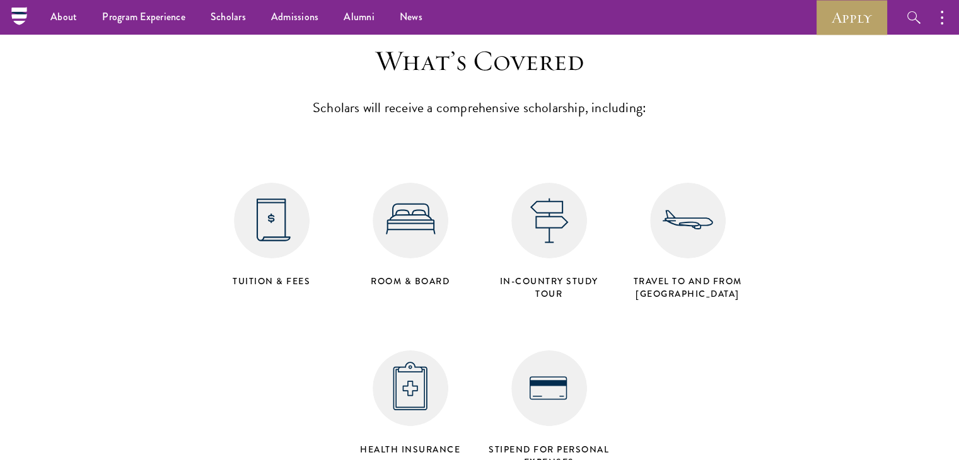
scroll to position [5028, 0]
click at [274, 277] on h4 "Tuition & Fees" at bounding box center [272, 283] width 126 height 13
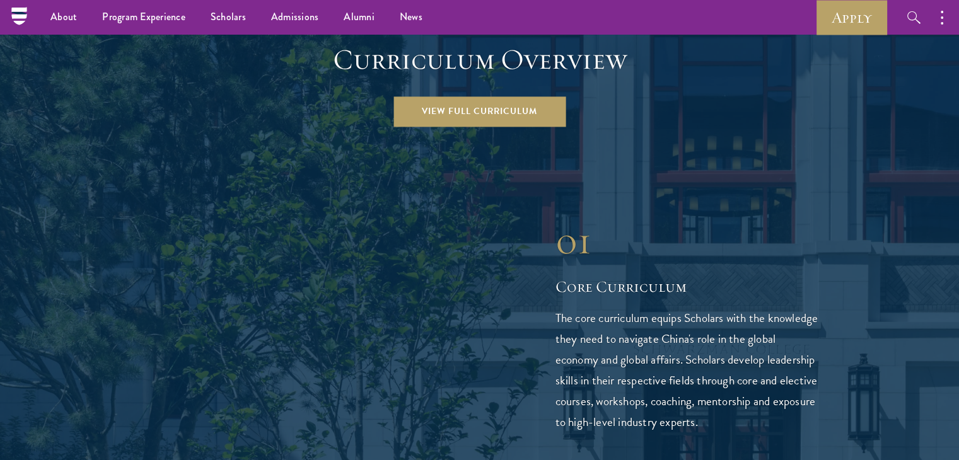
scroll to position [1766, 0]
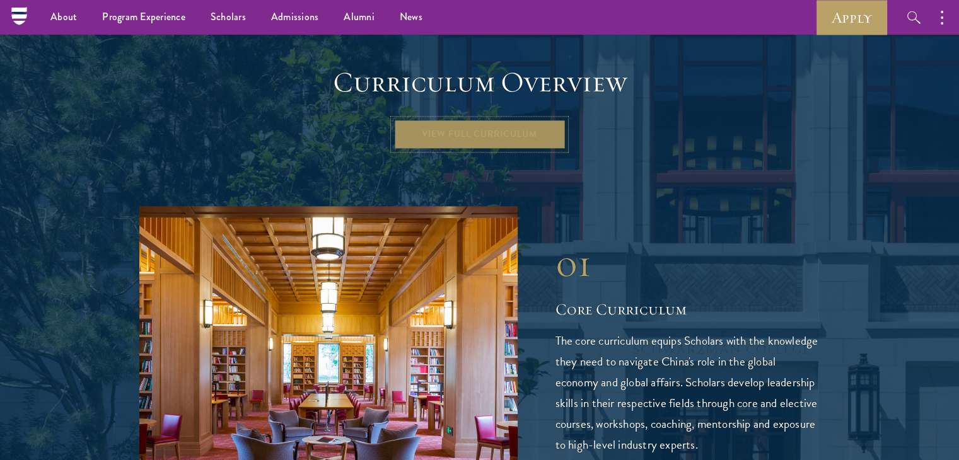
click at [425, 119] on link "View Full Curriculum" at bounding box center [480, 134] width 172 height 30
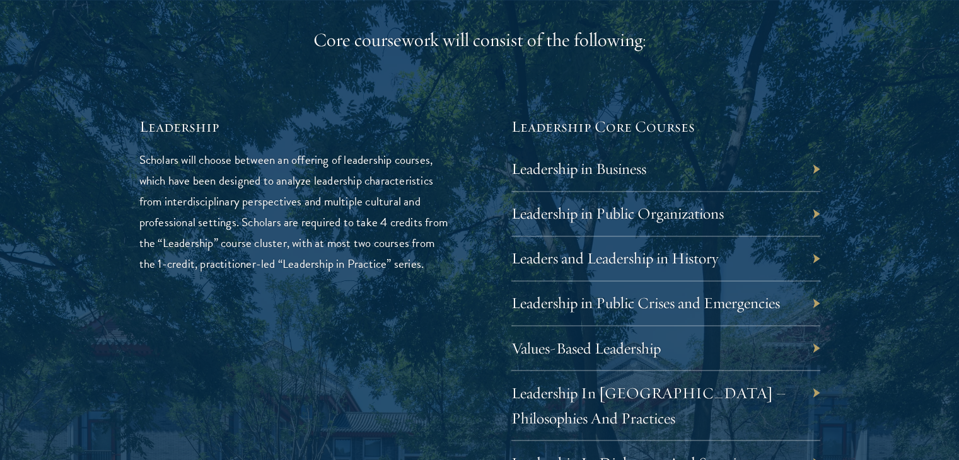
scroll to position [2048, 0]
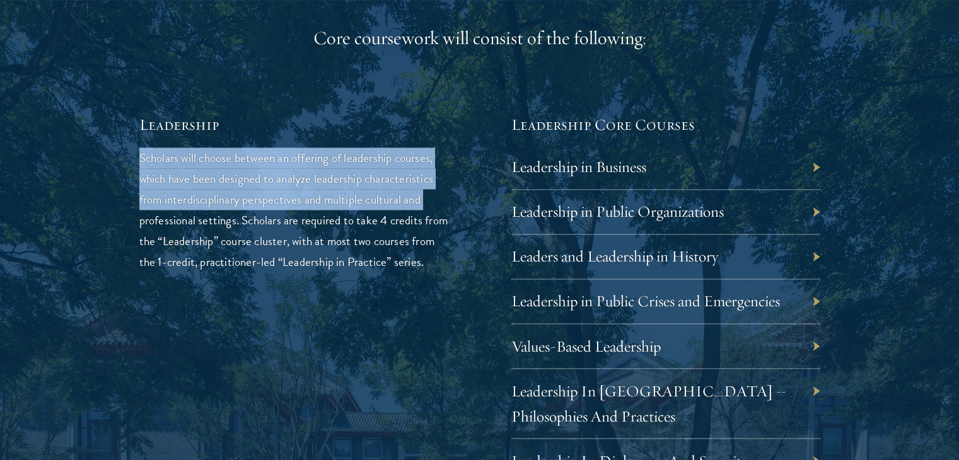
drag, startPoint x: 137, startPoint y: 153, endPoint x: 136, endPoint y: 220, distance: 66.9
click at [136, 220] on div "01 Core Curriculum 01 Core Curriculum All Schwarzman Scholars share a core curr…" at bounding box center [479, 430] width 833 height 1617
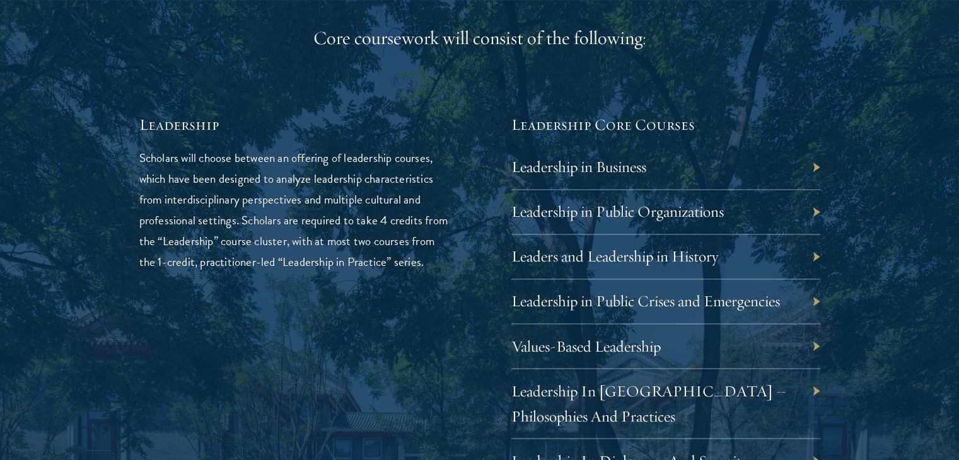
click at [172, 272] on p "Scholars will choose between an offering of leadership courses, which have been…" at bounding box center [293, 210] width 309 height 125
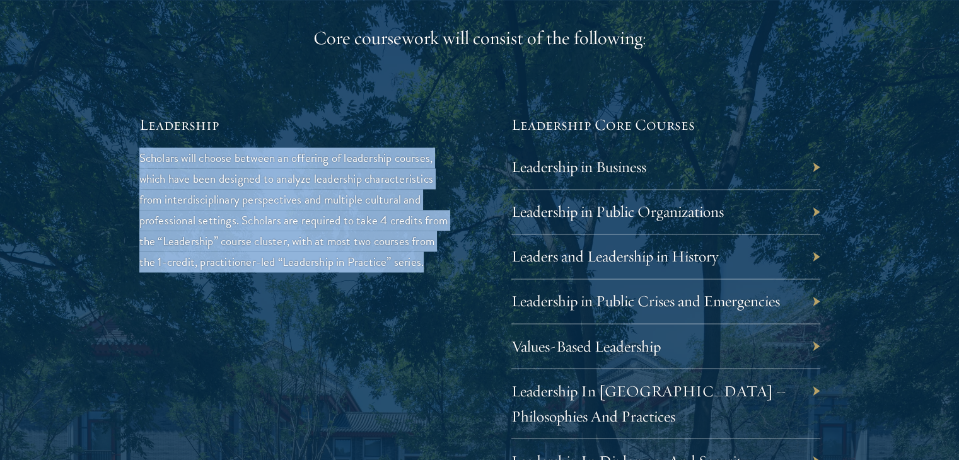
drag, startPoint x: 172, startPoint y: 281, endPoint x: 134, endPoint y: 151, distance: 134.7
click at [134, 151] on div "01 Core Curriculum 01 Core Curriculum All Schwarzman Scholars share a core curr…" at bounding box center [479, 430] width 833 height 1617
copy p "Scholars will choose between an offering of leadership courses, which have been…"
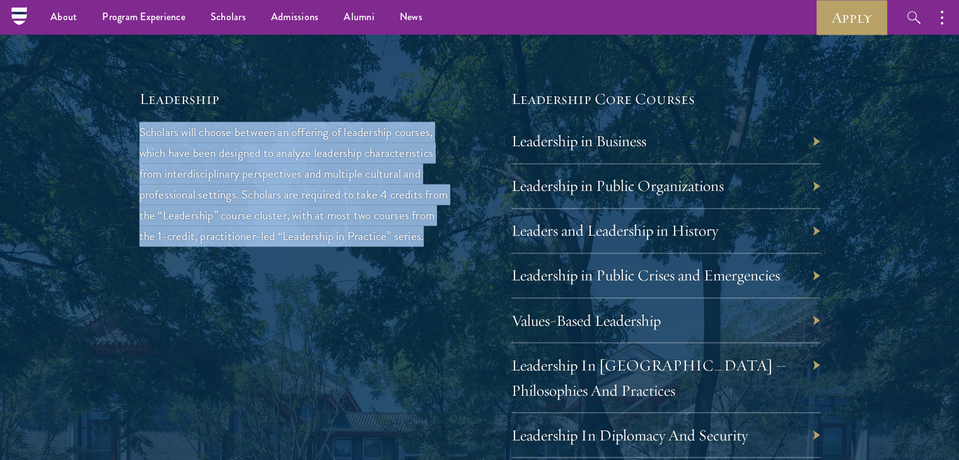
scroll to position [2073, 0]
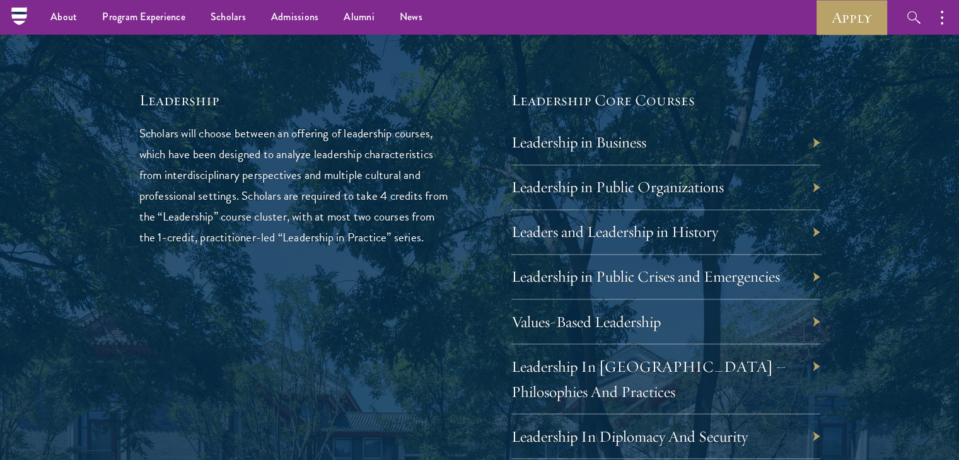
click at [66, 46] on div "01 Core Curriculum 01 Core Curriculum All Schwarzman Scholars share a core curr…" at bounding box center [479, 405] width 833 height 1617
click at [139, 129] on p "Scholars will choose between an offering of leadership courses, which have been…" at bounding box center [293, 185] width 309 height 125
drag, startPoint x: 140, startPoint y: 133, endPoint x: 155, endPoint y: 142, distance: 17.5
click at [155, 142] on p "Scholars will choose between an offering of leadership courses, which have been…" at bounding box center [293, 185] width 309 height 125
click at [237, 195] on p "Scholars will choose between an offering of leadership courses, which have been…" at bounding box center [293, 185] width 309 height 125
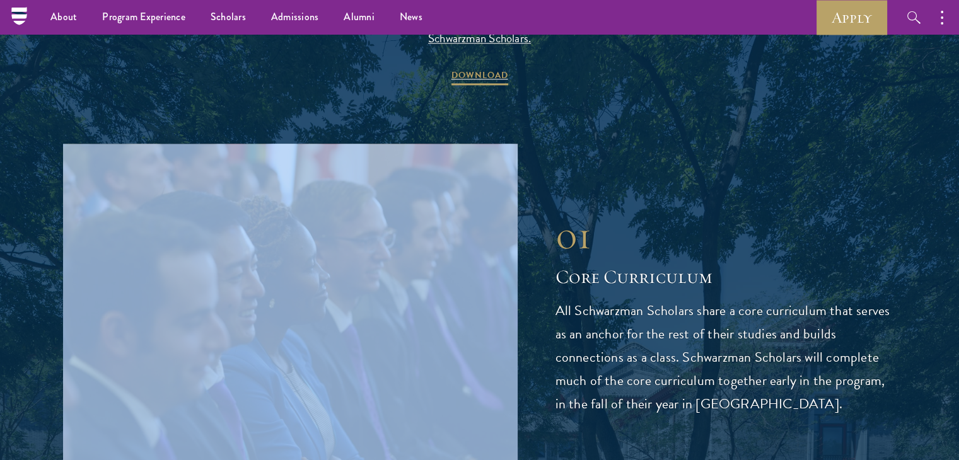
drag, startPoint x: 237, startPoint y: 195, endPoint x: 222, endPoint y: 180, distance: 21.4
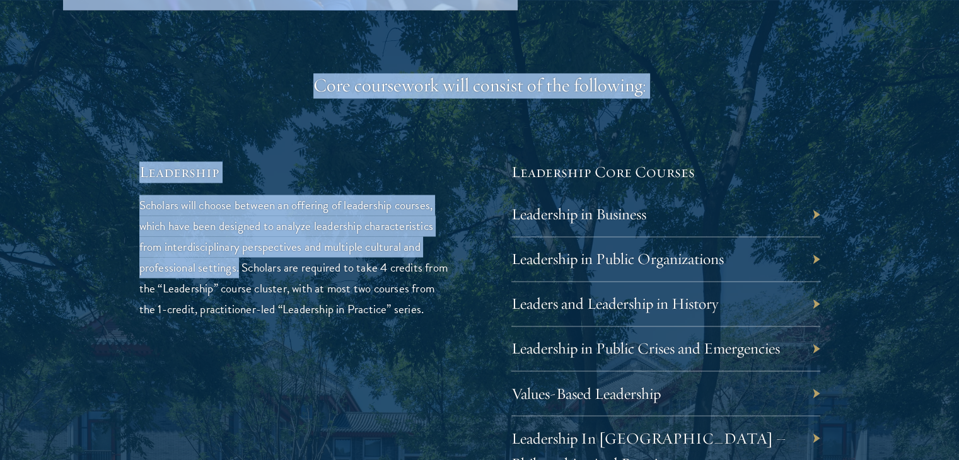
scroll to position [2001, 0]
copy div "Core coursework will consist of the following: Leadership Scholars will choose …"
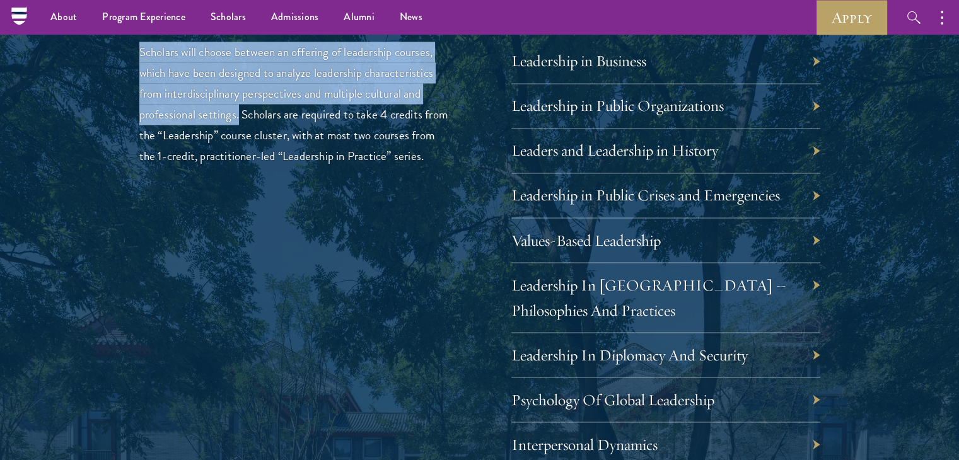
scroll to position [2152, 0]
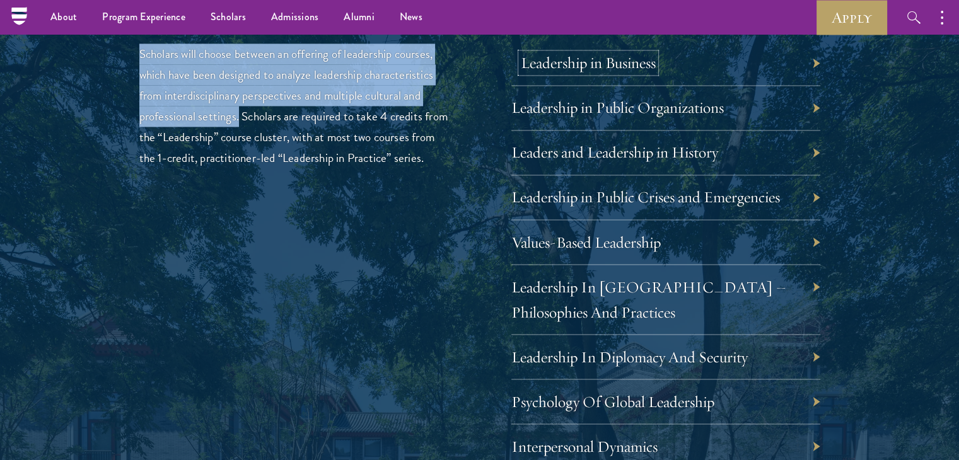
click at [550, 61] on link "Leadership in Business" at bounding box center [588, 63] width 135 height 20
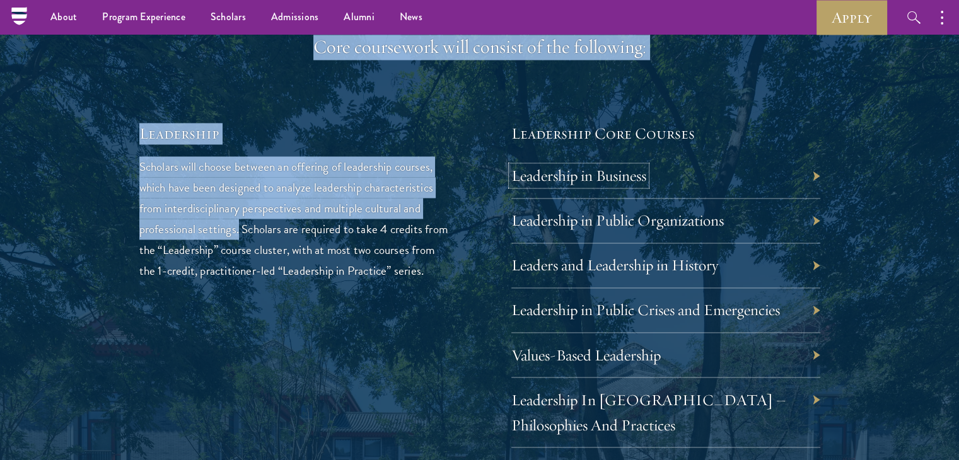
scroll to position [2039, 0]
click at [549, 215] on link "Leadership in Public Organizations" at bounding box center [627, 221] width 213 height 20
click at [574, 168] on link "Leadership in Business" at bounding box center [588, 177] width 135 height 20
click at [595, 215] on link "Leadership in Public Organizations" at bounding box center [627, 221] width 213 height 20
click at [611, 261] on link "Leaders and Leadership in History" at bounding box center [624, 266] width 207 height 20
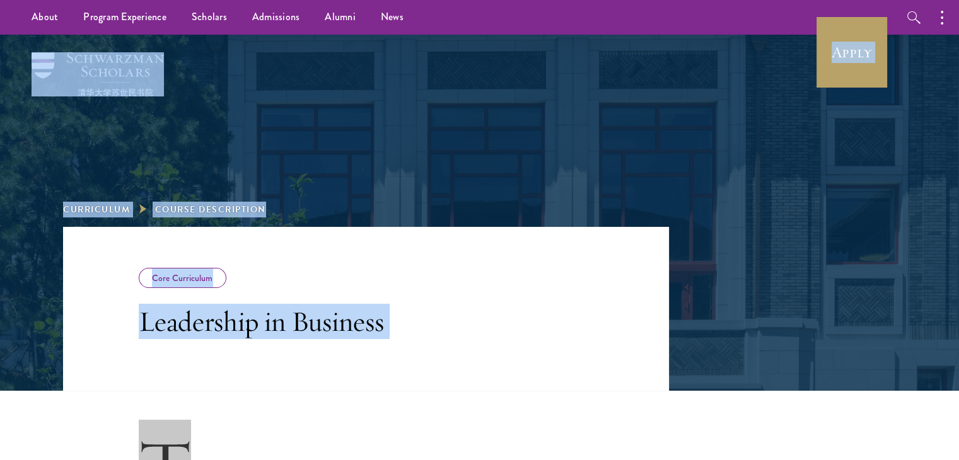
drag, startPoint x: 189, startPoint y: 119, endPoint x: 417, endPoint y: -30, distance: 272.1
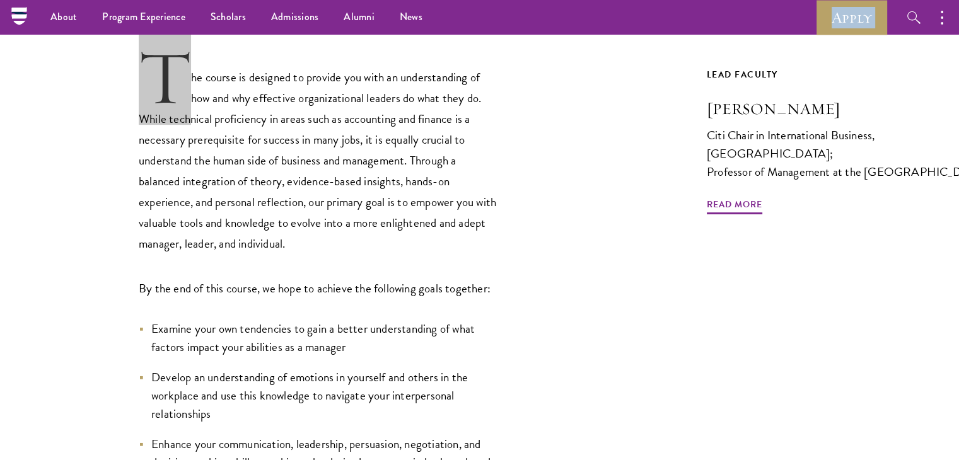
scroll to position [370, 0]
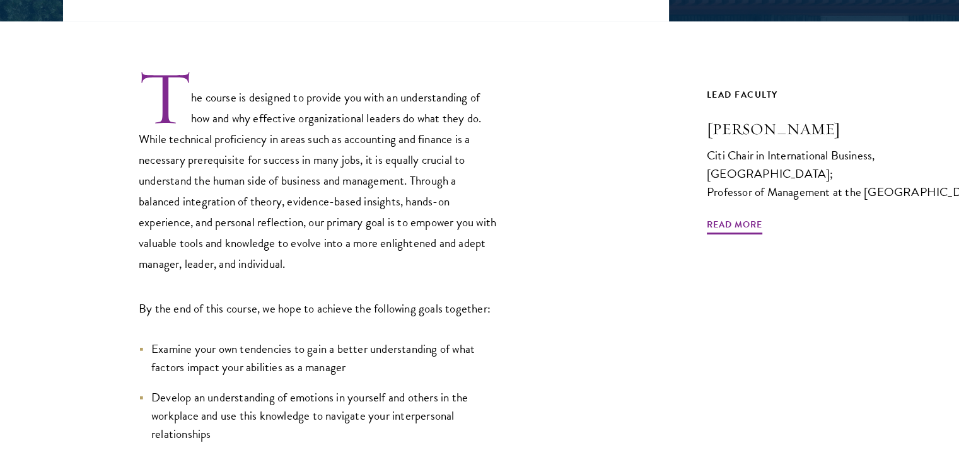
click at [328, 223] on p "The course is designed to provide you with an understanding of how and why effe…" at bounding box center [319, 172] width 360 height 206
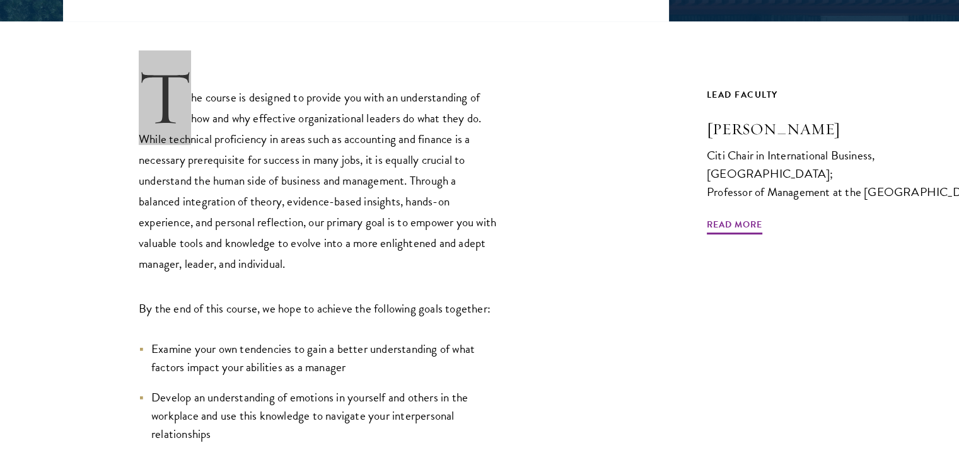
scroll to position [0, 0]
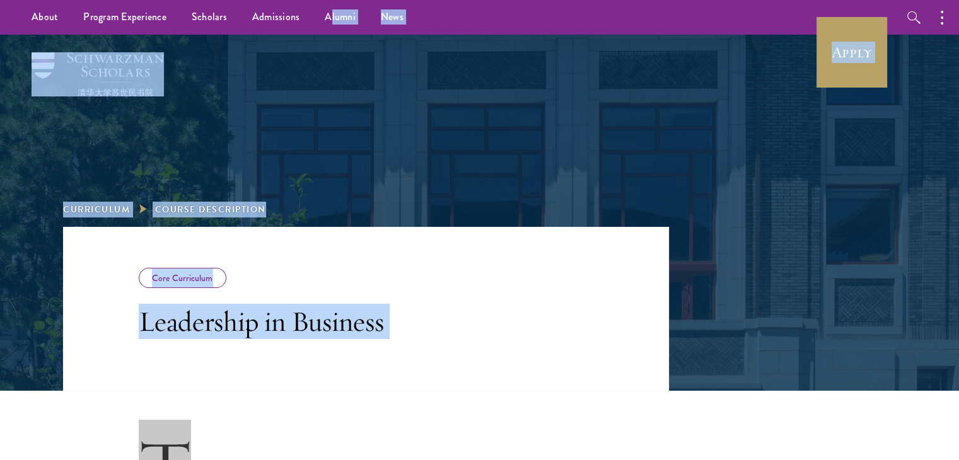
drag, startPoint x: 189, startPoint y: 95, endPoint x: 330, endPoint y: -39, distance: 194.5
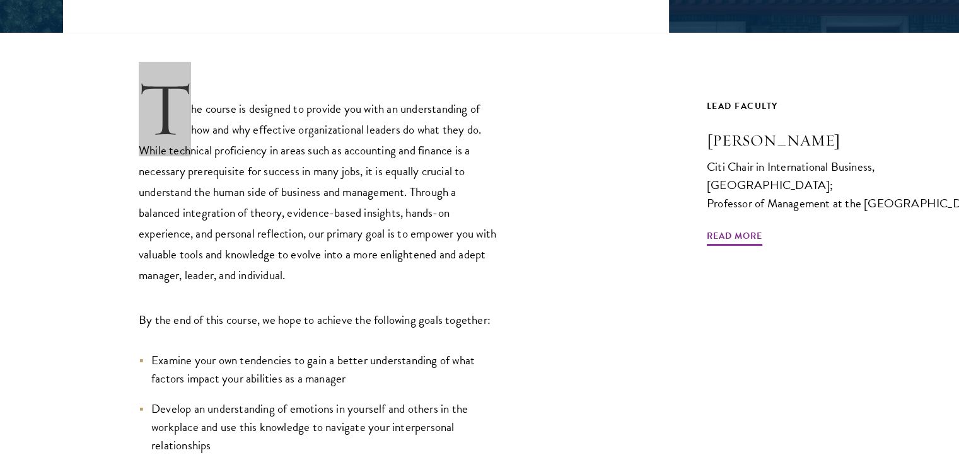
scroll to position [358, 0]
click at [166, 133] on p "The course is designed to provide you with an understanding of how and why effe…" at bounding box center [319, 183] width 360 height 206
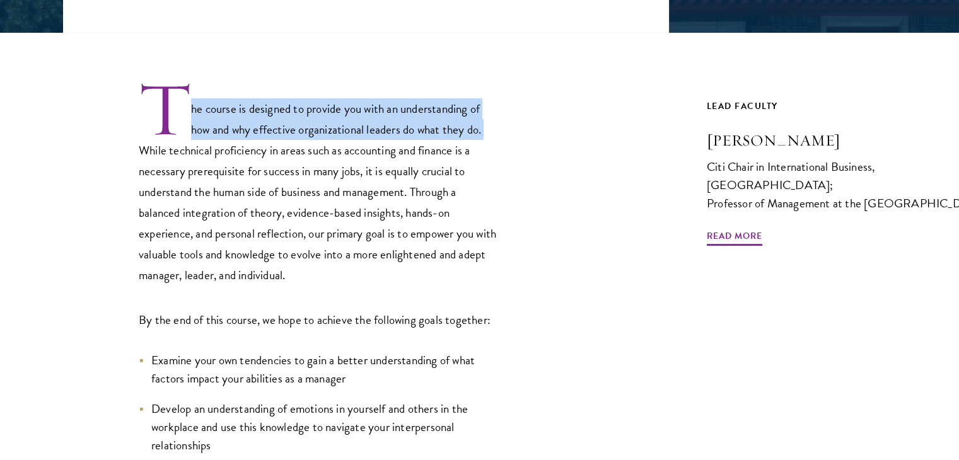
drag, startPoint x: 141, startPoint y: 142, endPoint x: 183, endPoint y: 137, distance: 41.9
click at [183, 137] on p "The course is designed to provide you with an understanding of how and why effe…" at bounding box center [319, 183] width 360 height 206
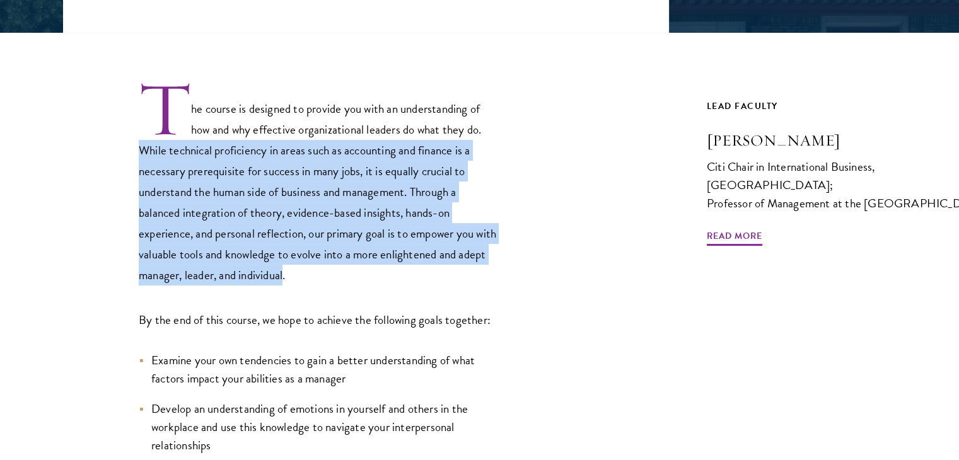
drag, startPoint x: 314, startPoint y: 277, endPoint x: 139, endPoint y: 148, distance: 217.4
click at [139, 148] on p "The course is designed to provide you with an understanding of how and why effe…" at bounding box center [319, 183] width 360 height 206
copy p "While technical proficiency in areas such as accounting and finance is a necess…"
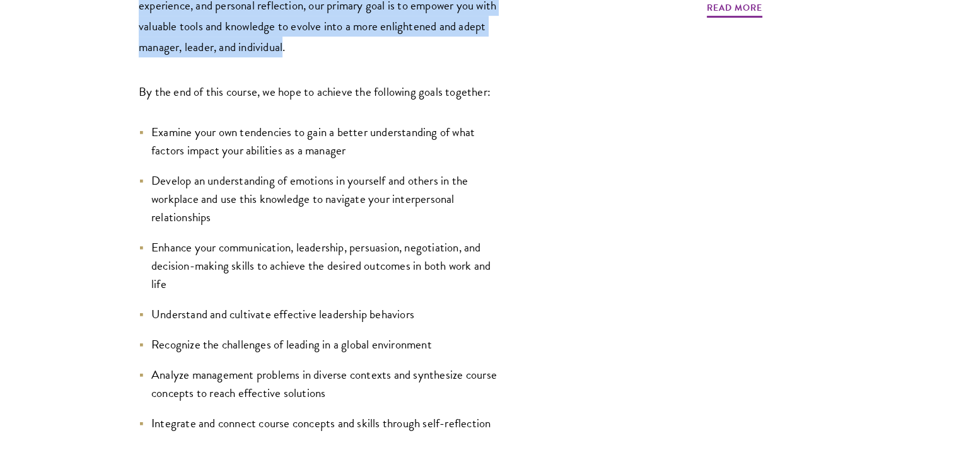
scroll to position [587, 0]
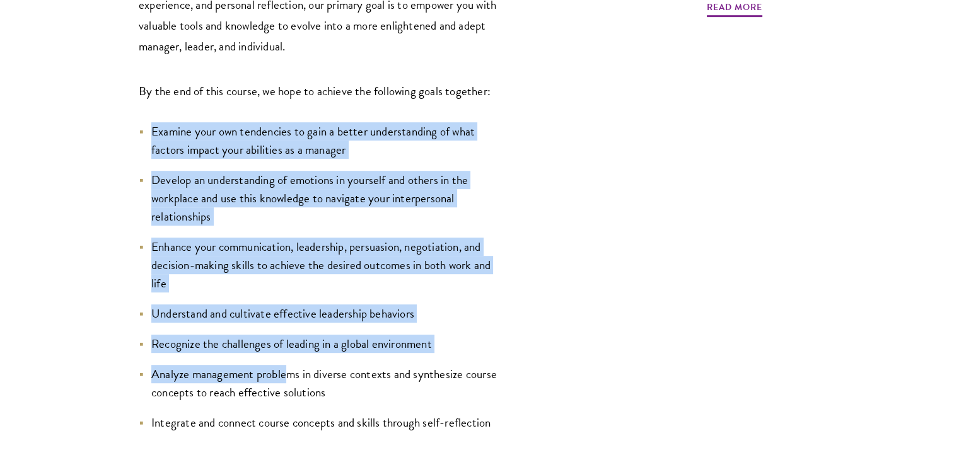
drag, startPoint x: 153, startPoint y: 127, endPoint x: 285, endPoint y: 358, distance: 265.9
click at [285, 358] on ul "Examine your own tendencies to gain a better understanding of what factors impa…" at bounding box center [319, 277] width 360 height 310
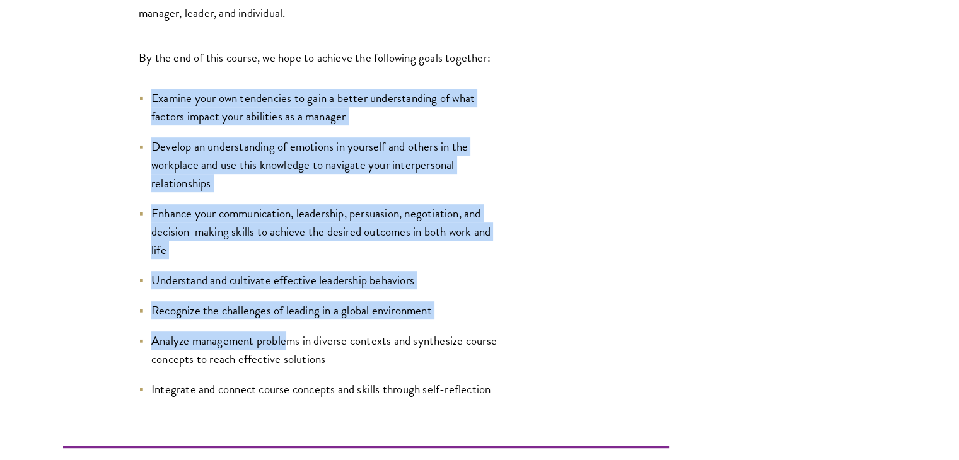
scroll to position [622, 0]
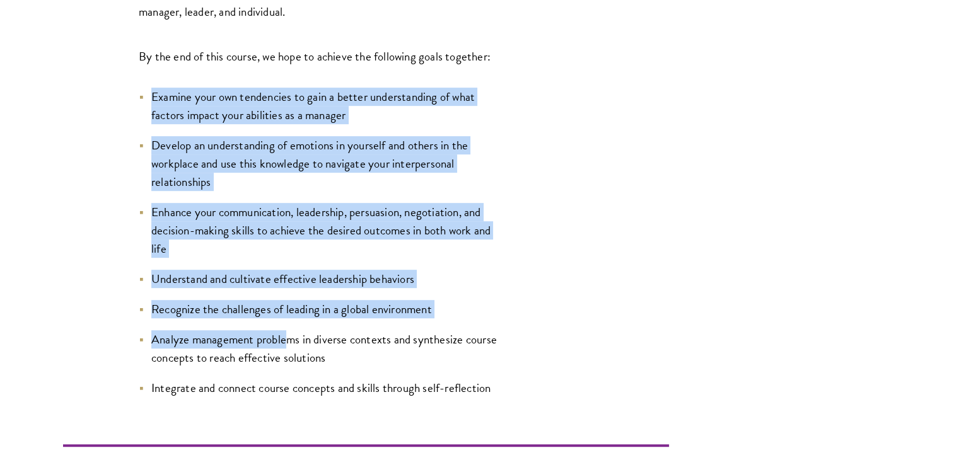
click at [319, 302] on li "Recognize the challenges of leading in a global environment" at bounding box center [319, 309] width 360 height 18
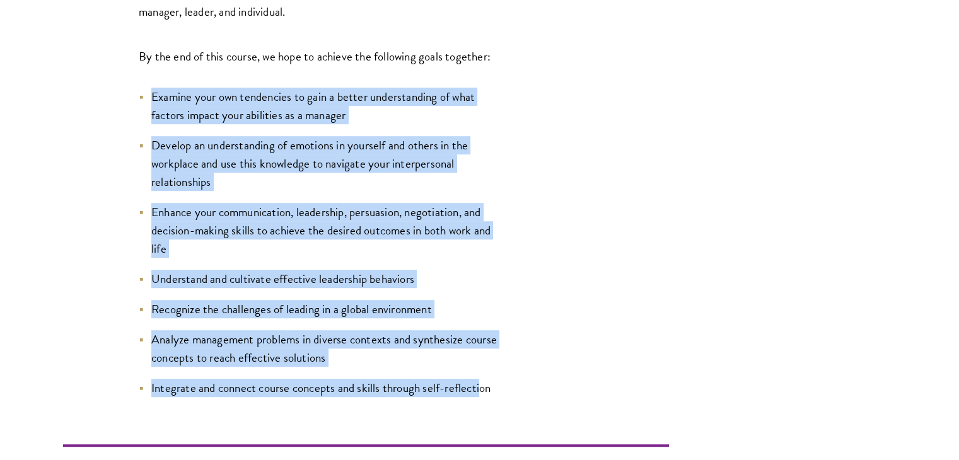
drag, startPoint x: 154, startPoint y: 94, endPoint x: 482, endPoint y: 392, distance: 443.0
click at [482, 392] on ul "Examine your own tendencies to gain a better understanding of what factors impa…" at bounding box center [319, 243] width 360 height 310
click at [147, 94] on li "Examine your own tendencies to gain a better understanding of what factors impa…" at bounding box center [319, 106] width 360 height 37
drag, startPoint x: 151, startPoint y: 93, endPoint x: 575, endPoint y: 377, distance: 509.6
click at [575, 377] on div "The course is designed to provide you with an understanding of how and why effe…" at bounding box center [366, 106] width 606 height 581
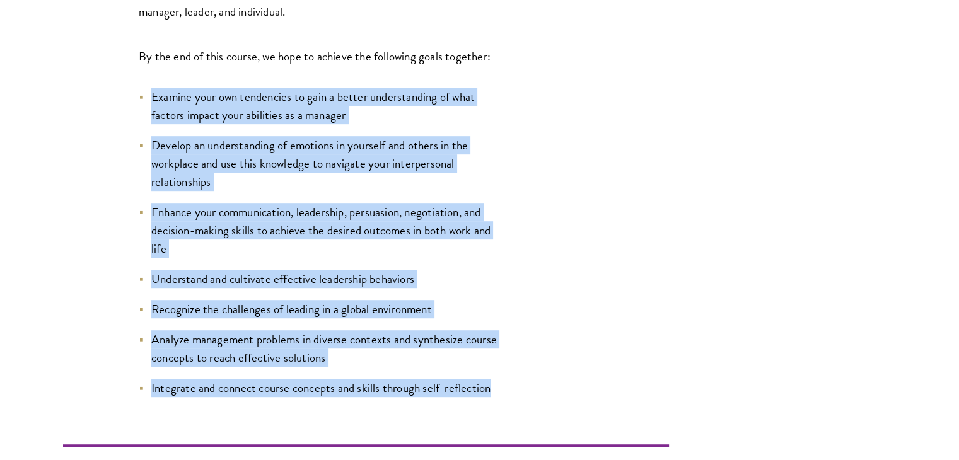
copy ul "Examine your own tendencies to gain a better understanding of what factors impa…"
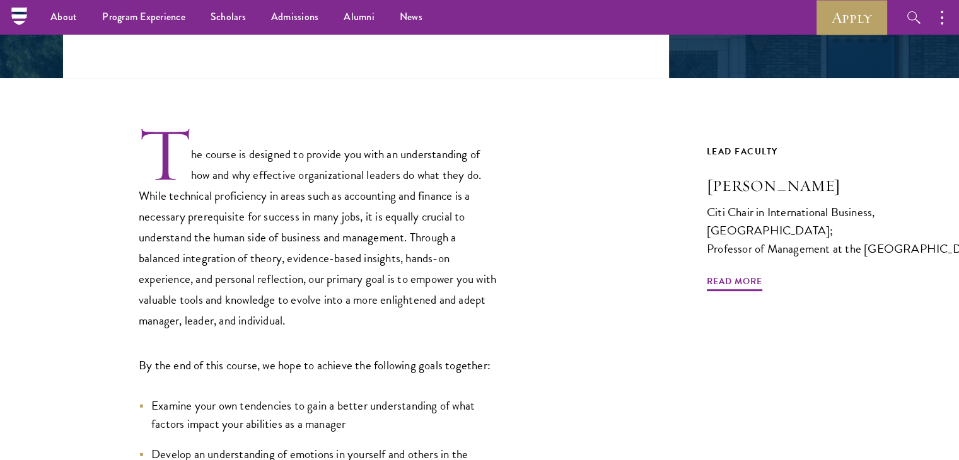
scroll to position [307, 0]
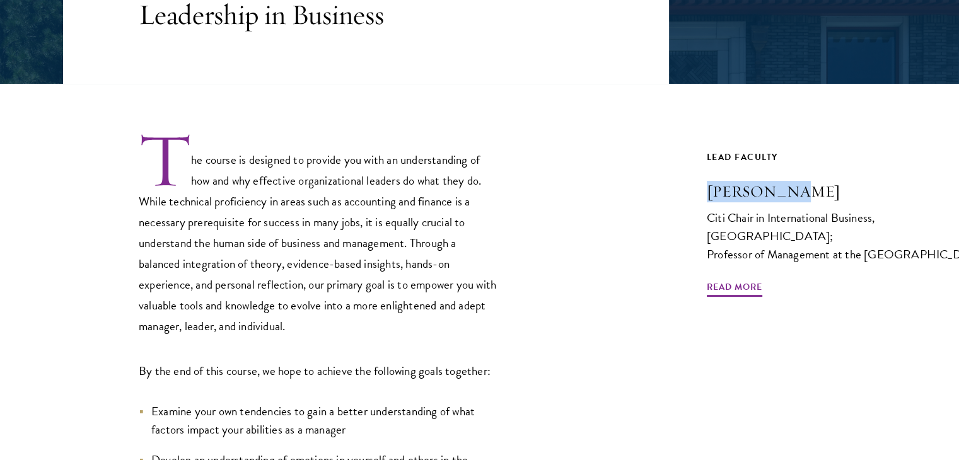
drag, startPoint x: 704, startPoint y: 189, endPoint x: 800, endPoint y: 187, distance: 96.5
click at [800, 187] on div "Core Curriculum Leadership in Business The course is designed to provide you wi…" at bounding box center [479, 357] width 833 height 874
copy h3 "[PERSON_NAME]"
click at [720, 284] on span "Read More" at bounding box center [735, 289] width 56 height 20
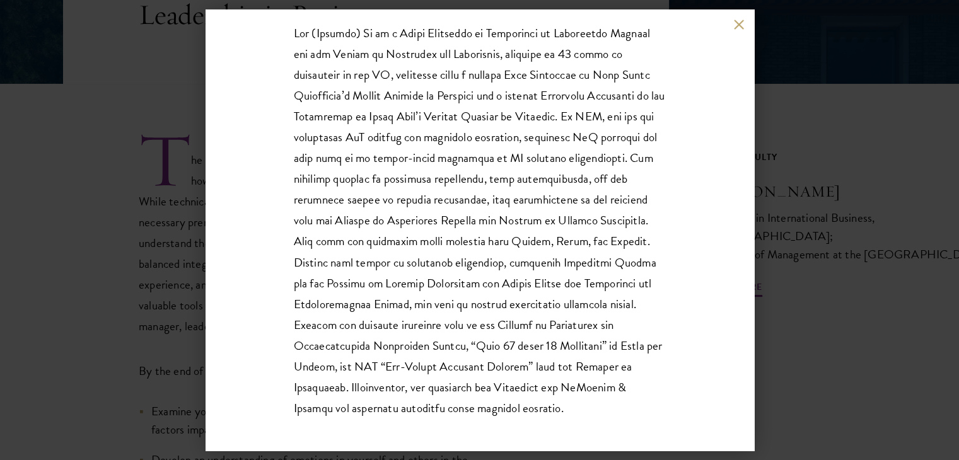
scroll to position [206, 0]
click at [732, 19] on div "[PERSON_NAME] Citi Chair in International Business, [GEOGRAPHIC_DATA]; Professo…" at bounding box center [480, 230] width 549 height 442
click at [733, 21] on div "[PERSON_NAME] Citi Chair in International Business, [GEOGRAPHIC_DATA]; Professo…" at bounding box center [480, 230] width 549 height 442
click at [742, 26] on button at bounding box center [739, 24] width 11 height 11
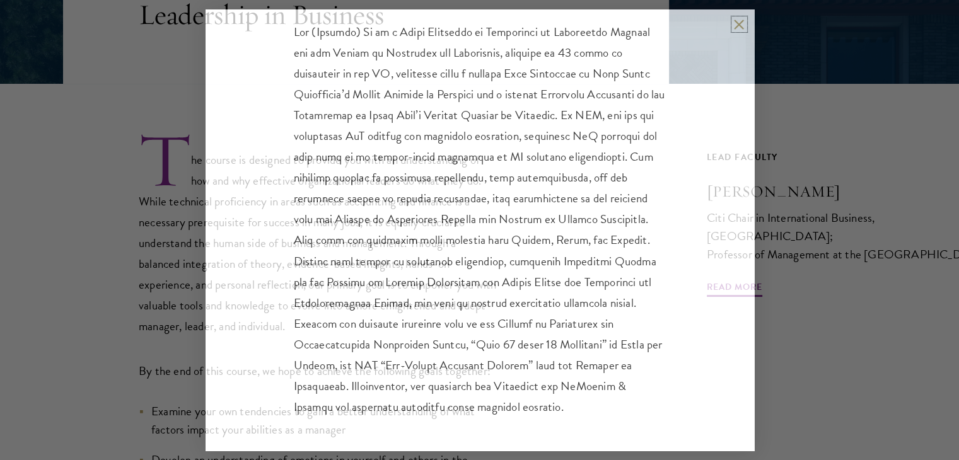
click at [742, 26] on button at bounding box center [739, 24] width 11 height 11
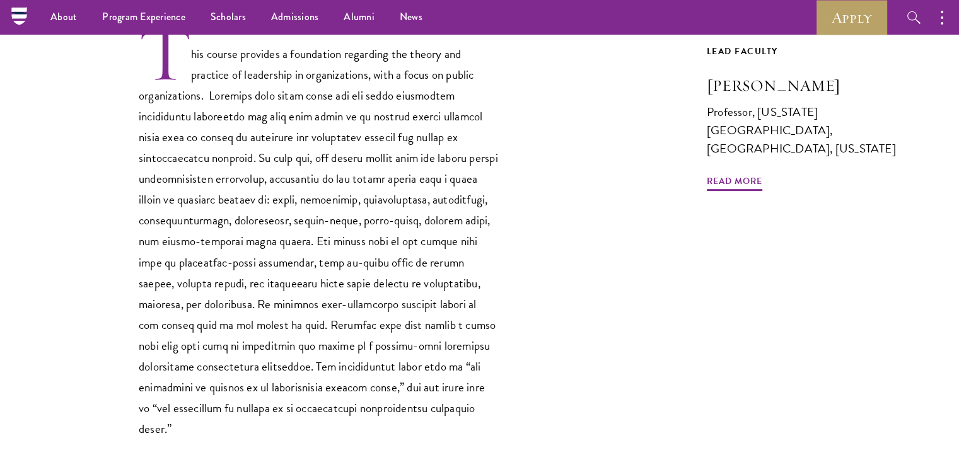
scroll to position [413, 0]
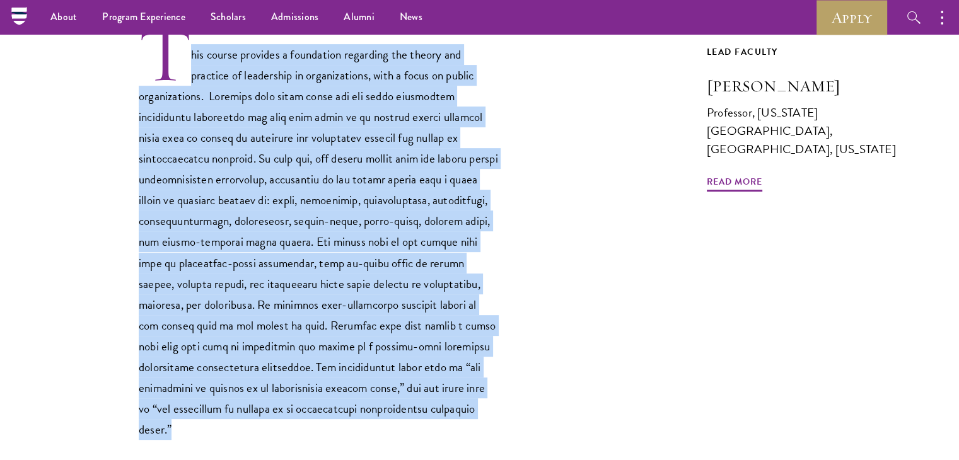
drag, startPoint x: 186, startPoint y: 49, endPoint x: 419, endPoint y: 405, distance: 425.7
click at [419, 405] on p "This course provides a foundation regarding the theory and practice of leadersh…" at bounding box center [319, 233] width 360 height 414
copy p "his course provides a foundation regarding the theory and practice of leadershi…"
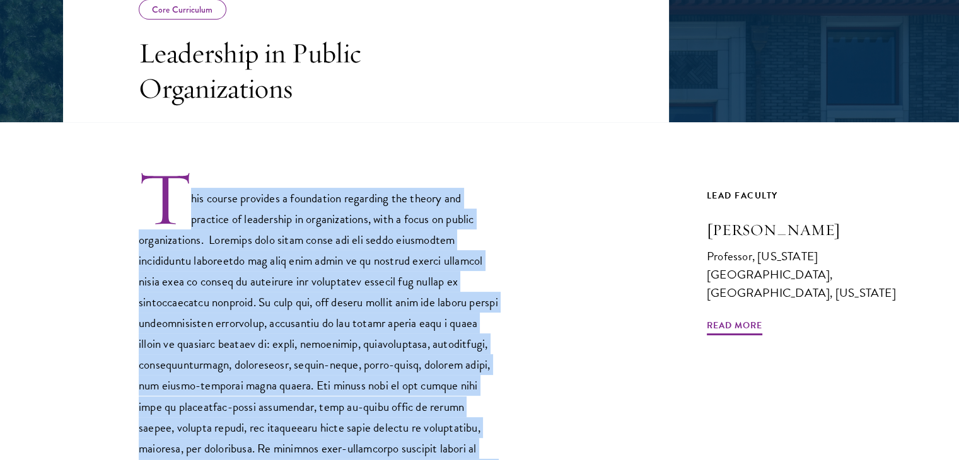
scroll to position [270, 0]
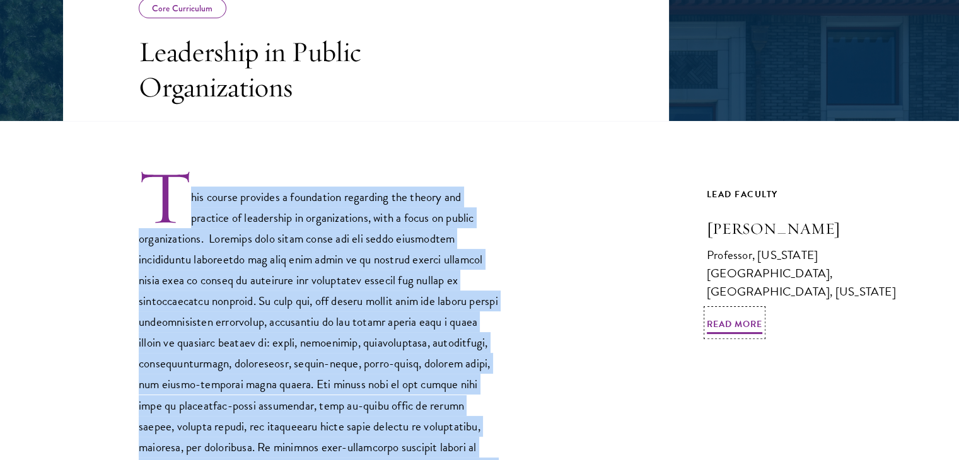
click at [881, 229] on h3 "Montgomery Van Wart" at bounding box center [801, 228] width 189 height 21
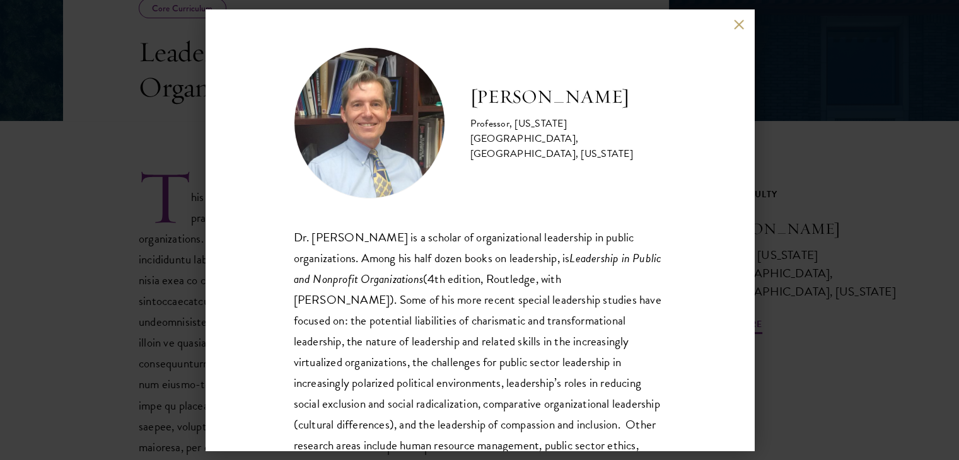
drag, startPoint x: 524, startPoint y: 117, endPoint x: 473, endPoint y: 98, distance: 53.9
click at [473, 98] on h2 "Montgomery Van Wart" at bounding box center [569, 97] width 196 height 25
copy h2 "Montgomery Van Wart"
click at [737, 21] on button at bounding box center [739, 24] width 11 height 11
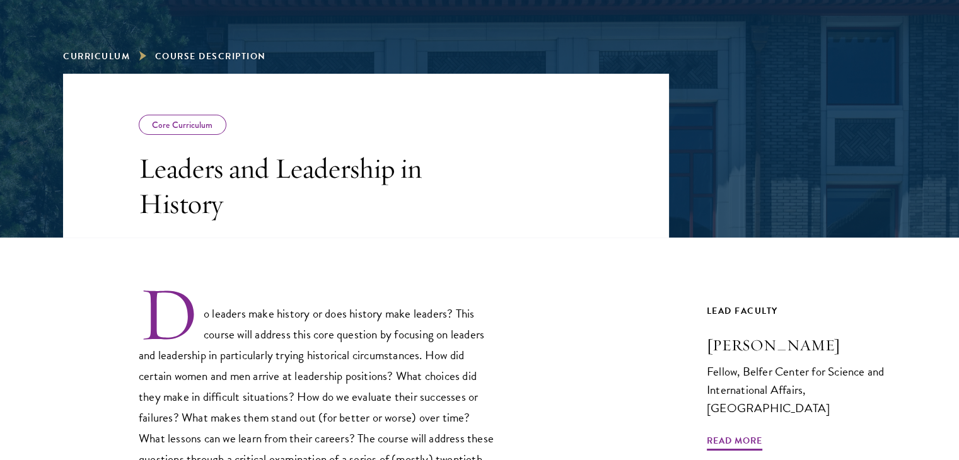
scroll to position [154, 0]
